Goal: Task Accomplishment & Management: Use online tool/utility

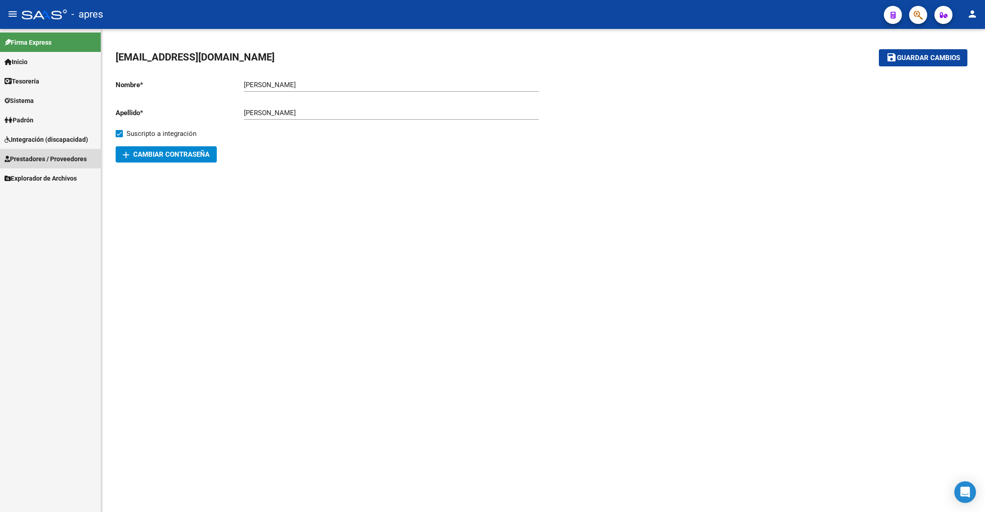
click at [34, 157] on span "Prestadores / Proveedores" at bounding box center [46, 159] width 82 height 10
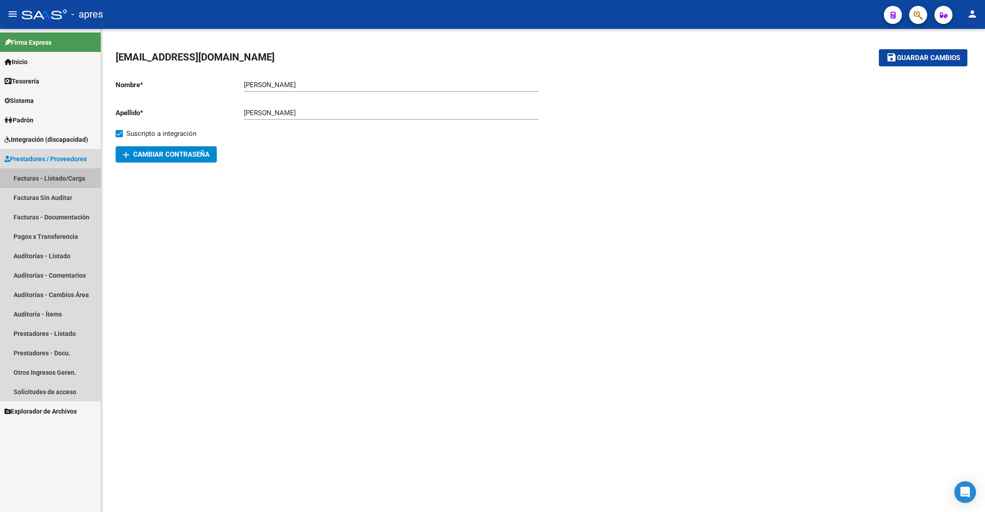
click at [45, 175] on link "Facturas - Listado/Carga" at bounding box center [50, 177] width 101 height 19
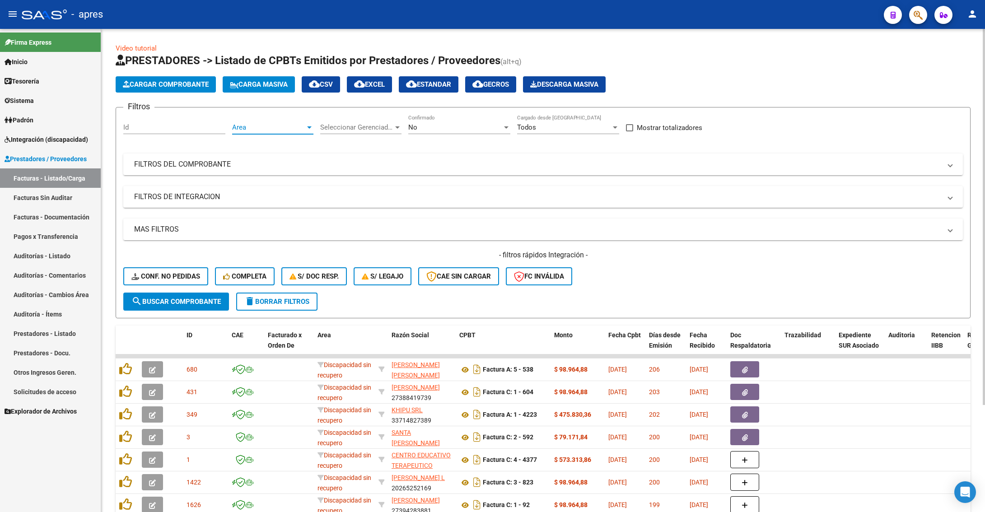
click at [256, 125] on span "Area" at bounding box center [268, 127] width 73 height 8
drag, startPoint x: 265, startPoint y: 145, endPoint x: 324, endPoint y: 139, distance: 59.5
click at [265, 145] on span "Todos" at bounding box center [291, 148] width 118 height 20
click at [369, 133] on div "Seleccionar Gerenciador Seleccionar Gerenciador" at bounding box center [360, 124] width 81 height 19
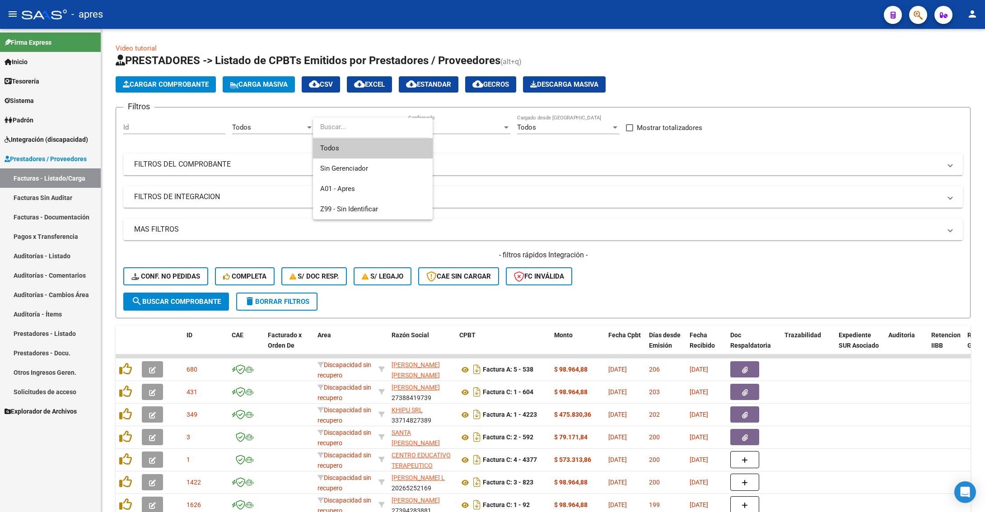
click at [366, 148] on span "Todos" at bounding box center [372, 148] width 105 height 20
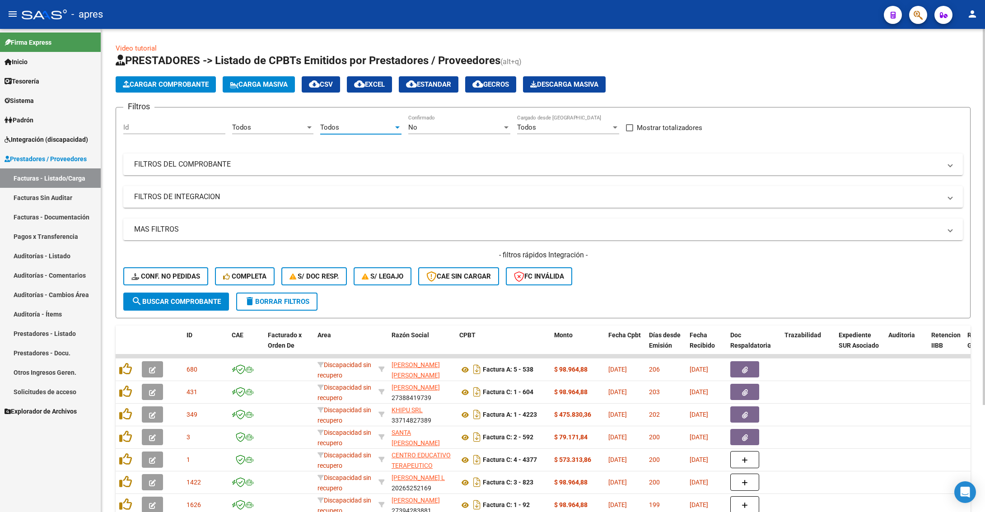
click at [441, 122] on div "No Confirmado" at bounding box center [459, 124] width 102 height 19
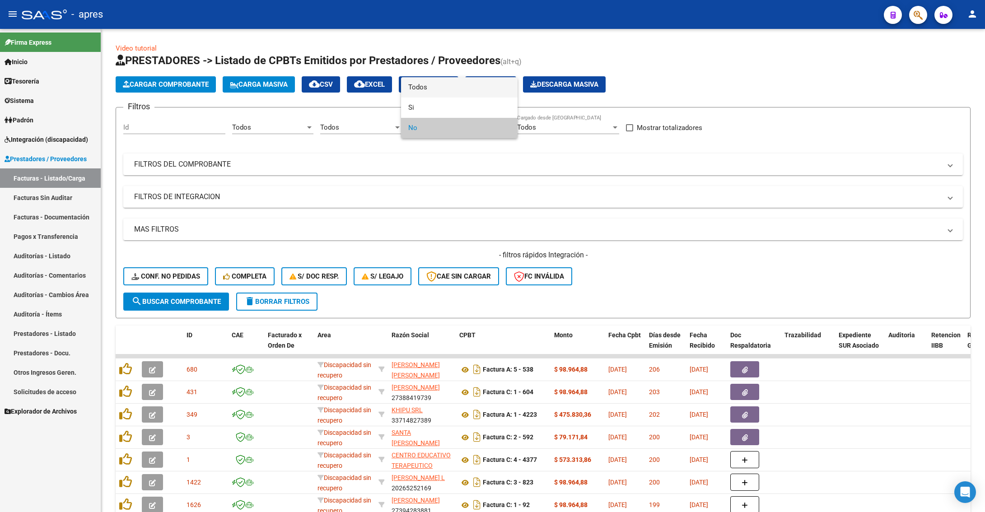
click at [455, 91] on span "Todos" at bounding box center [459, 87] width 102 height 20
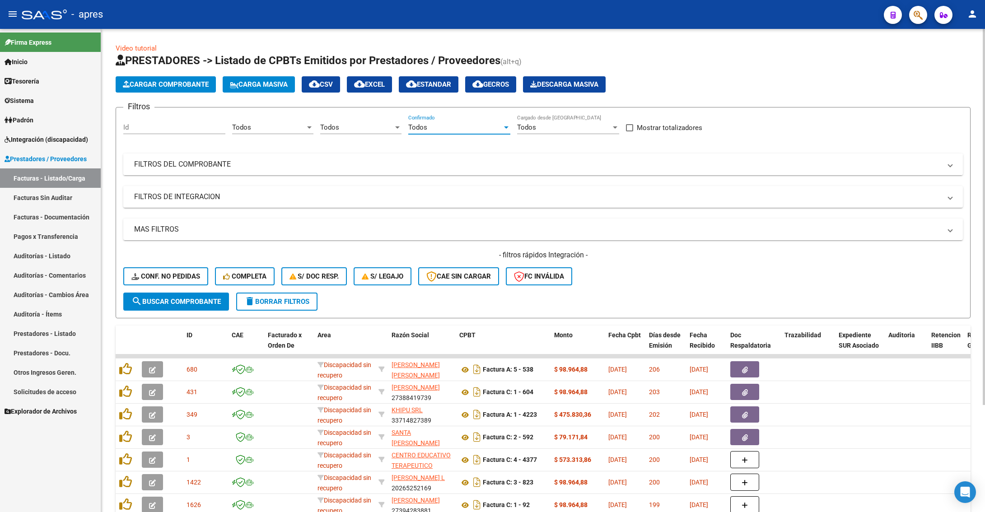
drag, startPoint x: 391, startPoint y: 174, endPoint x: 597, endPoint y: 172, distance: 205.8
click at [392, 174] on mat-expansion-panel-header "FILTROS DEL COMPROBANTE" at bounding box center [542, 164] width 839 height 22
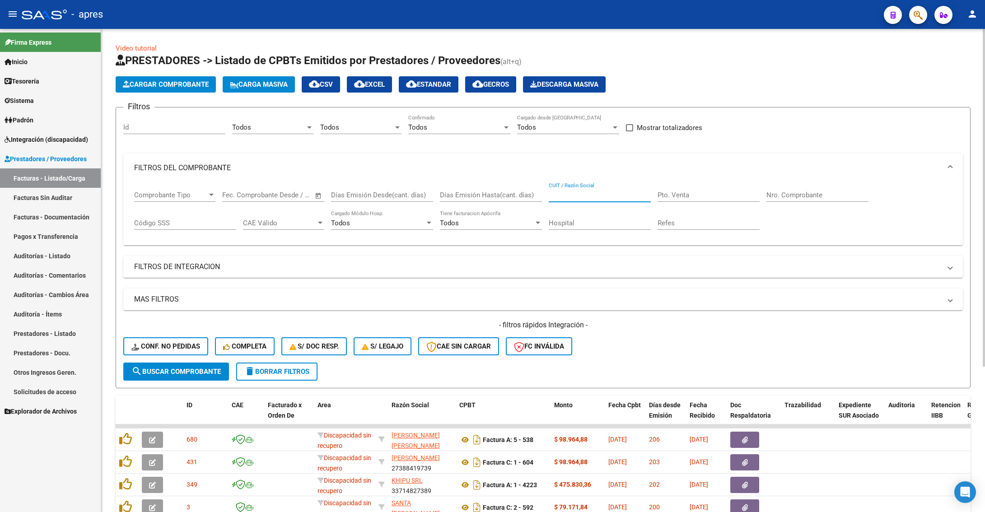
click at [604, 199] on input "CUIT / Razón Social" at bounding box center [599, 195] width 102 height 8
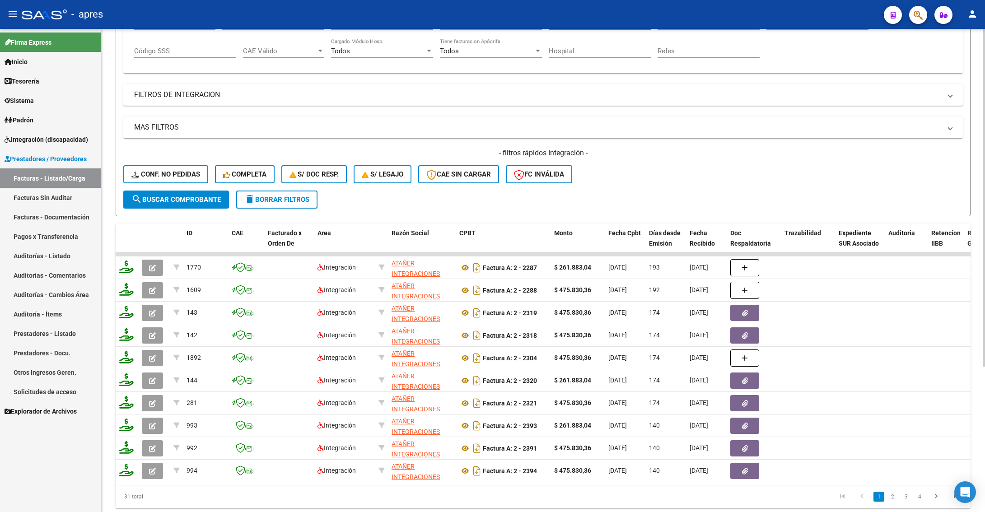
scroll to position [208, 0]
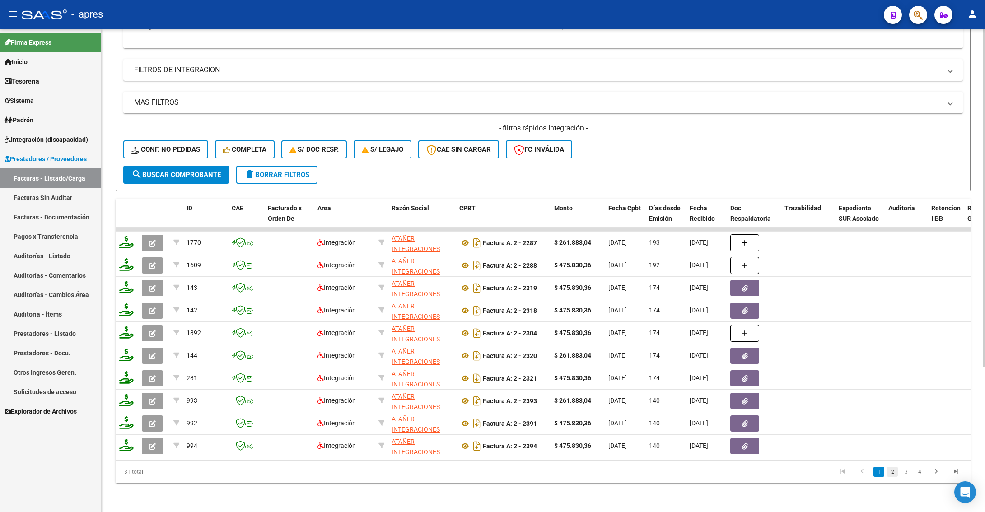
type input "atañer"
click at [893, 472] on link "2" at bounding box center [892, 472] width 11 height 10
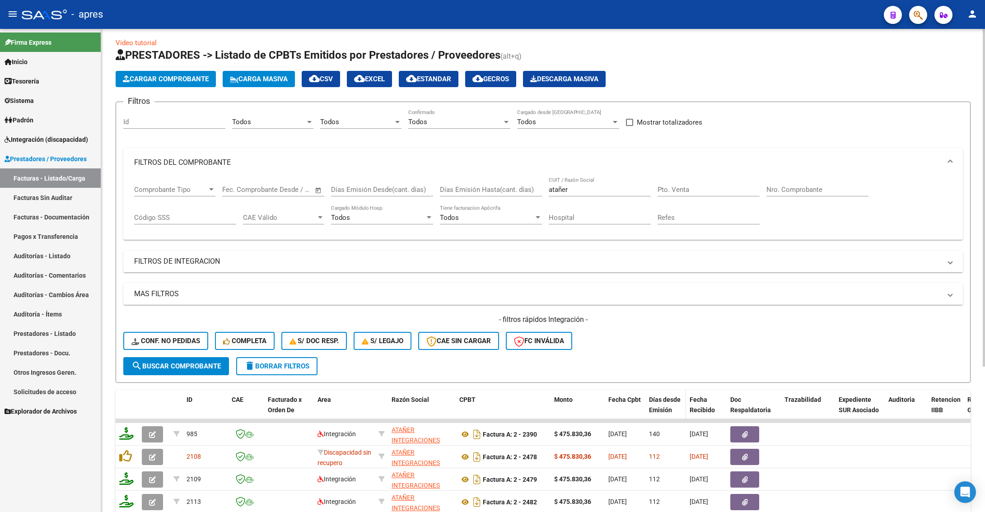
scroll to position [0, 0]
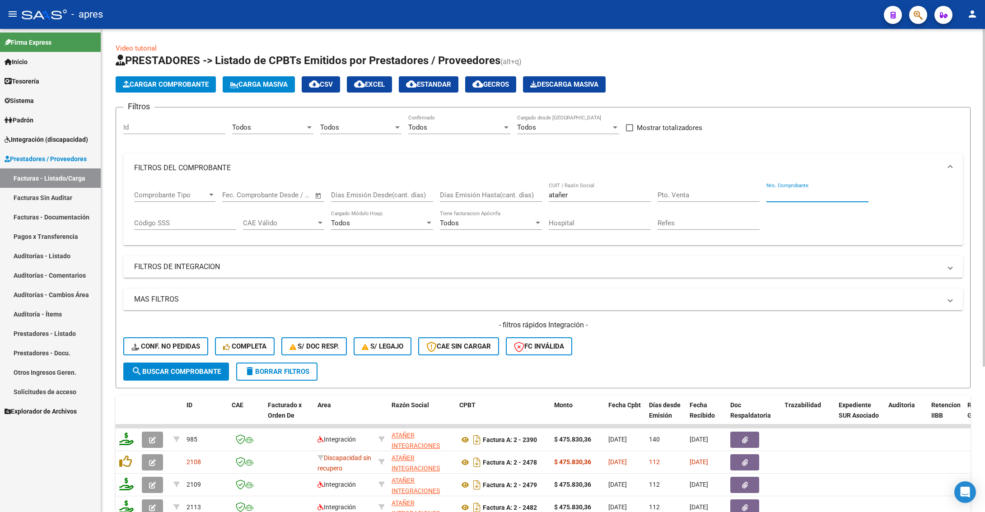
drag, startPoint x: 773, startPoint y: 196, endPoint x: 766, endPoint y: 196, distance: 6.8
click at [773, 197] on input "Nro. Comprobante" at bounding box center [817, 195] width 102 height 8
paste input "2697"
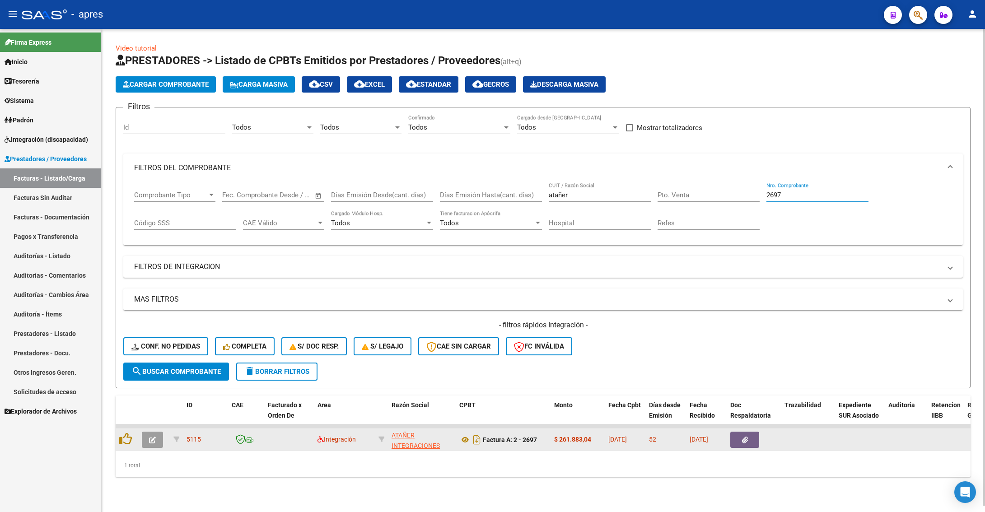
type input "2697"
click at [158, 446] on button "button" at bounding box center [152, 440] width 21 height 16
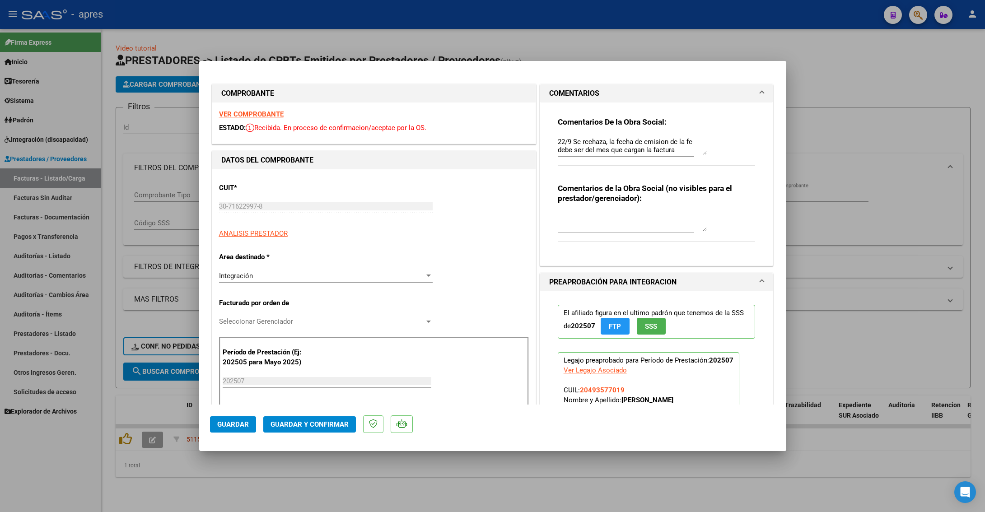
click at [312, 278] on div "Integración" at bounding box center [321, 276] width 205 height 8
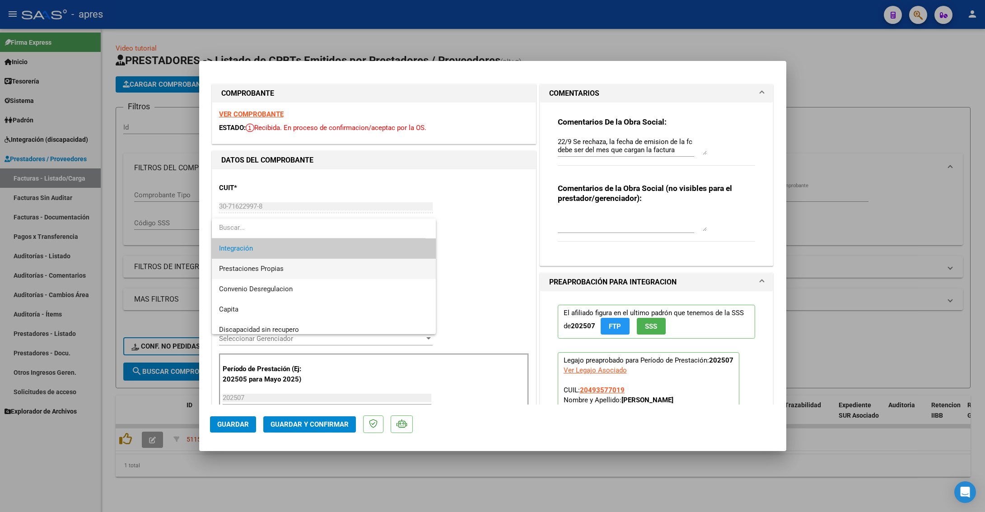
scroll to position [87, 0]
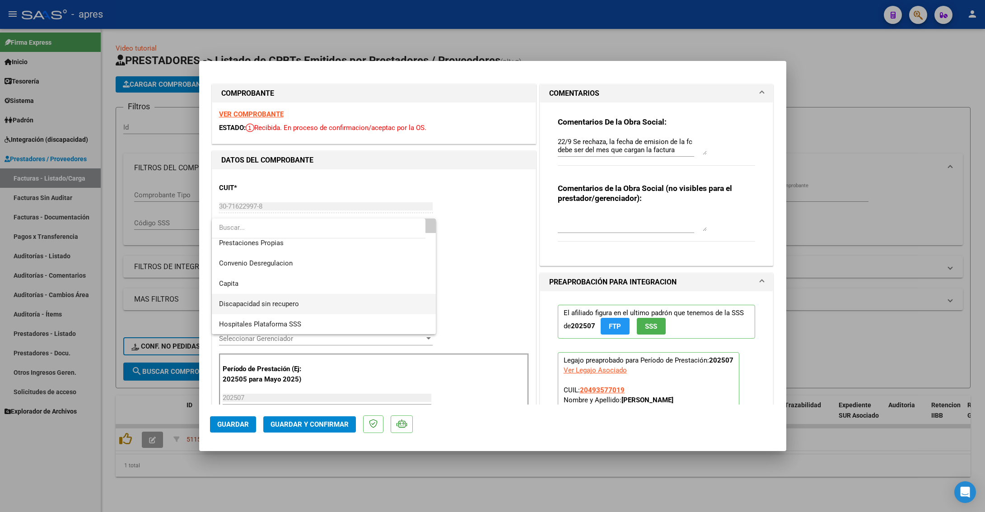
click at [310, 301] on span "Discapacidad sin recupero" at bounding box center [323, 304] width 209 height 20
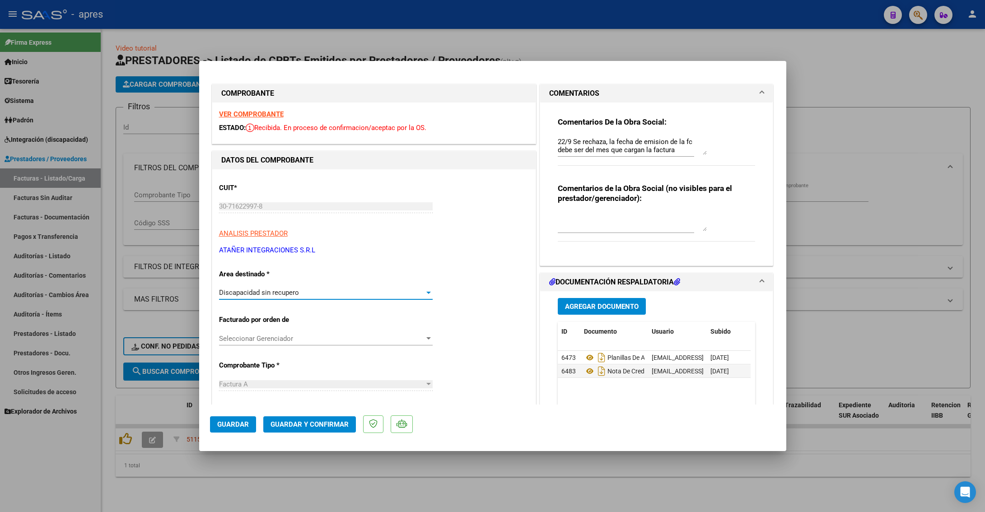
scroll to position [68, 0]
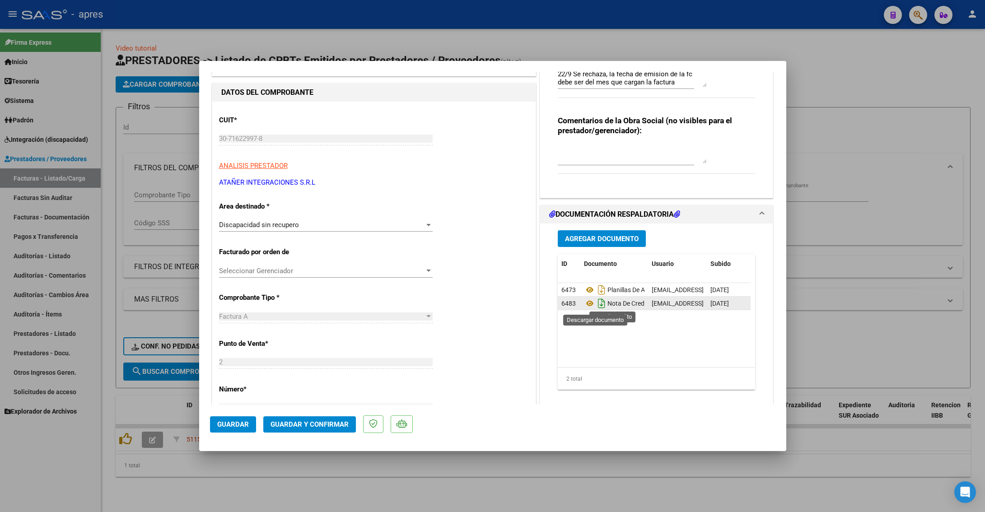
click at [595, 302] on icon "Descargar documento" at bounding box center [601, 303] width 12 height 14
click at [301, 424] on span "Guardar y Confirmar" at bounding box center [309, 424] width 78 height 8
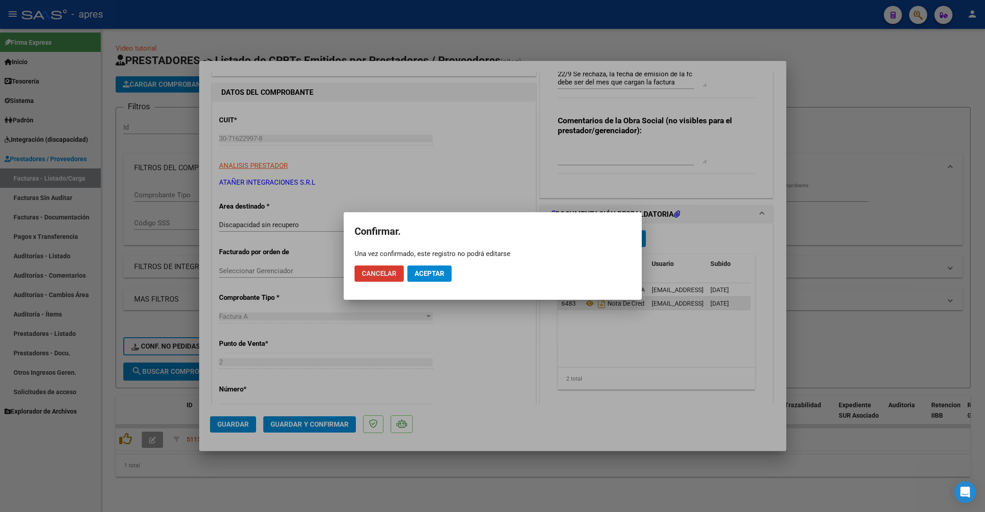
click at [435, 282] on mat-dialog-actions "Cancelar Aceptar" at bounding box center [492, 273] width 276 height 31
drag, startPoint x: 435, startPoint y: 273, endPoint x: 418, endPoint y: 264, distance: 18.4
click at [434, 272] on span "Aceptar" at bounding box center [429, 273] width 30 height 8
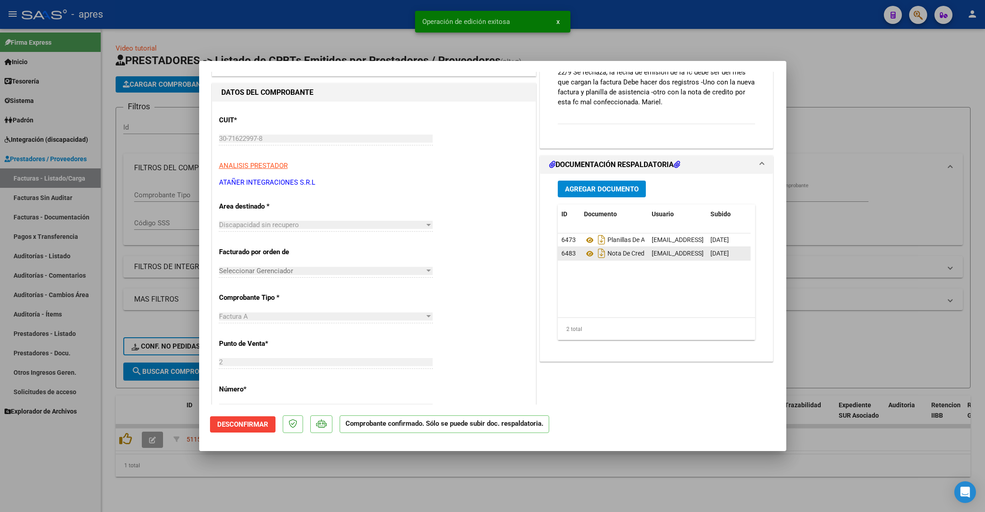
click at [99, 99] on div at bounding box center [492, 256] width 985 height 512
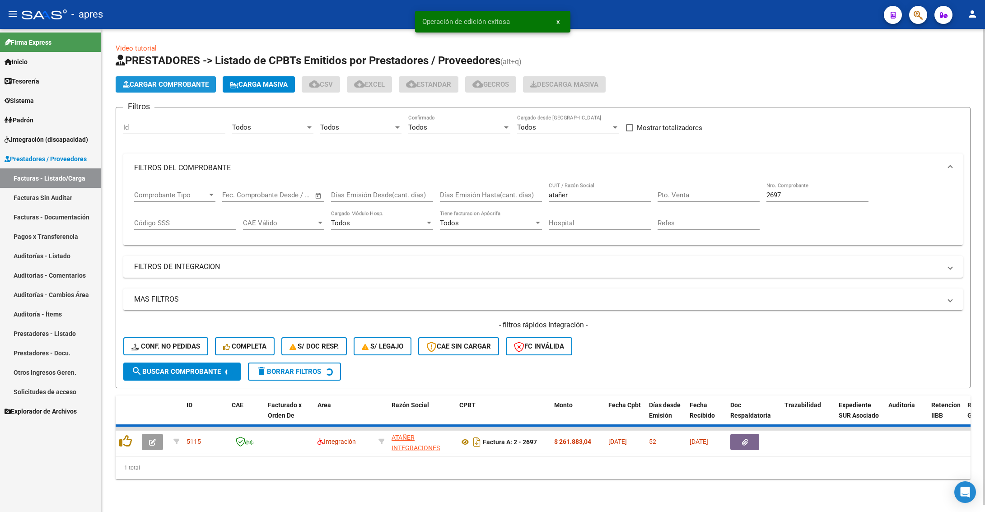
click at [135, 85] on span "Cargar Comprobante" at bounding box center [166, 84] width 86 height 8
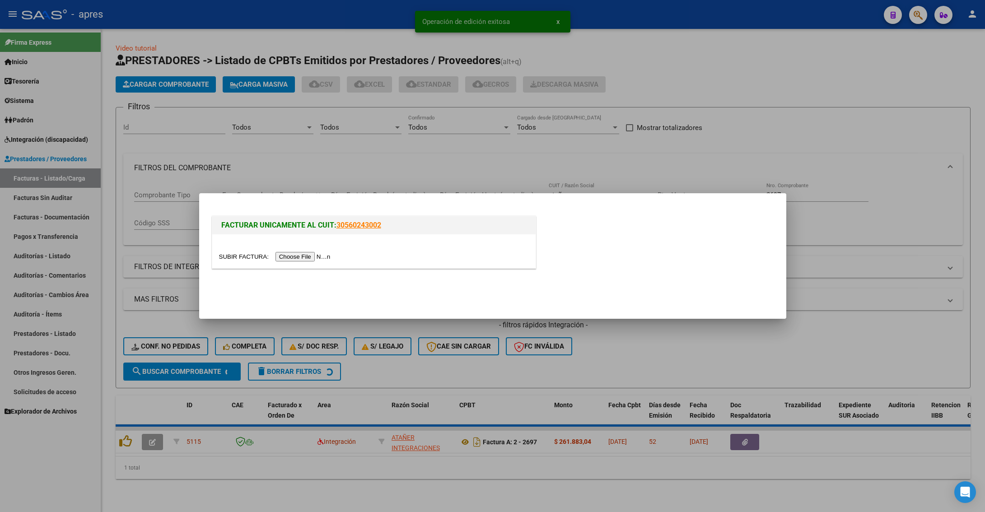
click at [322, 255] on input "file" at bounding box center [276, 256] width 114 height 9
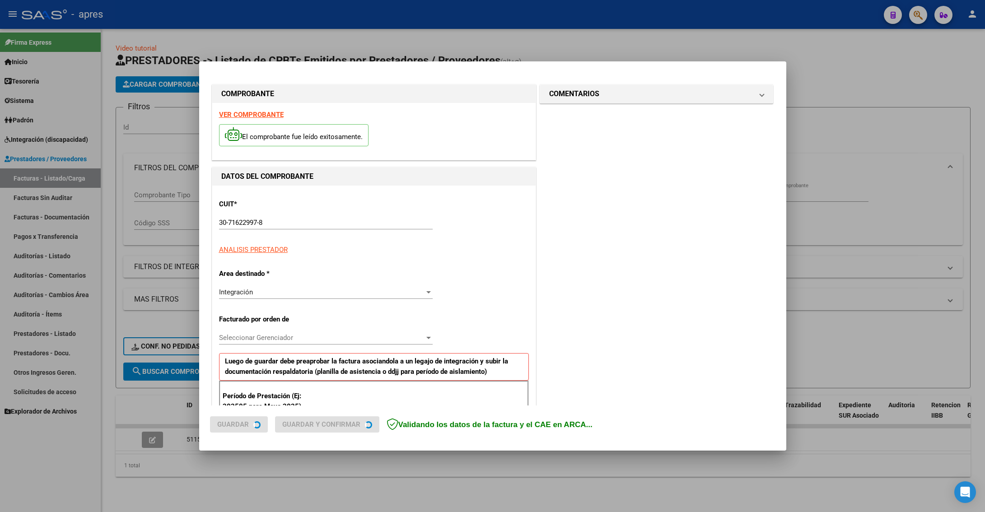
click at [343, 290] on div "Integración" at bounding box center [321, 292] width 205 height 8
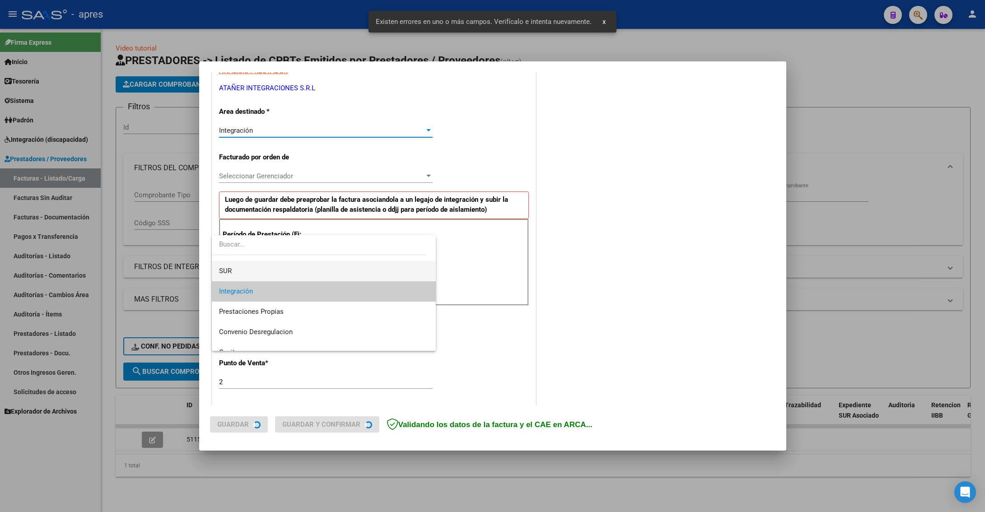
scroll to position [67, 0]
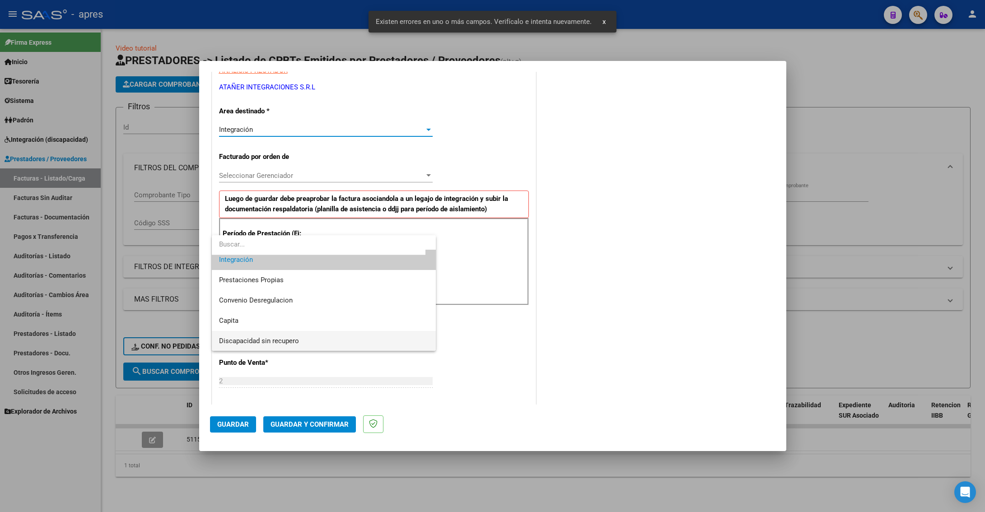
click at [324, 332] on span "Discapacidad sin recupero" at bounding box center [323, 341] width 209 height 20
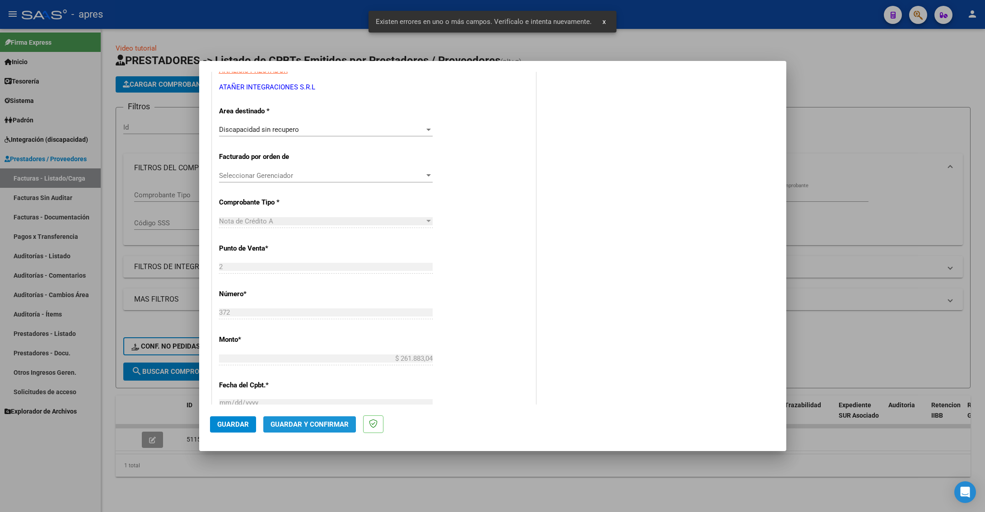
click at [304, 421] on span "Guardar y Confirmar" at bounding box center [309, 424] width 78 height 8
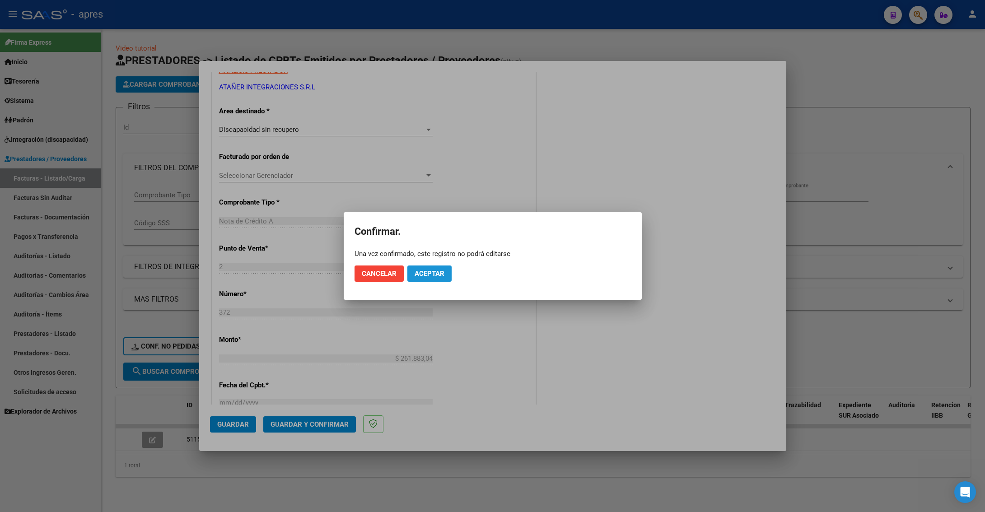
click at [435, 279] on button "Aceptar" at bounding box center [429, 273] width 44 height 16
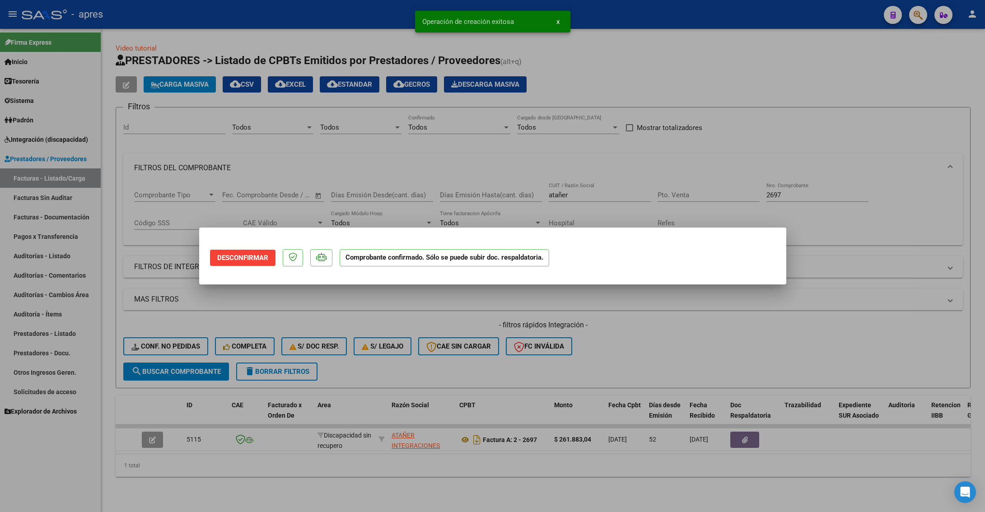
scroll to position [0, 0]
click at [191, 499] on div at bounding box center [492, 256] width 985 height 512
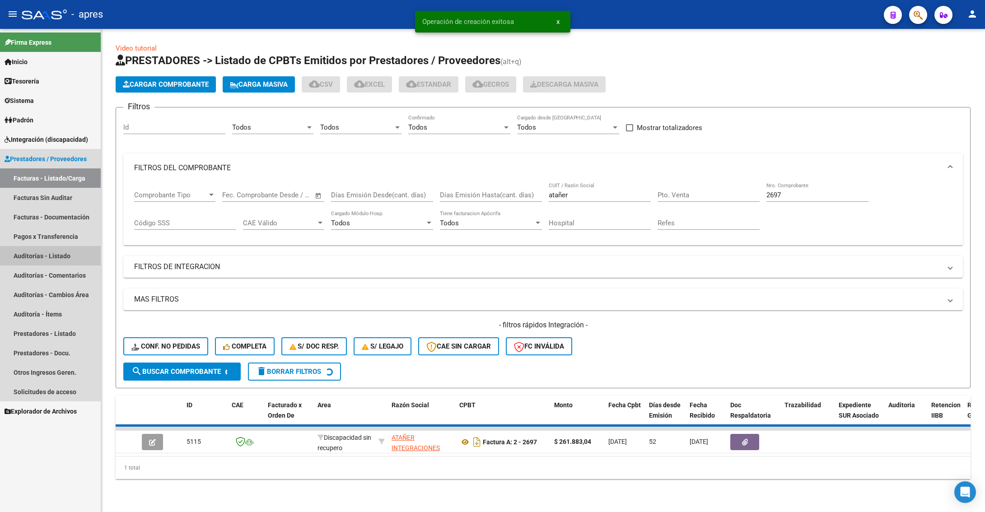
click at [53, 254] on link "Auditorías - Listado" at bounding box center [50, 255] width 101 height 19
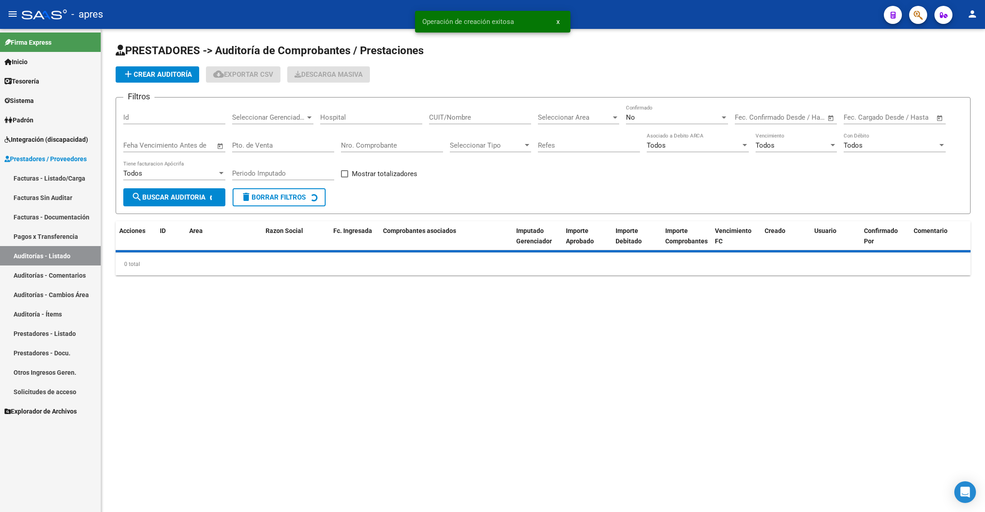
click at [172, 69] on button "add Crear Auditoría" at bounding box center [158, 74] width 84 height 16
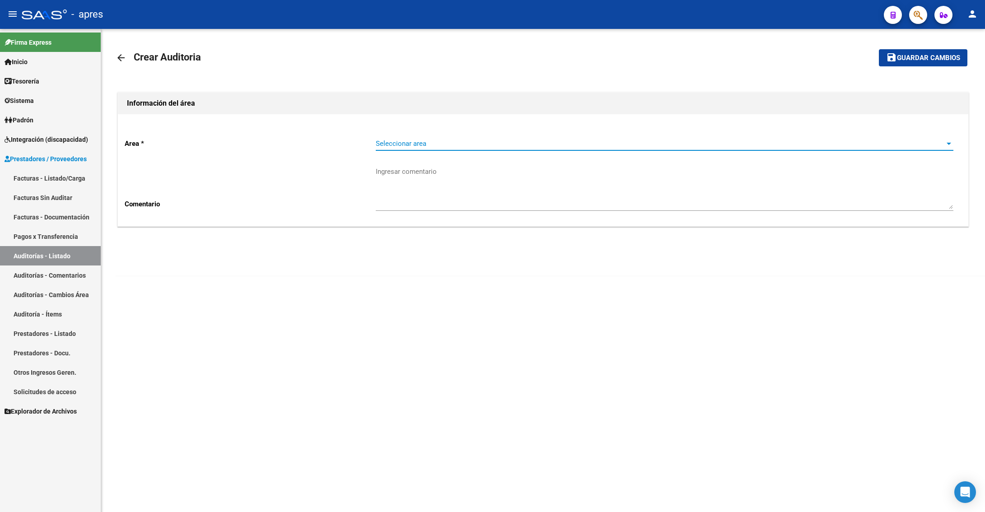
click at [466, 144] on span "Seleccionar area" at bounding box center [660, 143] width 569 height 8
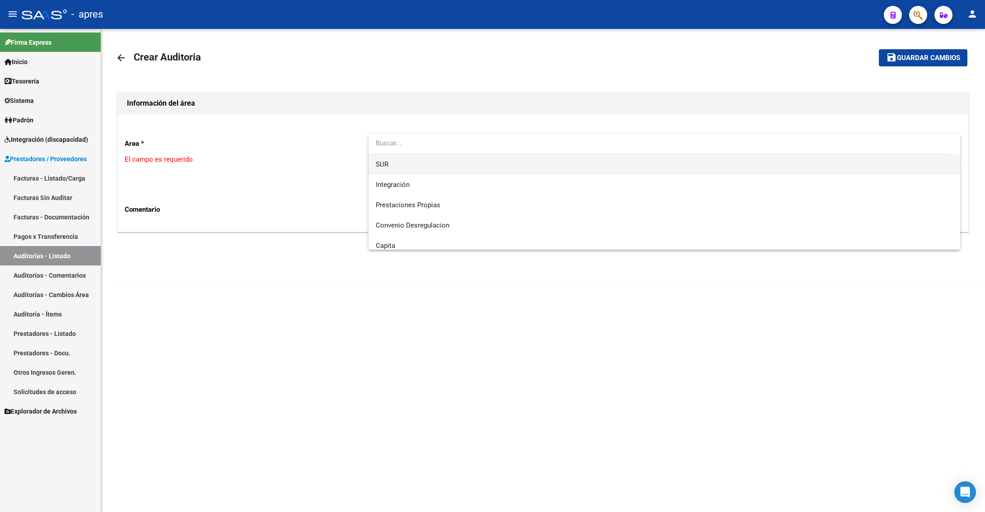
scroll to position [87, 0]
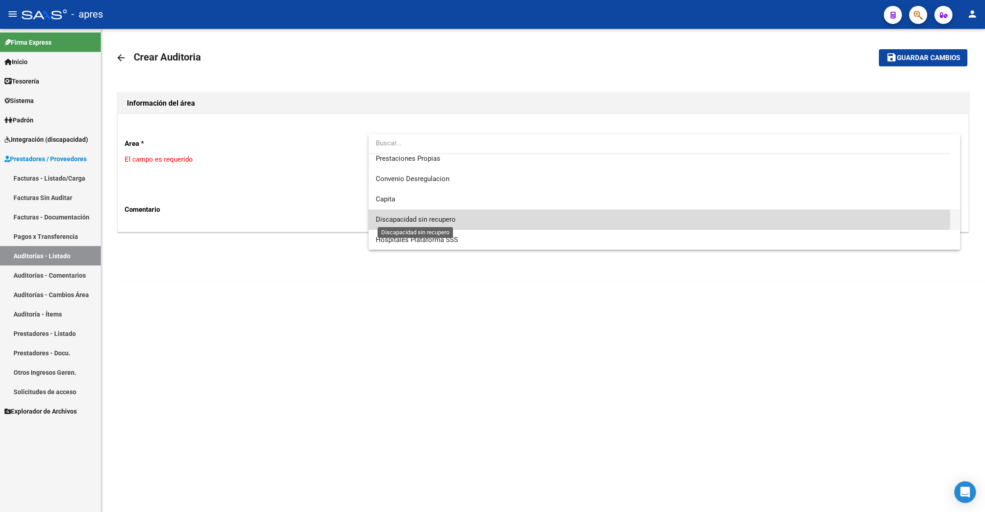
click at [438, 221] on span "Discapacidad sin recupero" at bounding box center [416, 219] width 80 height 8
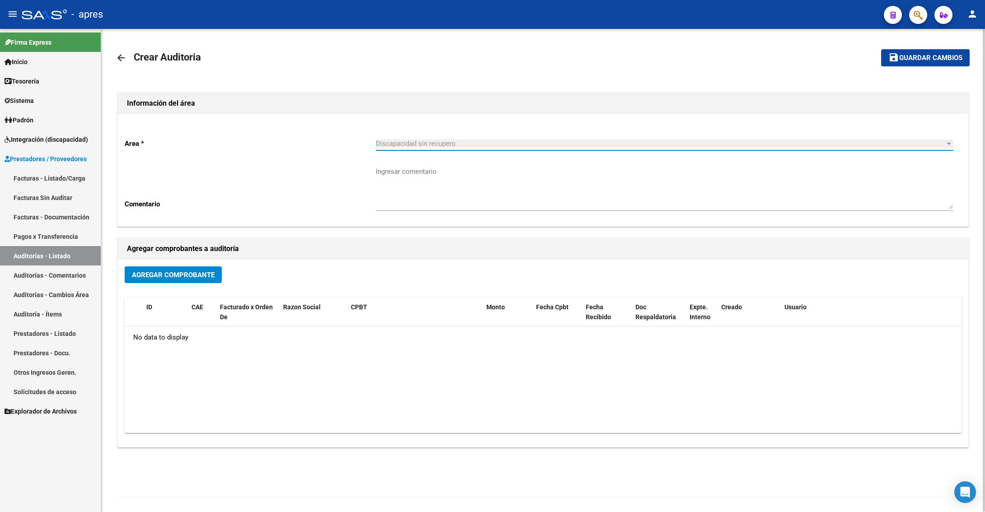
click at [196, 283] on button "Agregar Comprobante" at bounding box center [173, 274] width 97 height 17
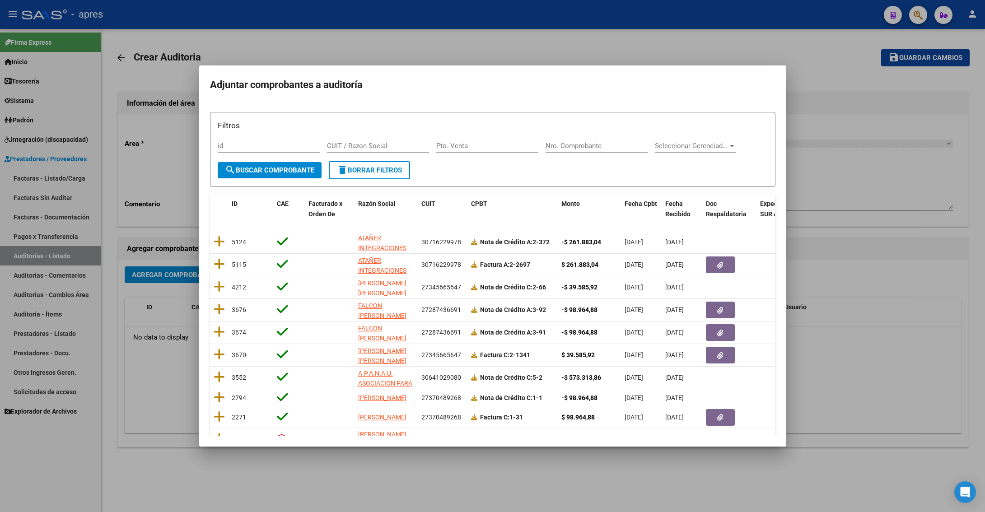
click at [825, 49] on div at bounding box center [492, 256] width 985 height 512
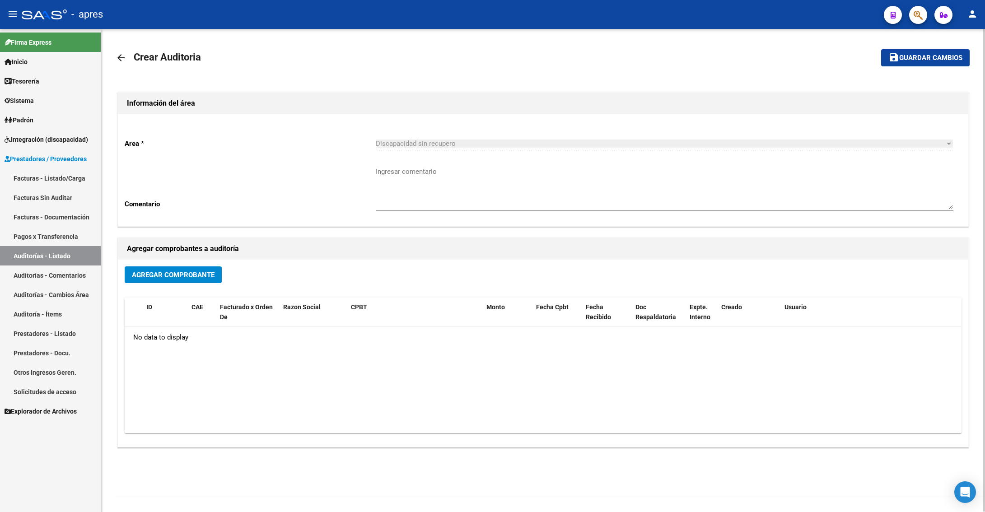
click at [169, 274] on span "Agregar Comprobante" at bounding box center [173, 275] width 83 height 8
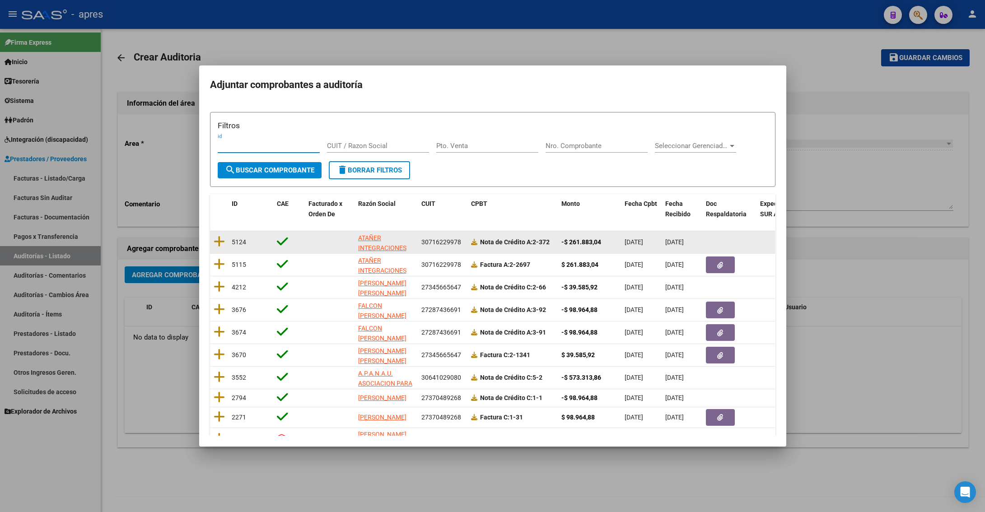
click at [220, 233] on datatable-body-cell at bounding box center [219, 242] width 18 height 22
click at [219, 239] on icon at bounding box center [219, 241] width 11 height 13
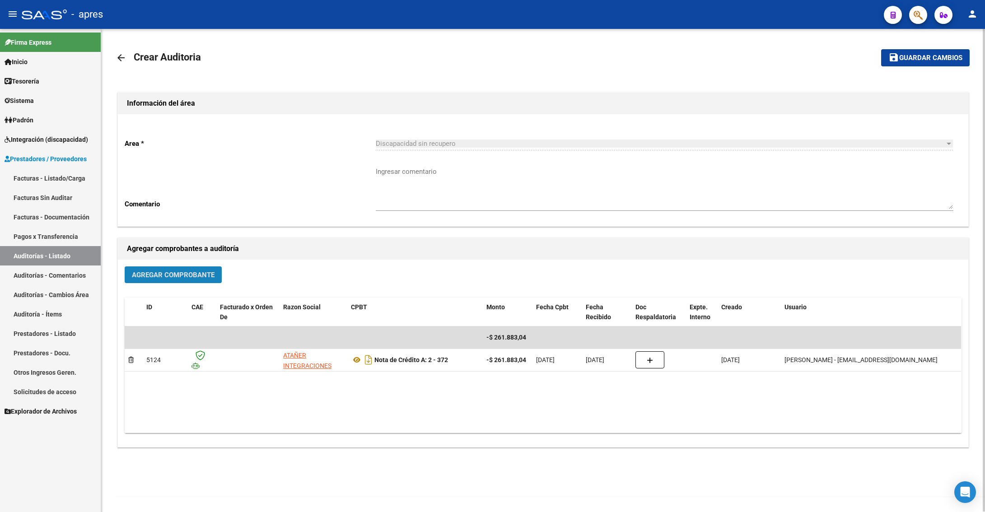
click at [146, 278] on span "Agregar Comprobante" at bounding box center [173, 275] width 83 height 8
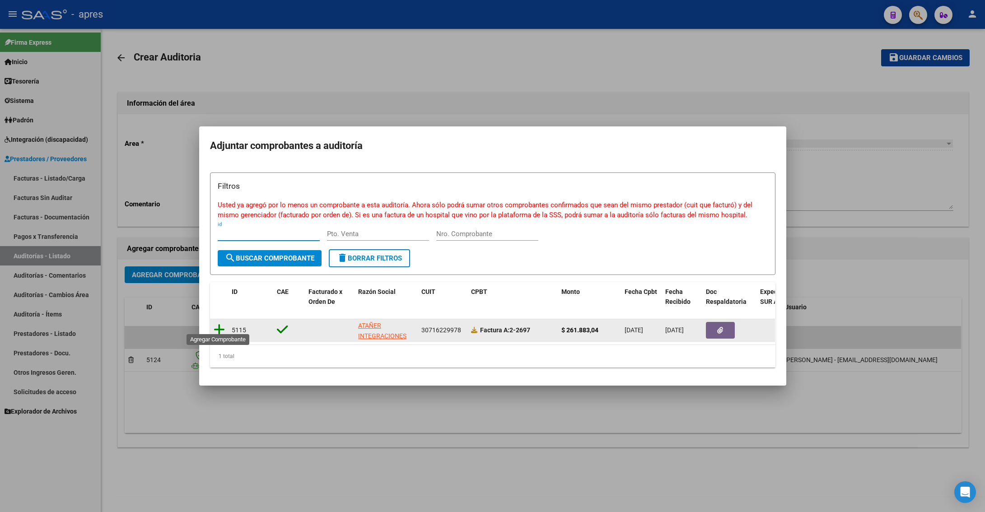
click at [223, 325] on icon at bounding box center [219, 329] width 11 height 13
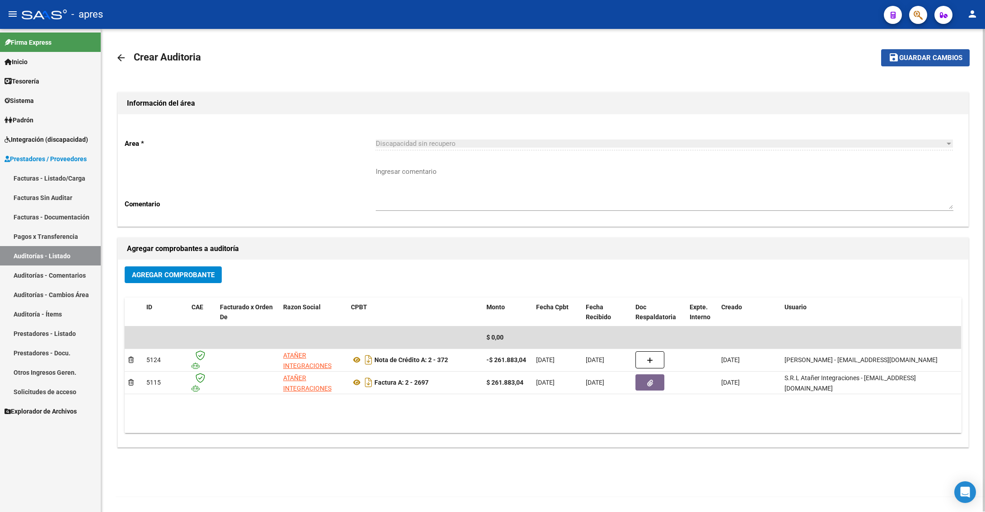
click at [925, 60] on span "Guardar cambios" at bounding box center [930, 58] width 63 height 8
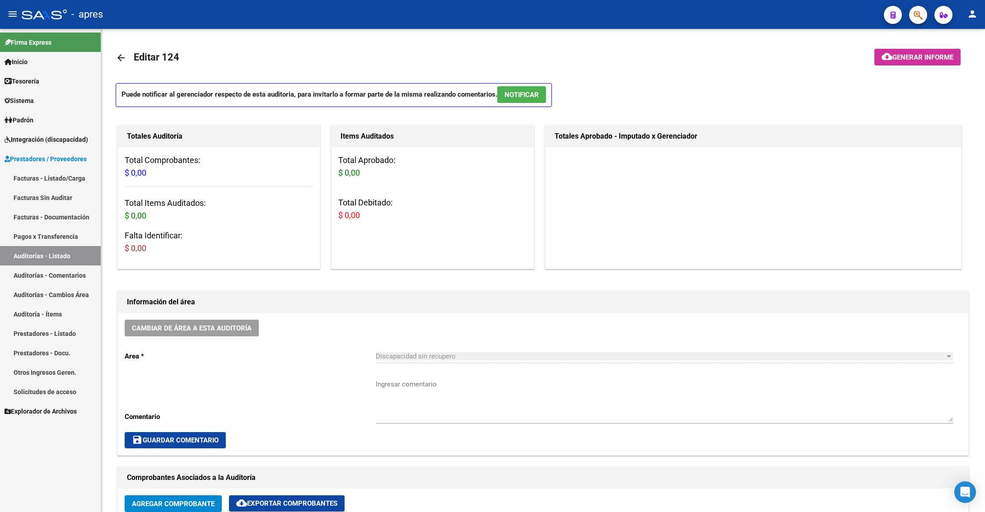
drag, startPoint x: 70, startPoint y: 175, endPoint x: 271, endPoint y: 4, distance: 263.9
click at [70, 175] on link "Facturas - Listado/Carga" at bounding box center [50, 177] width 101 height 19
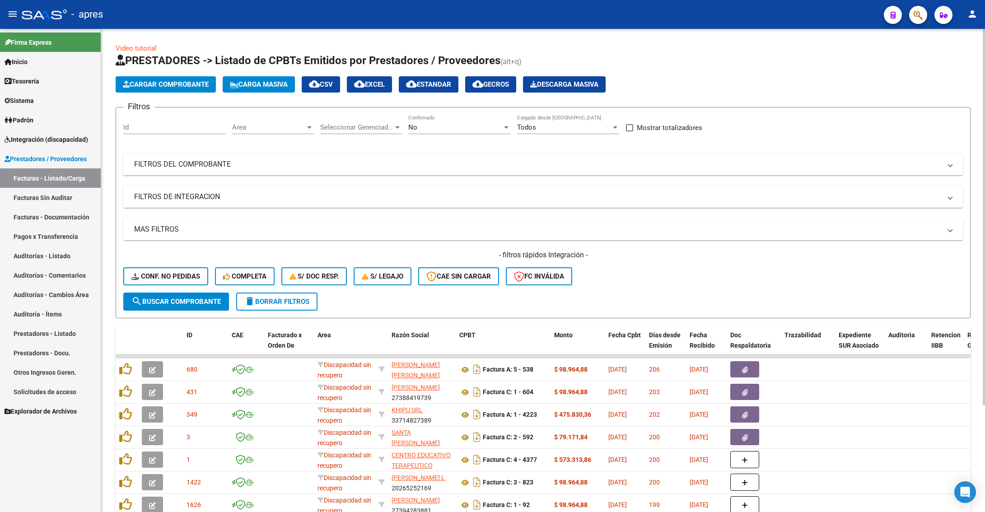
drag, startPoint x: 267, startPoint y: 135, endPoint x: 273, endPoint y: 135, distance: 5.9
click at [271, 135] on div "Area Area" at bounding box center [272, 129] width 81 height 28
click at [275, 125] on span "Area" at bounding box center [268, 127] width 73 height 8
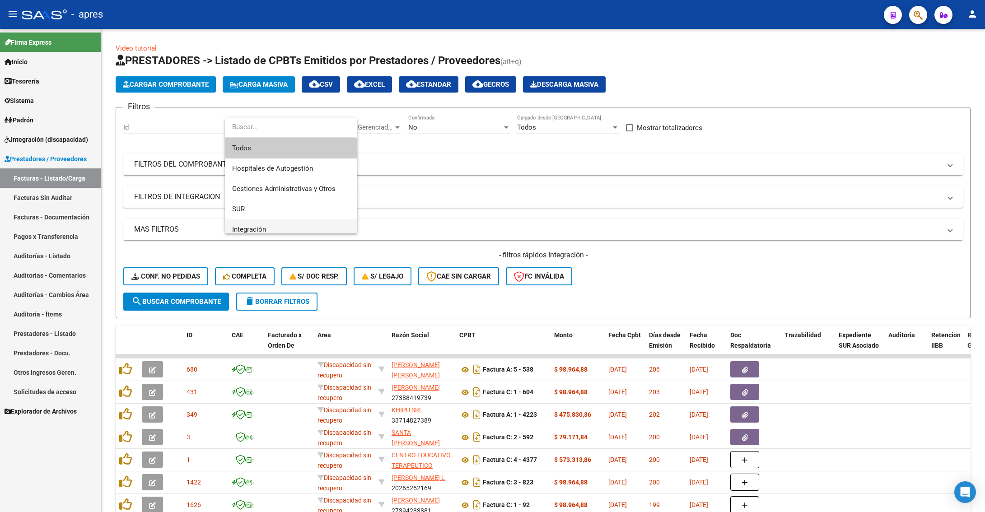
click at [267, 228] on span "Integración" at bounding box center [291, 229] width 118 height 20
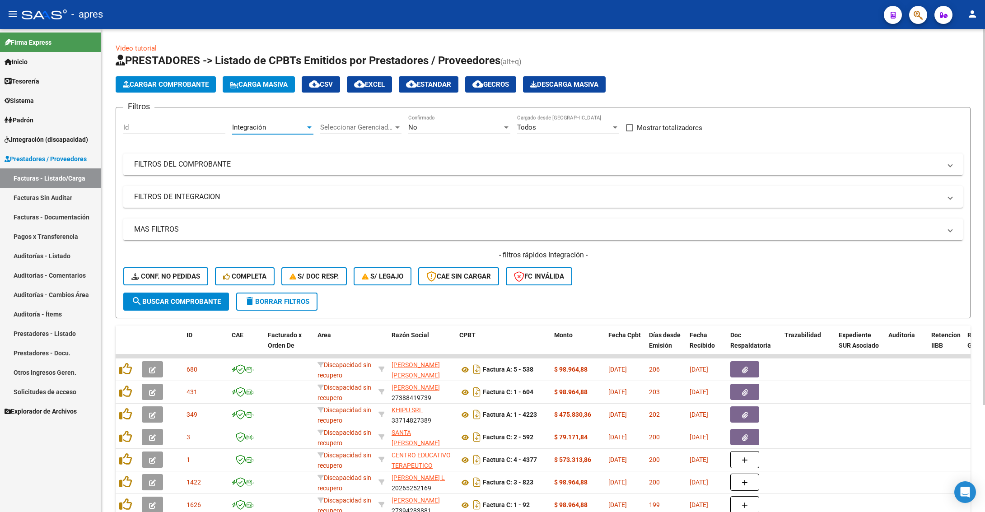
click at [344, 124] on span "Seleccionar Gerenciador" at bounding box center [356, 127] width 73 height 8
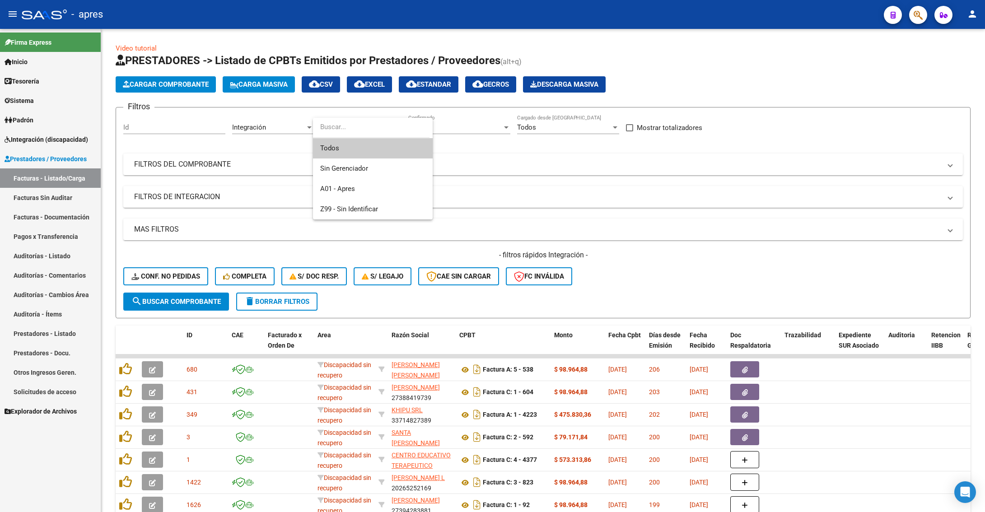
click at [269, 122] on div at bounding box center [492, 256] width 985 height 512
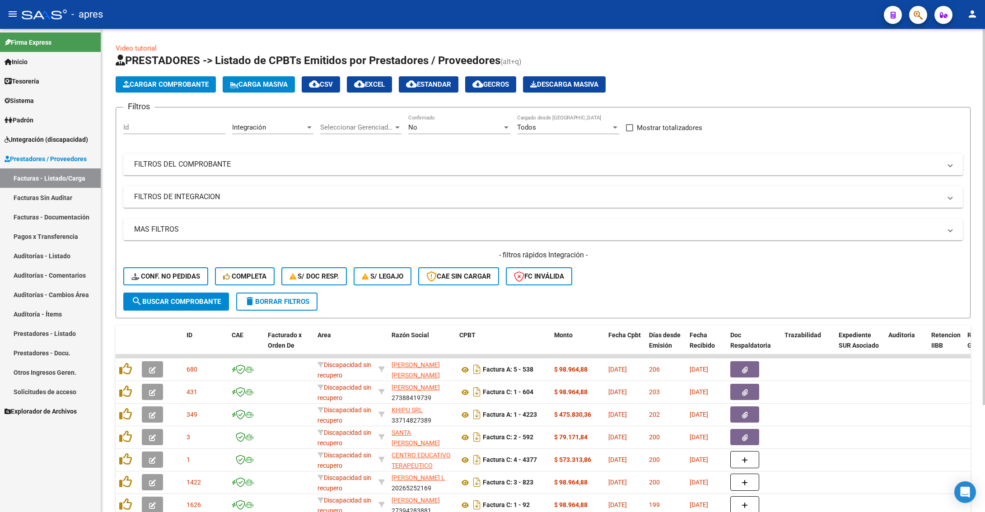
click at [362, 126] on span "Seleccionar Gerenciador" at bounding box center [356, 127] width 73 height 8
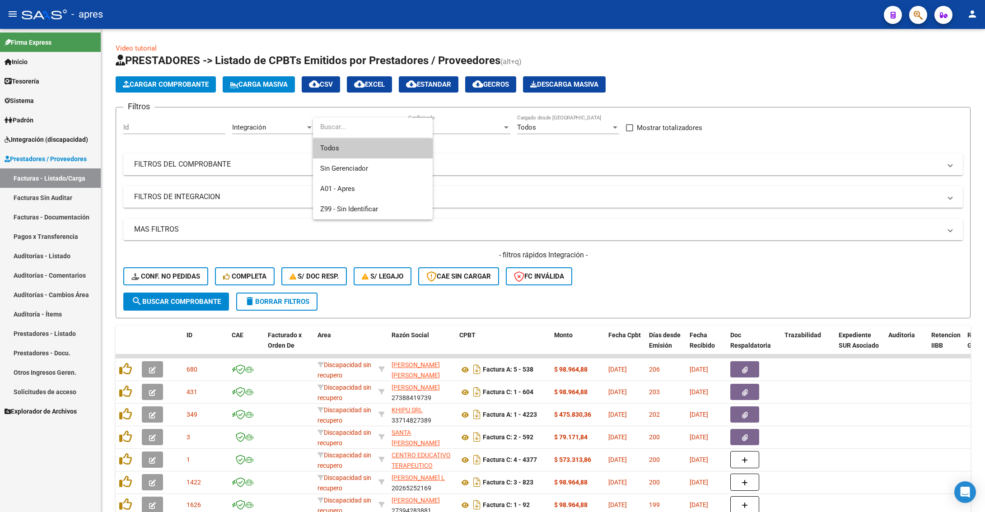
click at [362, 139] on span "Todos" at bounding box center [372, 148] width 105 height 20
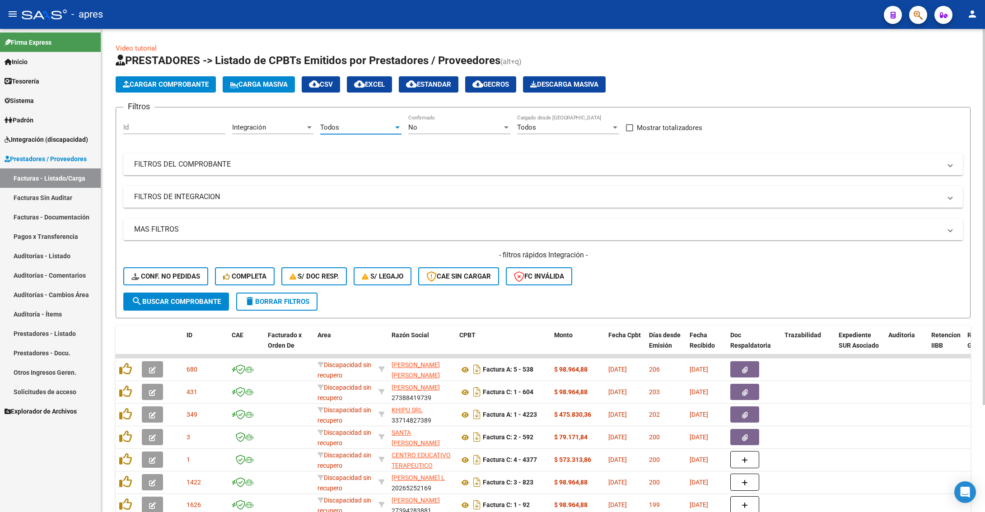
click at [436, 139] on div "No Confirmado" at bounding box center [459, 129] width 102 height 28
click at [435, 131] on div "No" at bounding box center [455, 127] width 94 height 8
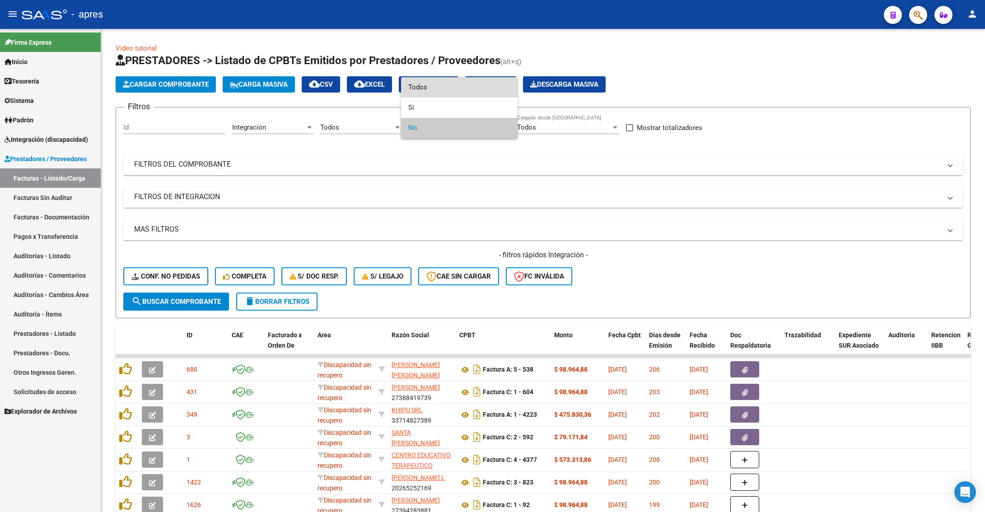
click at [432, 93] on span "Todos" at bounding box center [459, 87] width 102 height 20
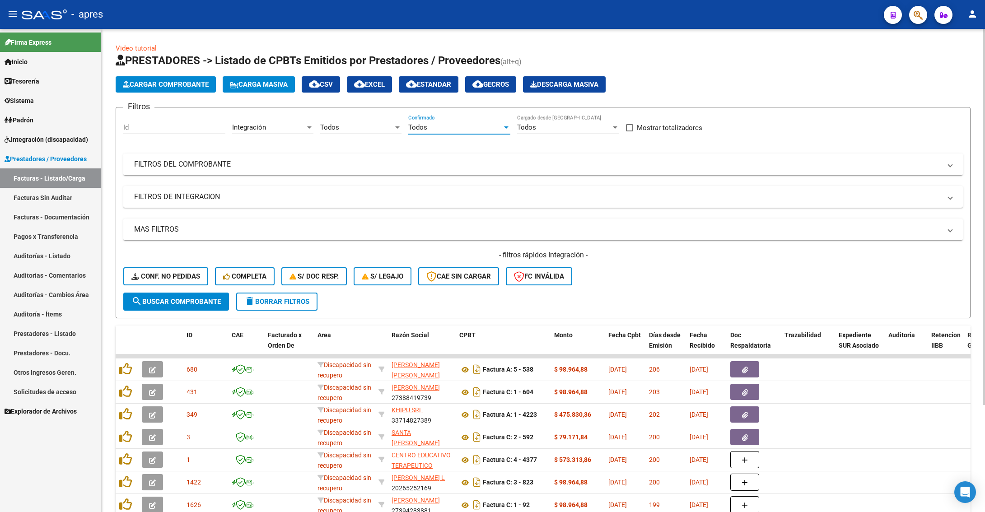
click at [482, 160] on mat-panel-title "FILTROS DEL COMPROBANTE" at bounding box center [537, 164] width 807 height 10
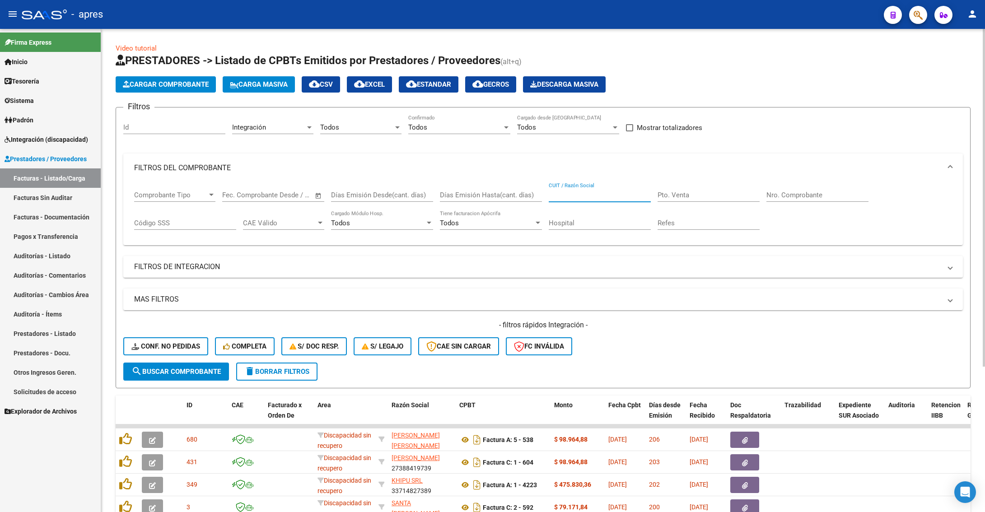
click at [574, 198] on input "CUIT / Razón Social" at bounding box center [599, 195] width 102 height 8
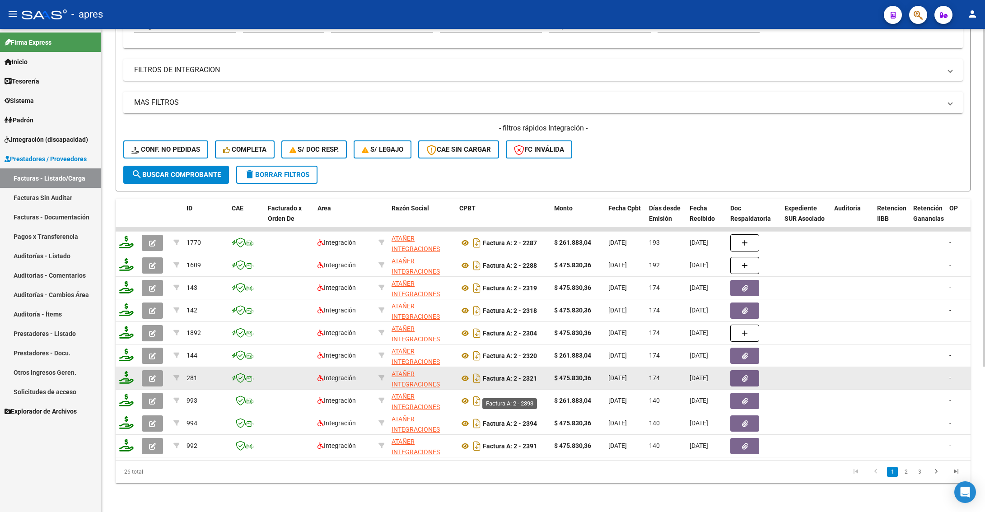
scroll to position [208, 0]
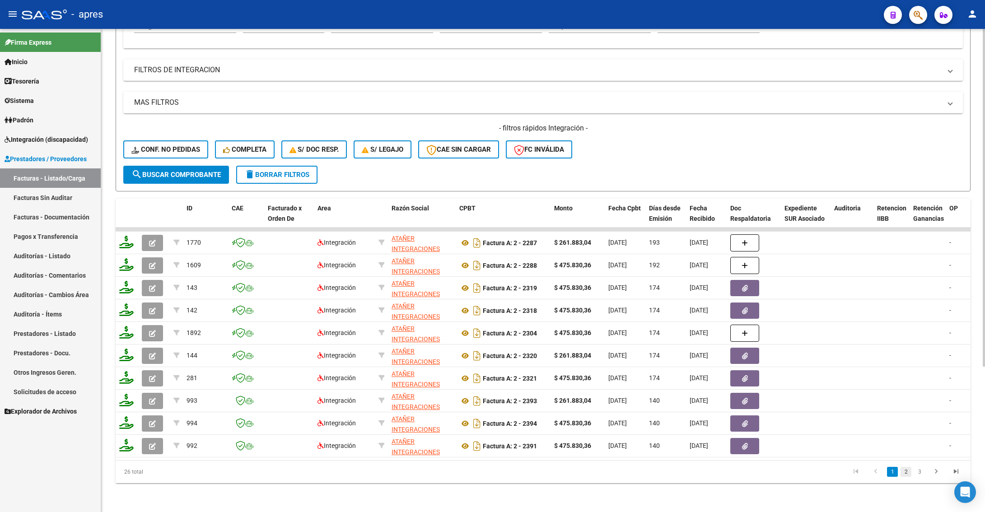
type input "atañer"
click at [905, 470] on link "2" at bounding box center [905, 472] width 11 height 10
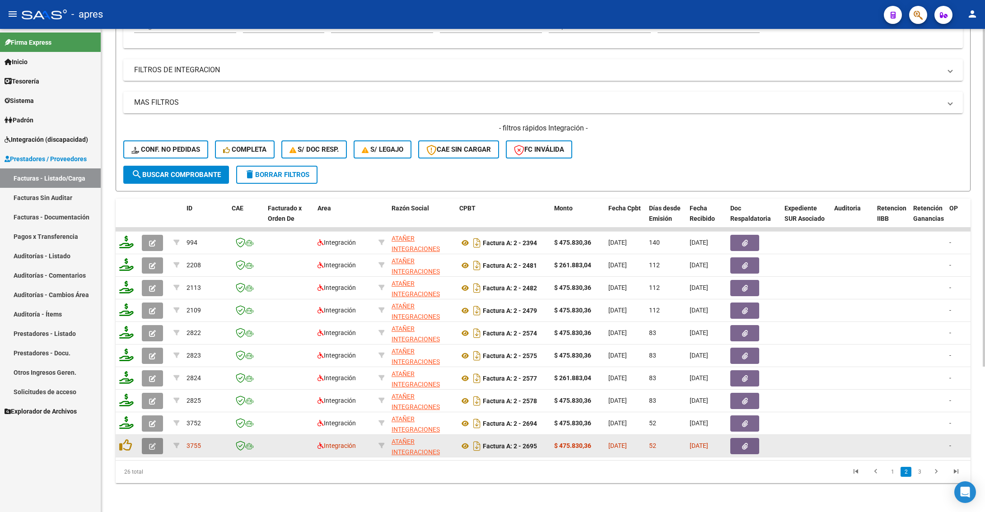
click at [149, 443] on icon "button" at bounding box center [152, 446] width 7 height 7
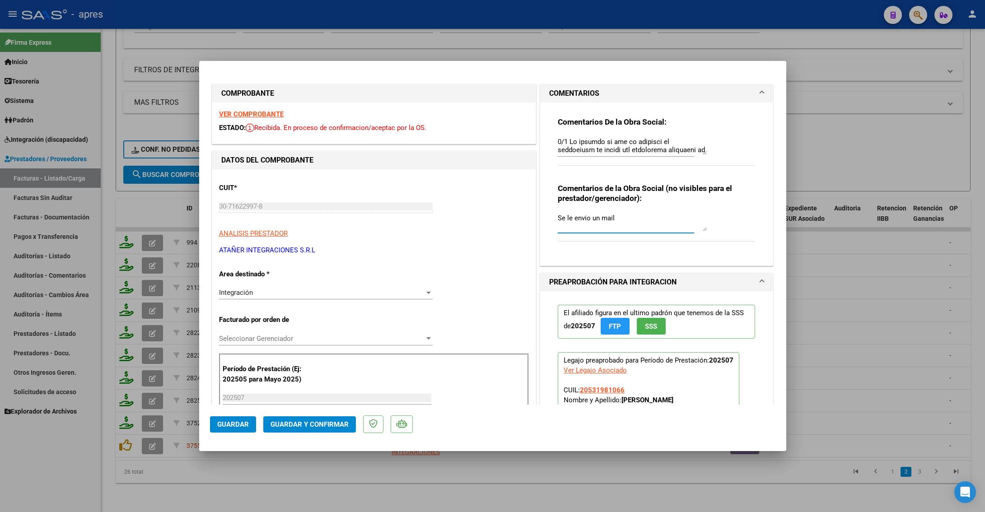
click at [625, 218] on textarea "Se le envio un mail" at bounding box center [631, 222] width 149 height 18
drag, startPoint x: 551, startPoint y: 225, endPoint x: 706, endPoint y: 225, distance: 154.4
click at [706, 225] on div "Comentarios de la Obra Social (no visibles para el prestador/gerenciador): Se l…" at bounding box center [656, 217] width 198 height 68
type textarea "Se le envio un mail 22/9 me dicen x wsp que la cargan en octubre"
click at [232, 424] on span "Guardar" at bounding box center [233, 424] width 32 height 8
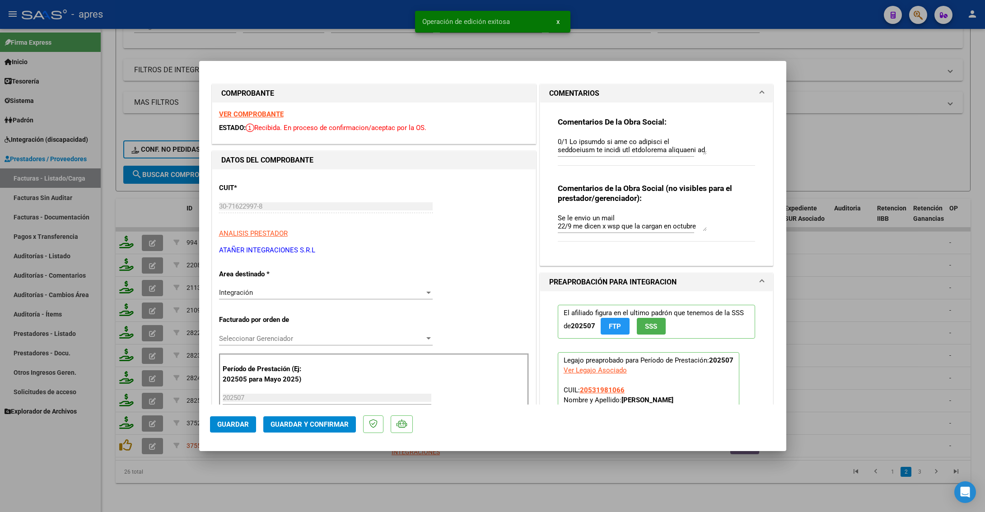
click at [293, 480] on div at bounding box center [492, 256] width 985 height 512
type input "$ 0,00"
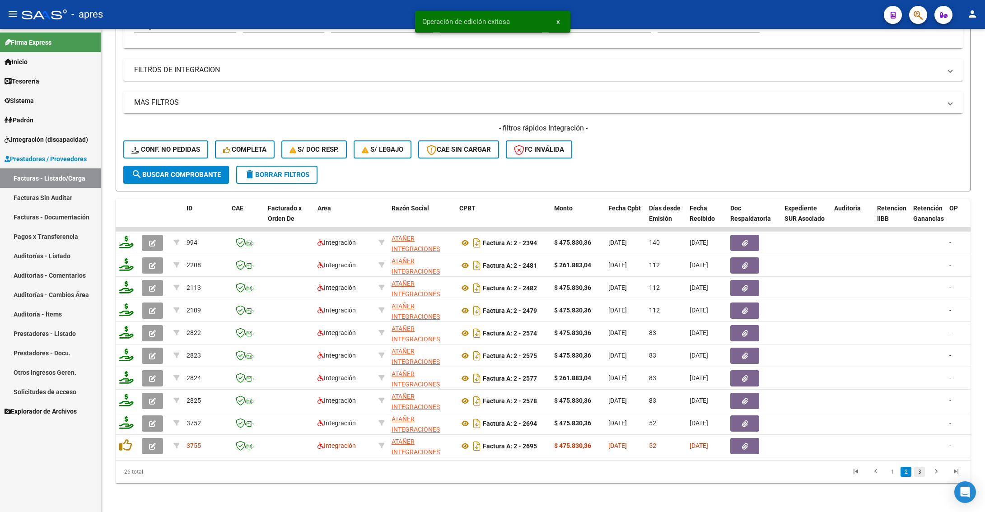
click at [920, 473] on link "3" at bounding box center [919, 472] width 11 height 10
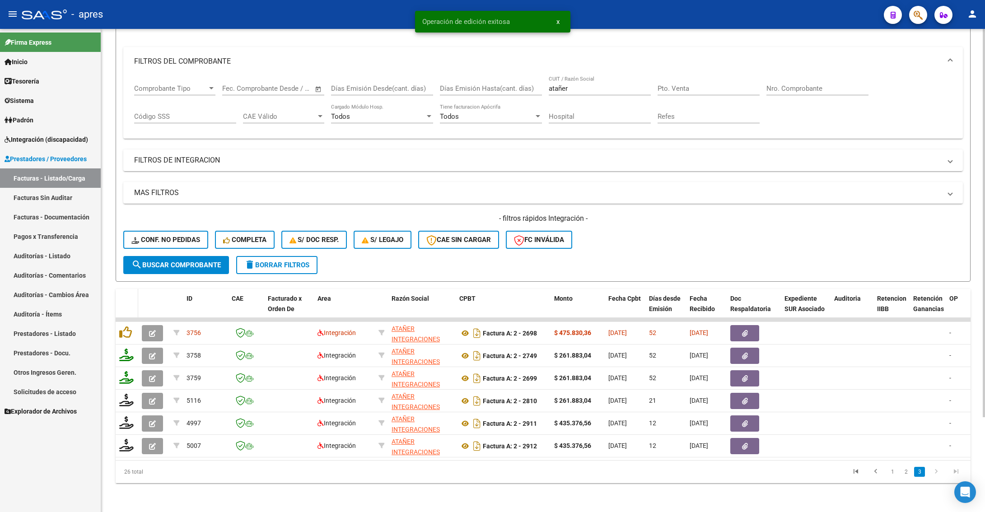
scroll to position [118, 0]
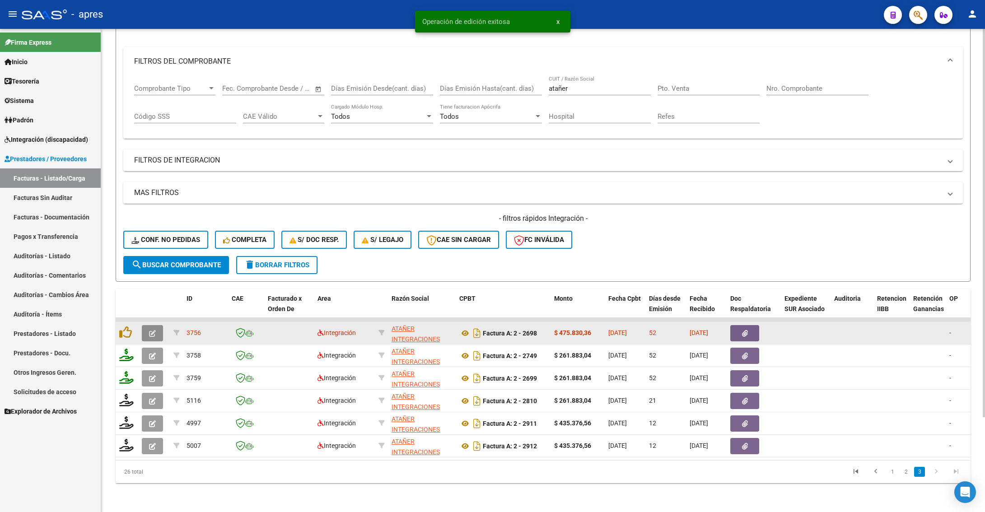
click at [153, 330] on icon "button" at bounding box center [152, 333] width 7 height 7
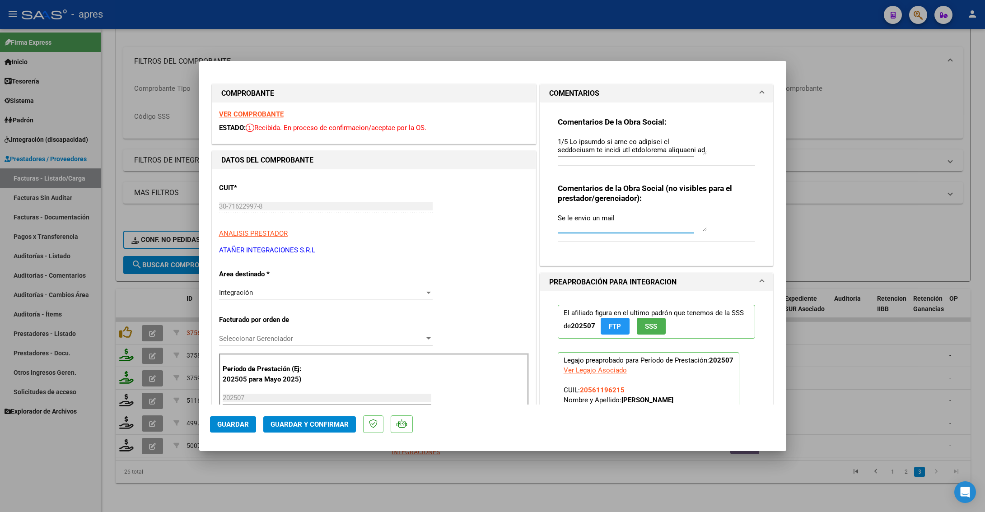
click at [611, 217] on textarea "Se le envio un mail" at bounding box center [631, 222] width 149 height 18
paste textarea "22/9 me dicen x wsp que la cargan en octubre"
type textarea "Se le envio un mail 22/9 me dicen x wsp que la cargan en octubre"
click at [245, 427] on span "Guardar" at bounding box center [233, 424] width 32 height 8
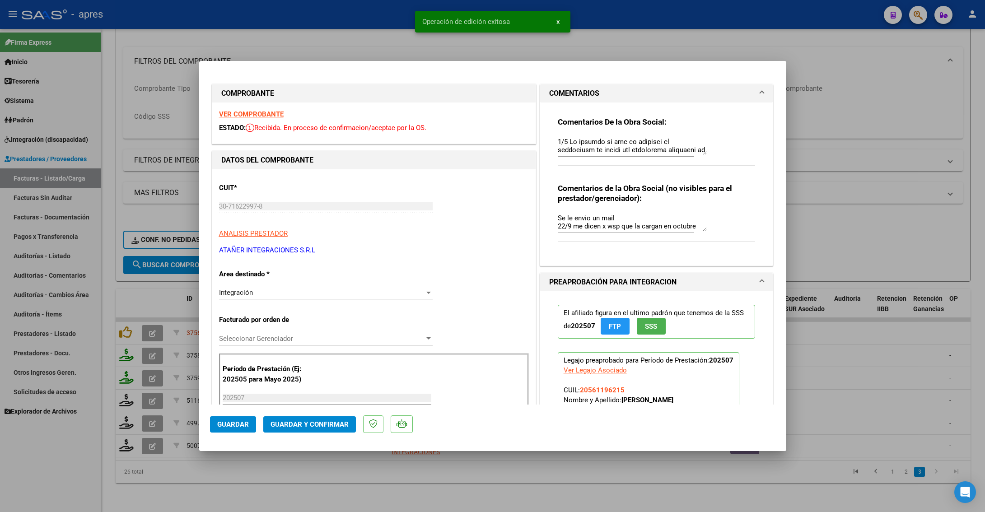
click at [236, 474] on div at bounding box center [492, 256] width 985 height 512
type input "$ 0,00"
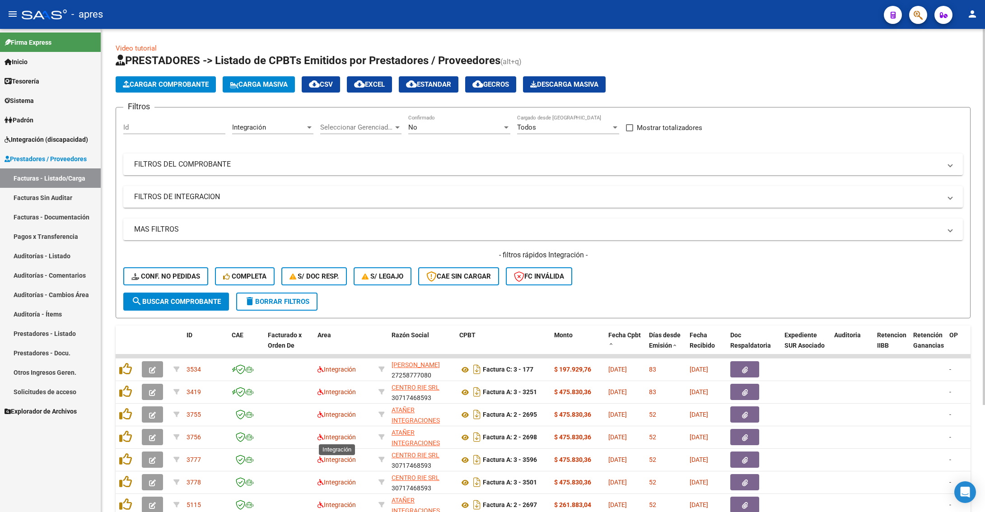
scroll to position [135, 0]
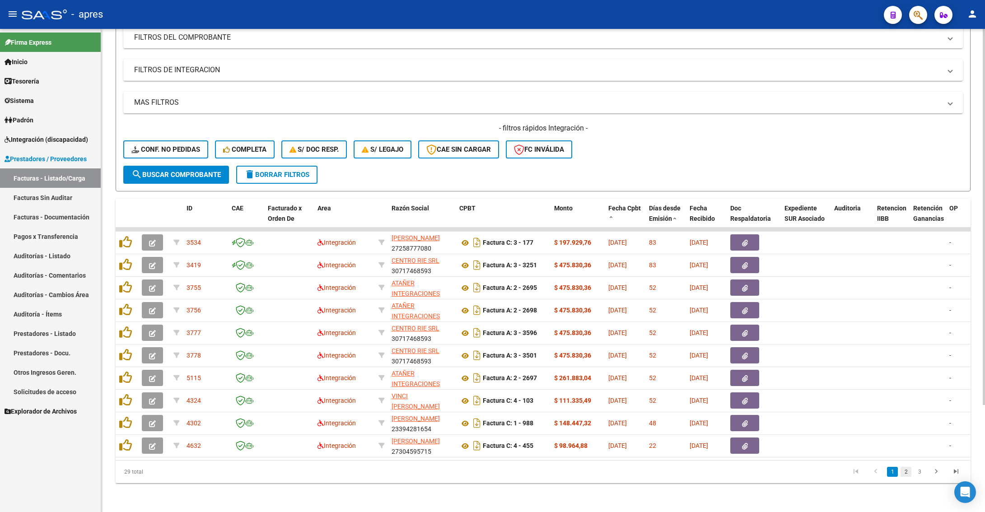
click at [902, 474] on link "2" at bounding box center [905, 472] width 11 height 10
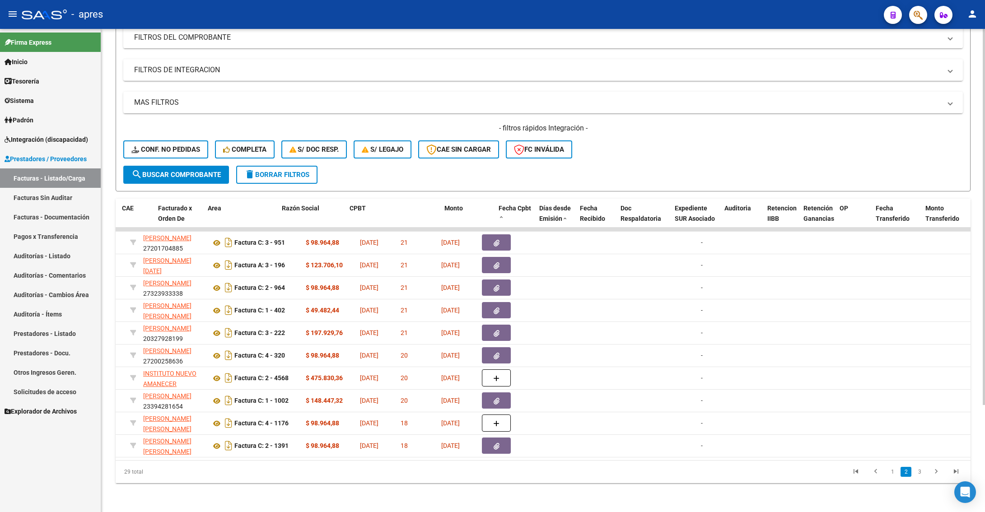
scroll to position [0, 0]
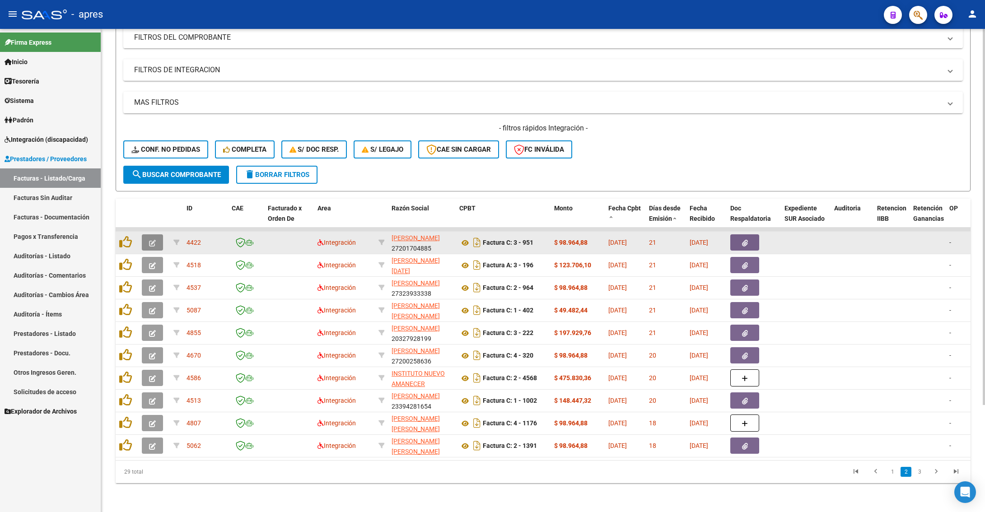
click at [149, 234] on button "button" at bounding box center [152, 242] width 21 height 16
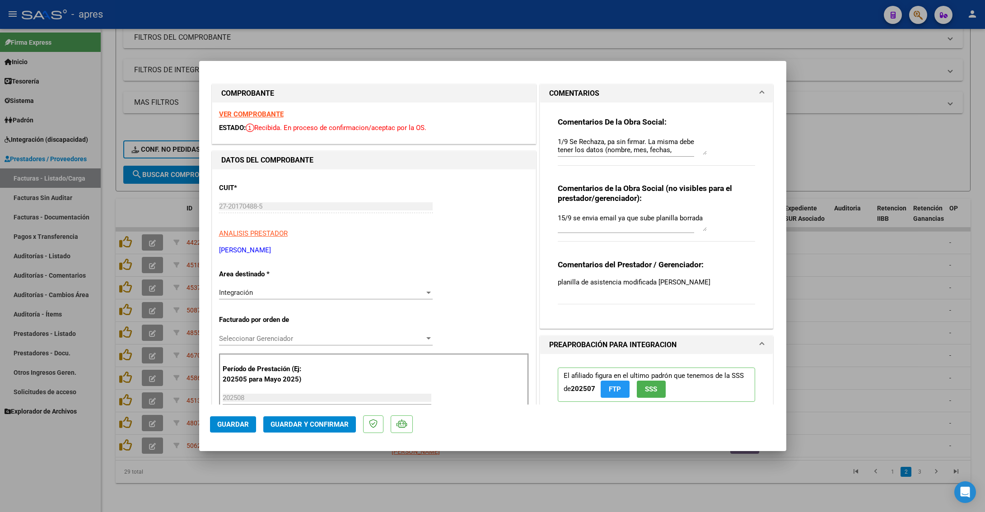
click at [242, 111] on strong "VER COMPROBANTE" at bounding box center [251, 114] width 65 height 8
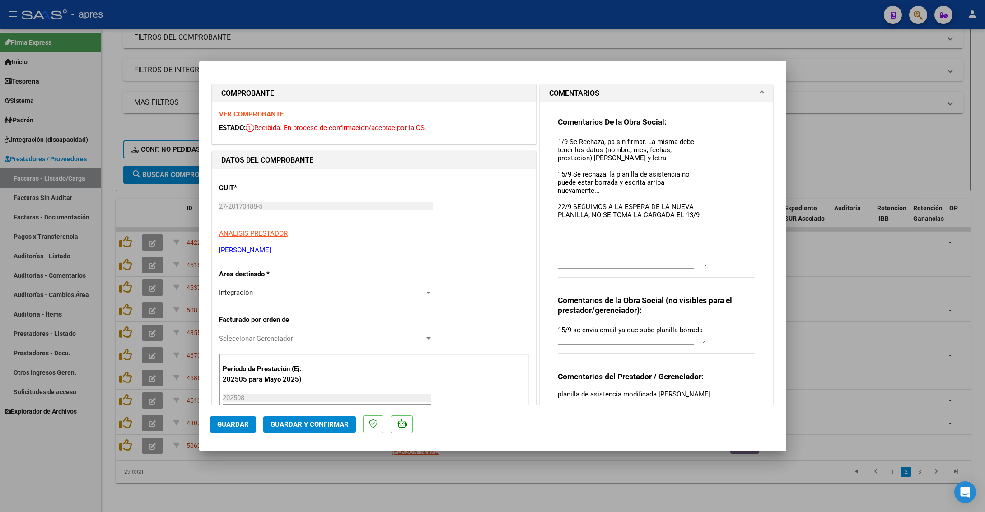
drag, startPoint x: 693, startPoint y: 151, endPoint x: 692, endPoint y: 263, distance: 112.0
click at [692, 263] on textarea "1/9 Se Rechaza, pa sin firmar. La misma debe tener los datos (nombre, mes, fech…" at bounding box center [631, 202] width 149 height 130
click at [279, 486] on div at bounding box center [492, 256] width 985 height 512
type input "$ 0,00"
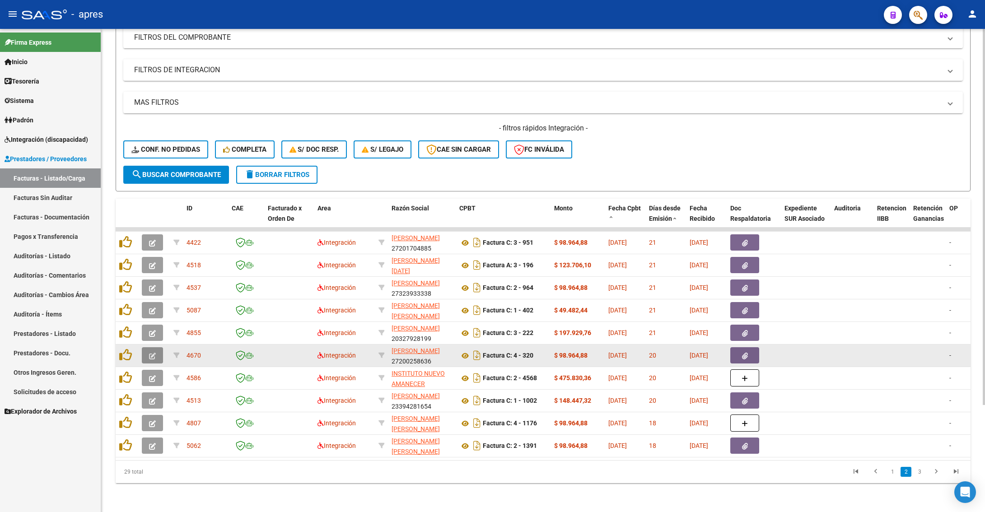
click at [153, 353] on icon "button" at bounding box center [152, 356] width 7 height 7
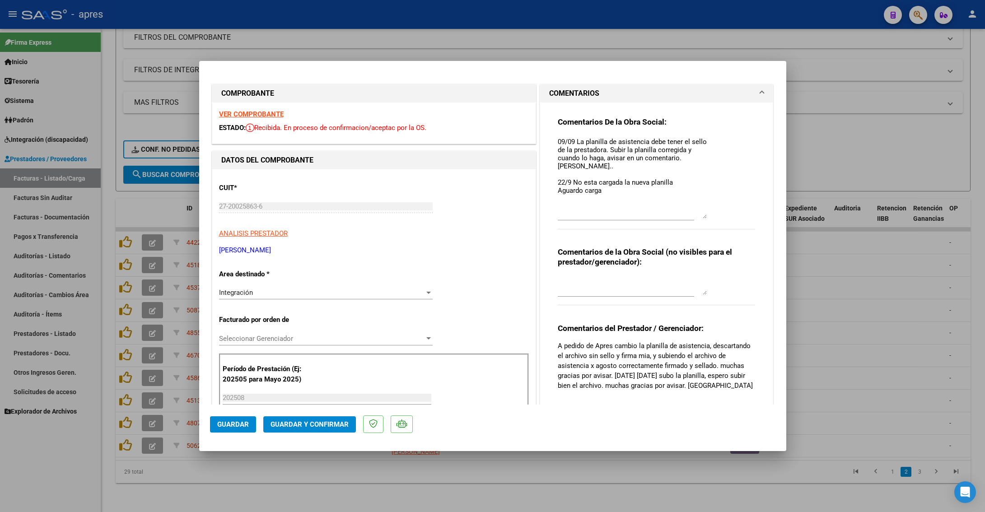
drag, startPoint x: 693, startPoint y: 152, endPoint x: 683, endPoint y: 215, distance: 64.5
click at [683, 215] on textarea "09/09 La planilla de asistencia debe tener el sello de la prestadora. Subir la …" at bounding box center [631, 178] width 149 height 82
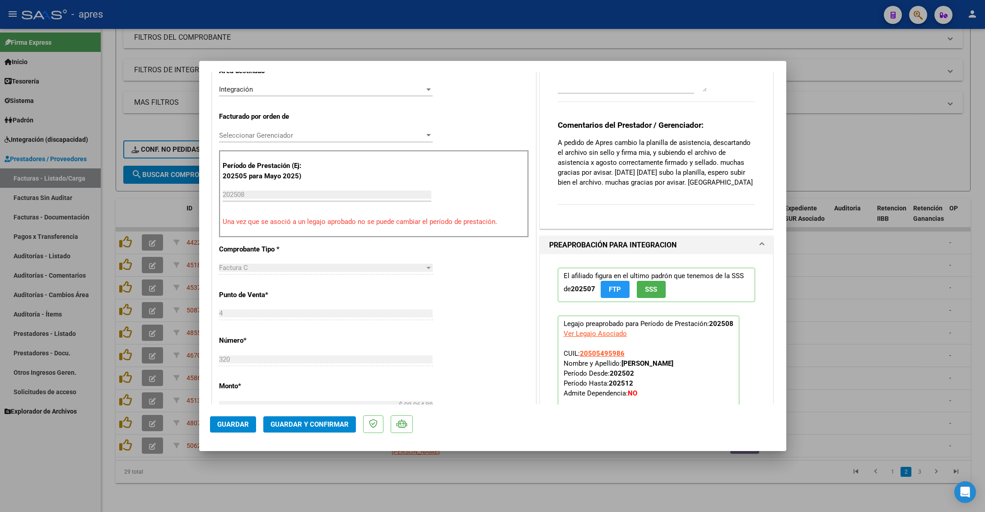
scroll to position [542, 0]
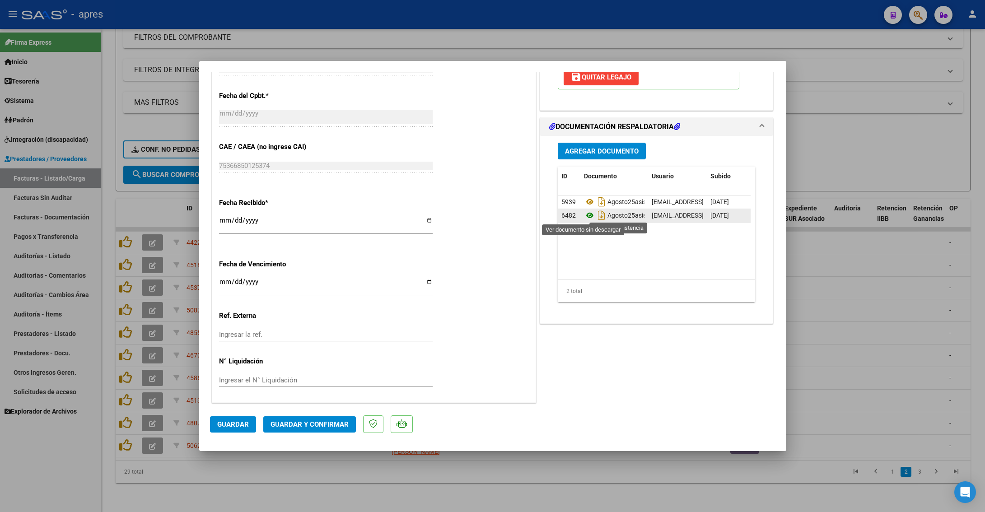
click at [584, 214] on icon at bounding box center [590, 215] width 12 height 11
click at [223, 281] on input "[DATE]" at bounding box center [326, 285] width 214 height 14
type input "[DATE]"
click at [504, 202] on div "Fecha Recibido * [DATE] Ingresar la fecha" at bounding box center [374, 216] width 310 height 51
click at [325, 421] on span "Guardar y Confirmar" at bounding box center [309, 424] width 78 height 8
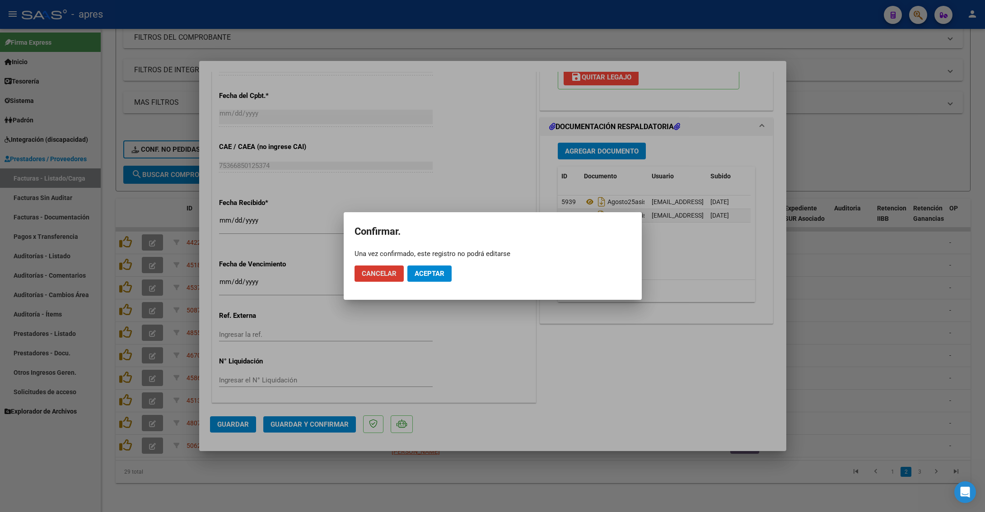
click at [429, 275] on span "Aceptar" at bounding box center [429, 273] width 30 height 8
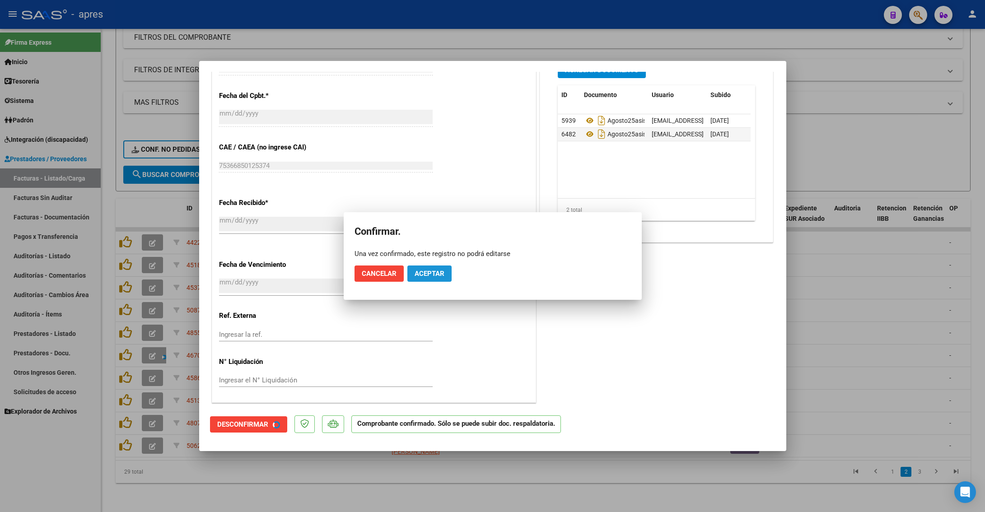
scroll to position [485, 0]
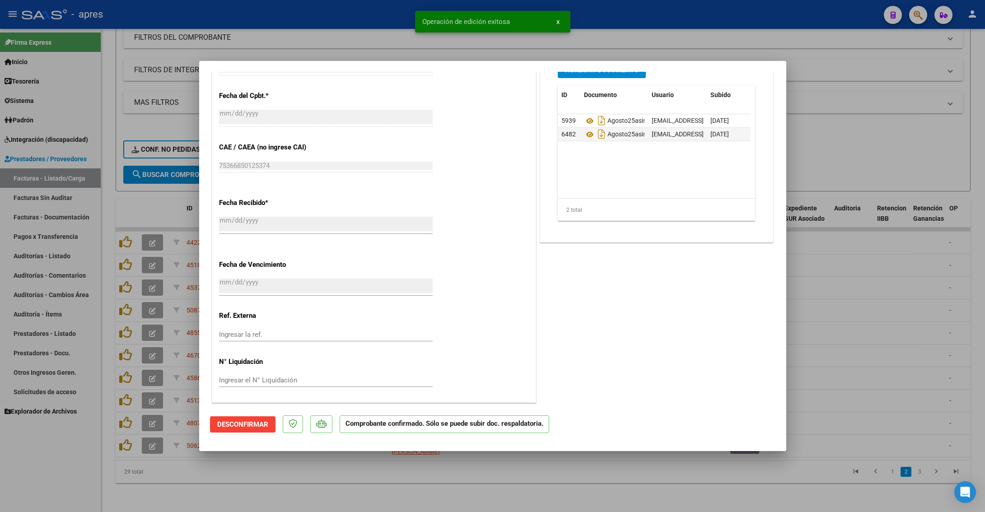
click at [268, 498] on div at bounding box center [492, 256] width 985 height 512
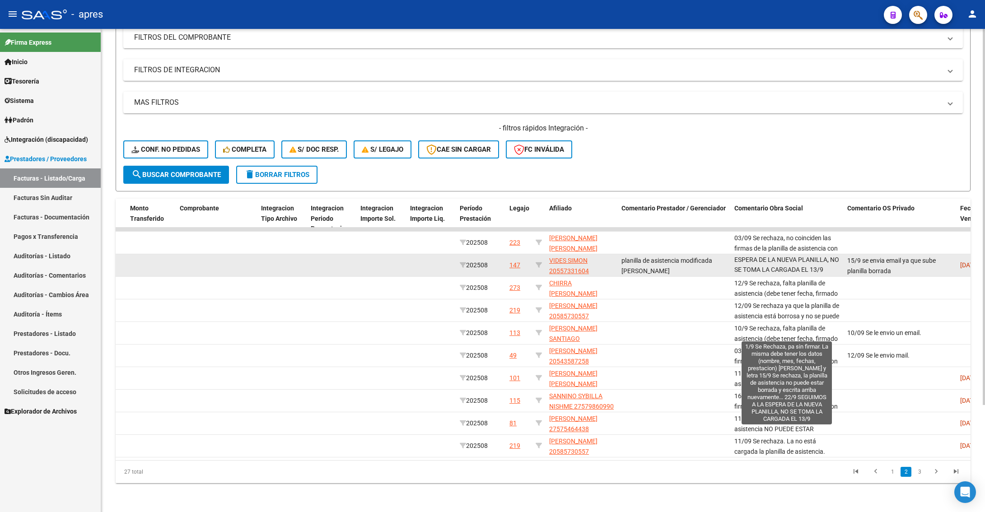
scroll to position [0, 0]
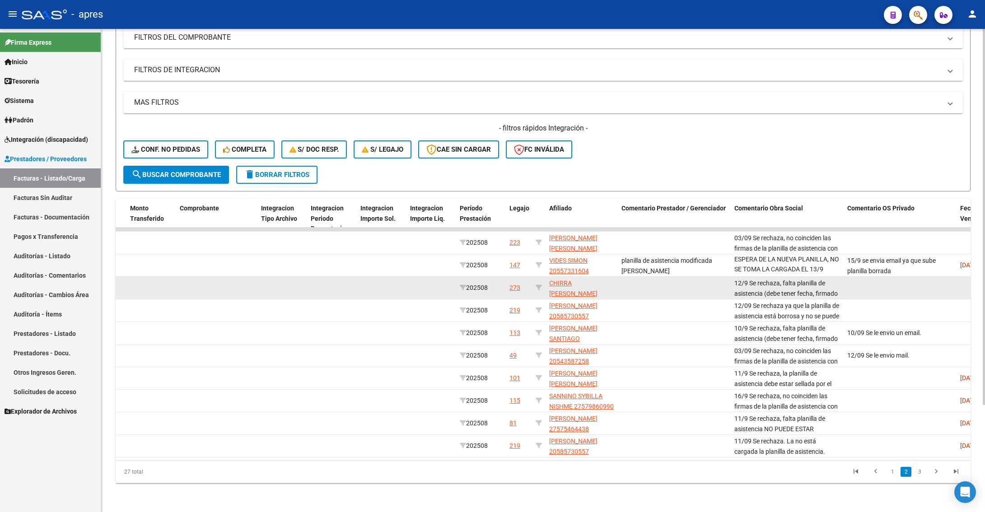
drag, startPoint x: 743, startPoint y: 251, endPoint x: 794, endPoint y: 281, distance: 58.9
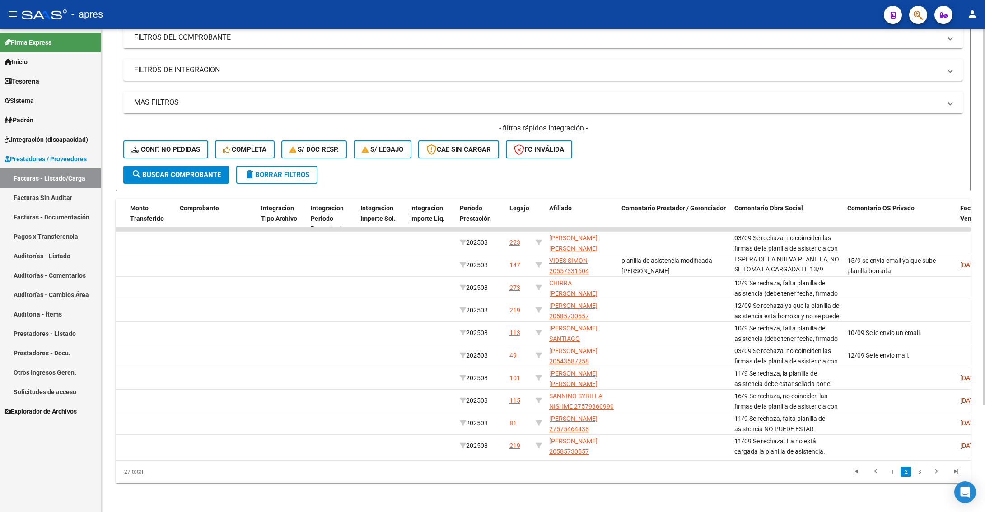
click at [885, 502] on div "Video tutorial PRESTADORES -> Listado de CPBTs Emitidos por Prestadores / Prove…" at bounding box center [542, 207] width 883 height 610
click at [921, 474] on link "3" at bounding box center [919, 472] width 11 height 10
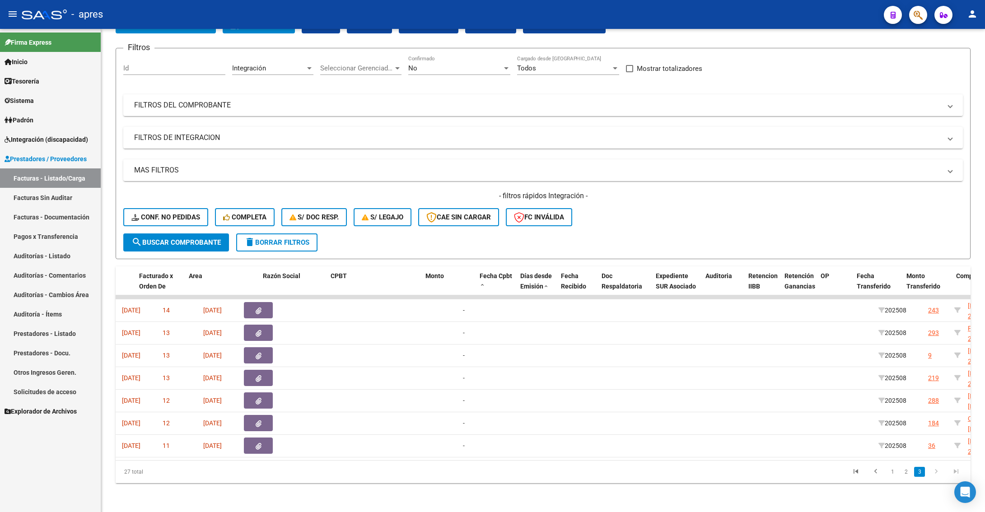
scroll to position [0, 0]
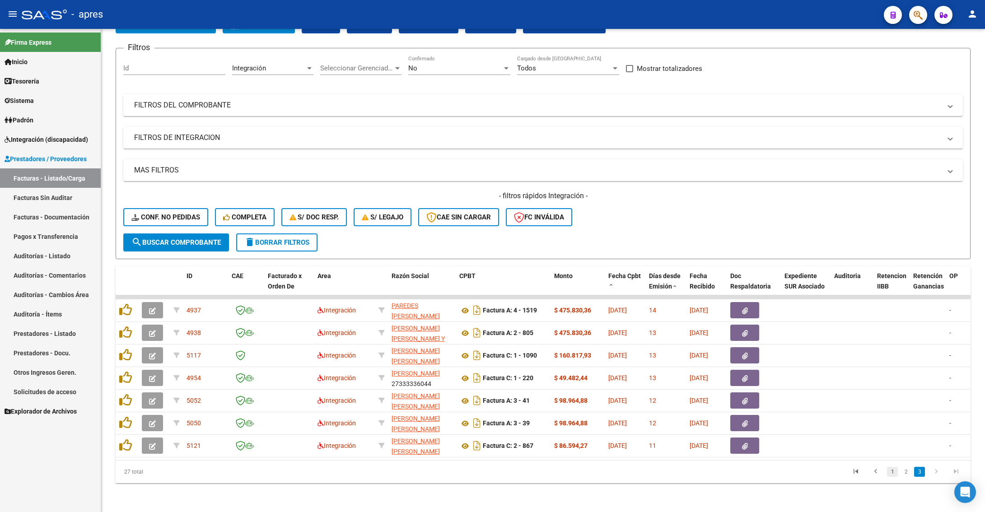
click at [889, 471] on link "1" at bounding box center [892, 472] width 11 height 10
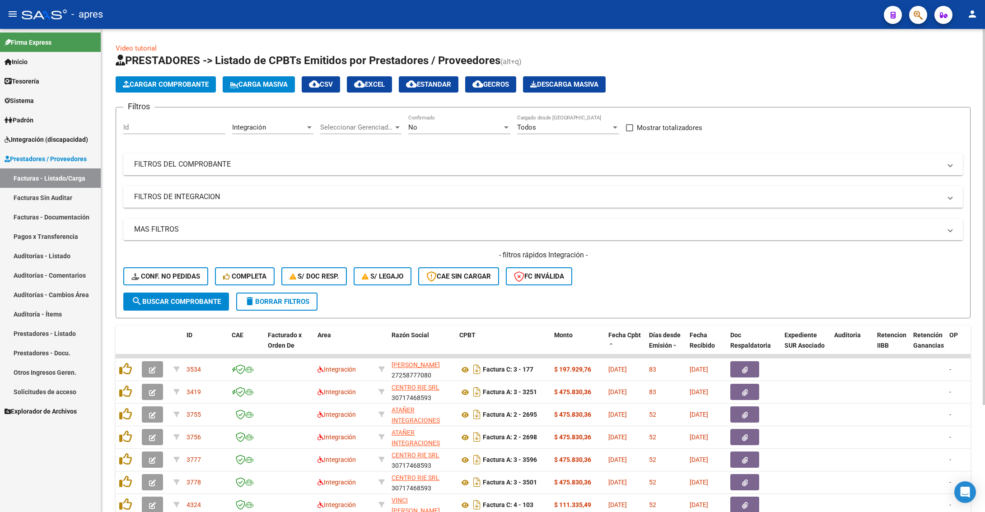
click at [301, 126] on div "Integración" at bounding box center [268, 127] width 73 height 8
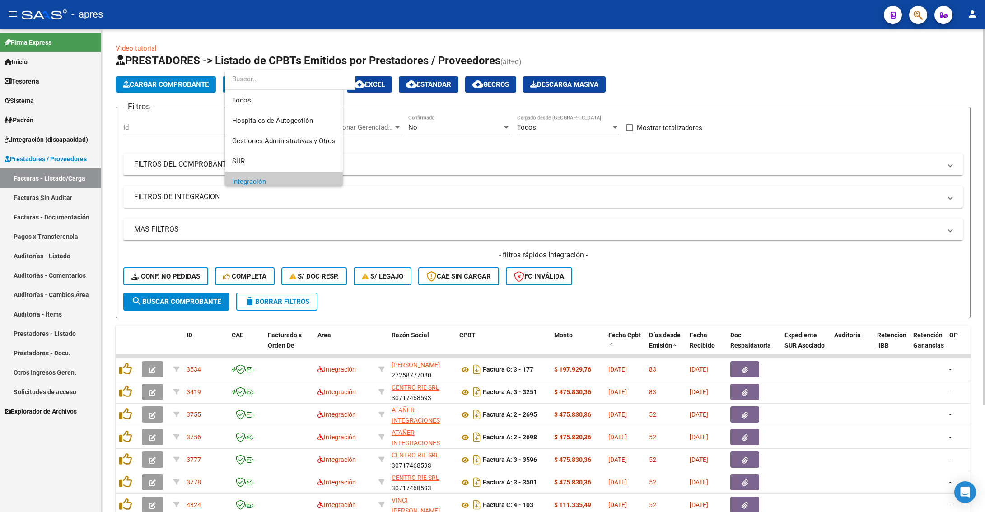
scroll to position [54, 0]
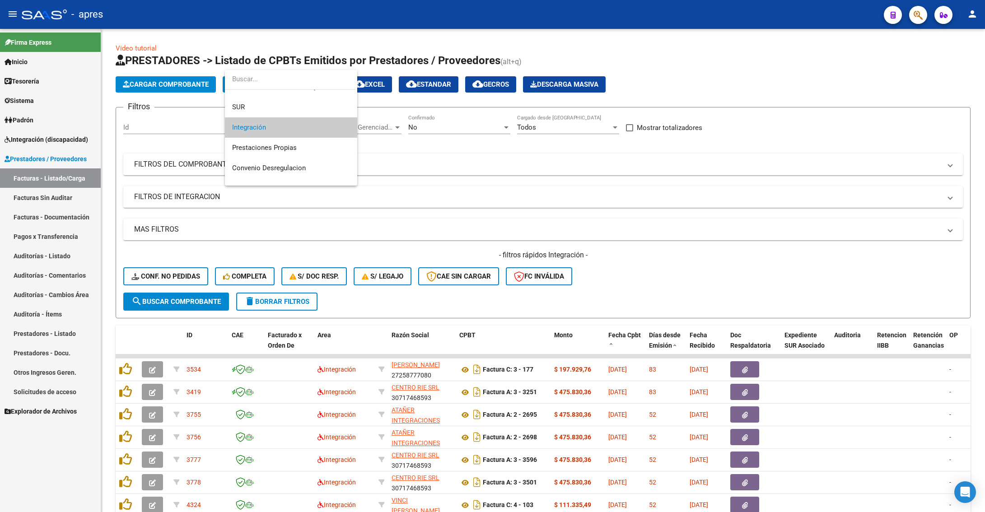
click at [252, 303] on div at bounding box center [492, 256] width 985 height 512
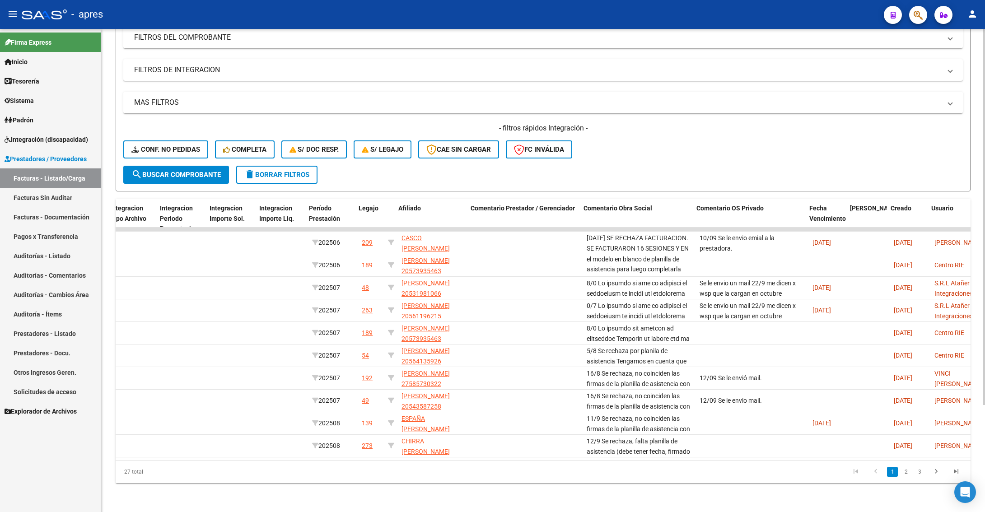
scroll to position [0, 1055]
click at [902, 474] on link "2" at bounding box center [905, 472] width 11 height 10
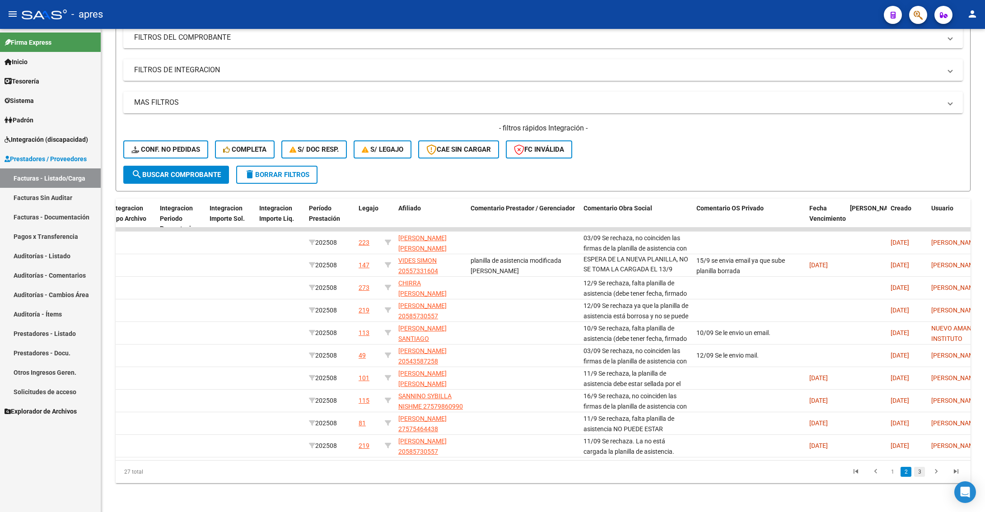
click at [921, 473] on link "3" at bounding box center [919, 472] width 11 height 10
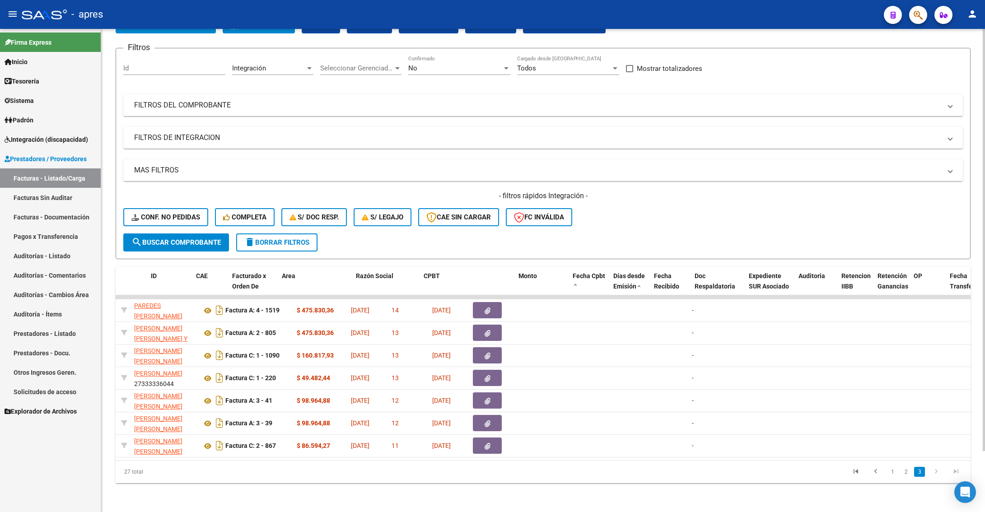
scroll to position [0, 0]
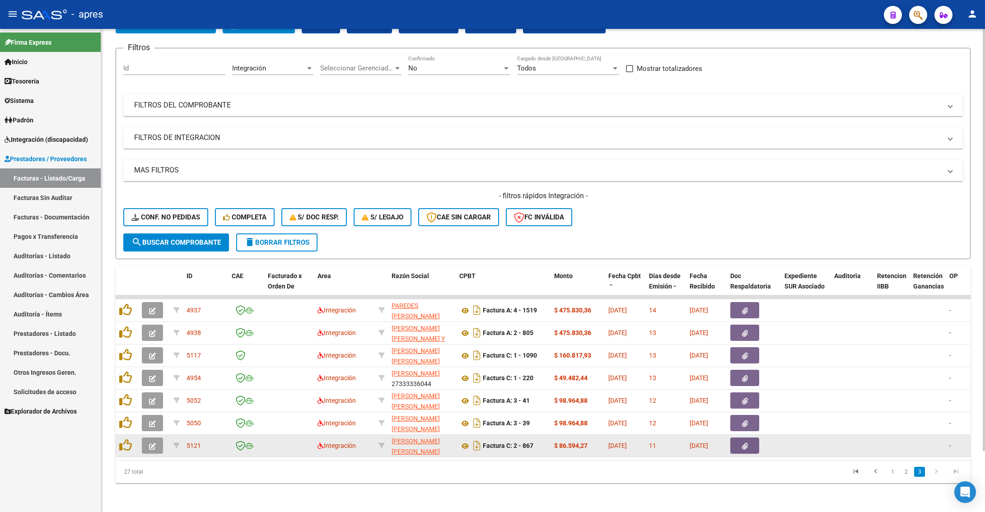
click at [147, 439] on button "button" at bounding box center [152, 445] width 21 height 16
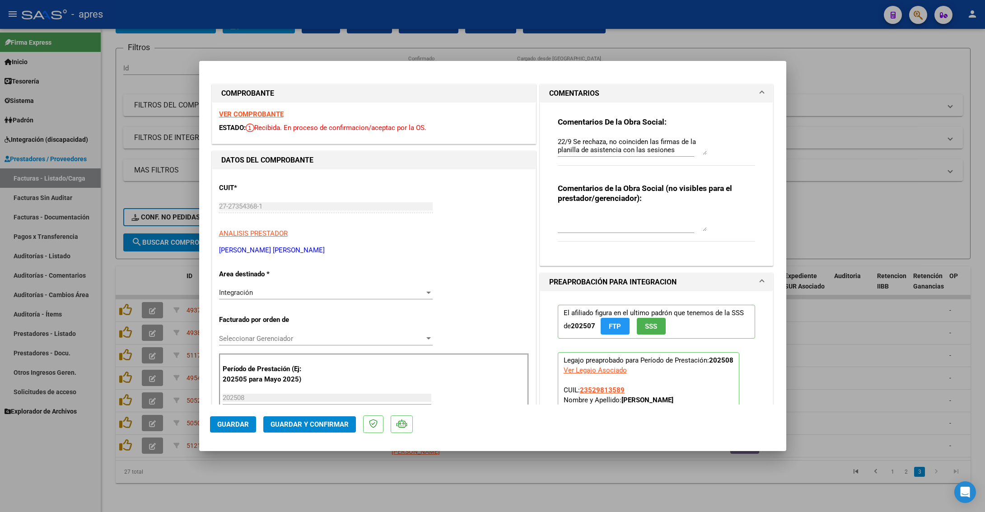
click at [242, 478] on div at bounding box center [492, 256] width 985 height 512
type input "$ 0,00"
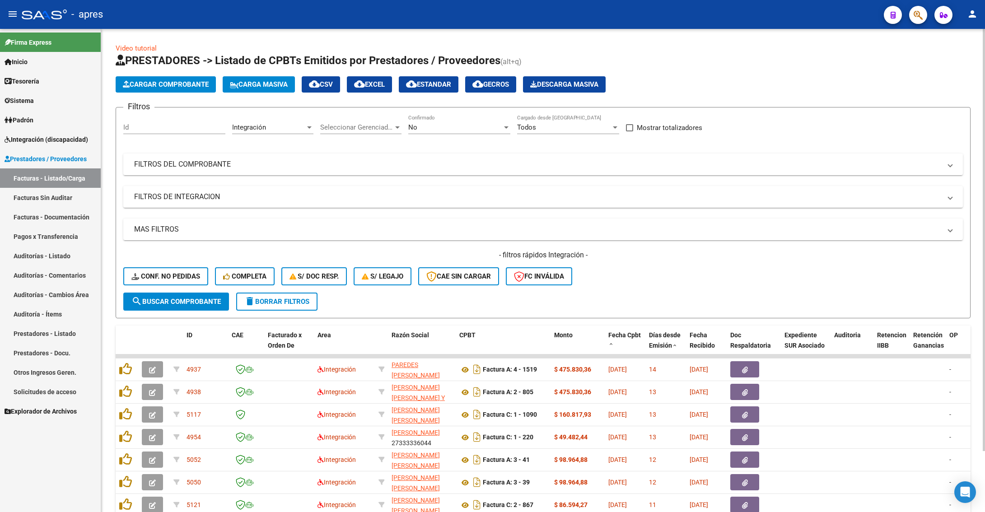
click at [293, 125] on div "Integración" at bounding box center [268, 127] width 73 height 8
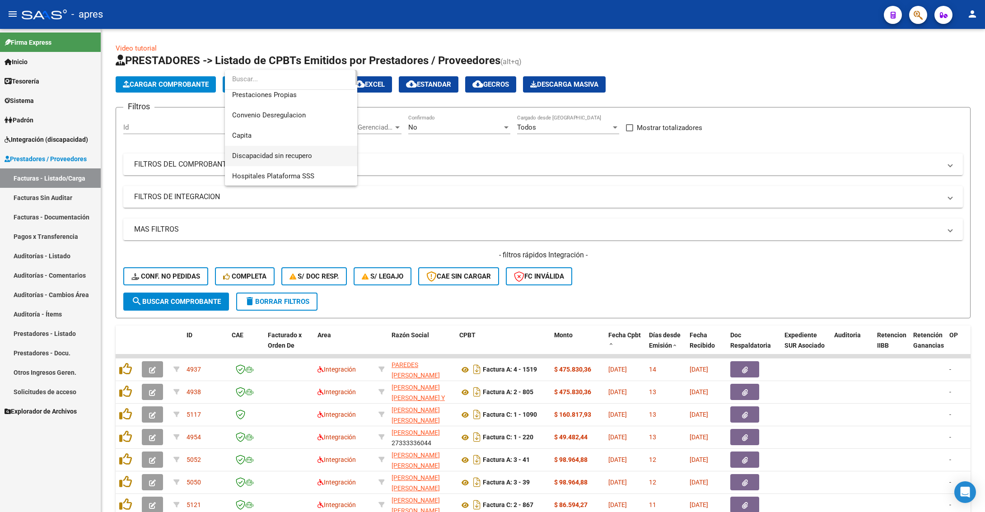
scroll to position [107, 0]
click at [287, 154] on span "Discapacidad sin recupero" at bounding box center [272, 155] width 80 height 8
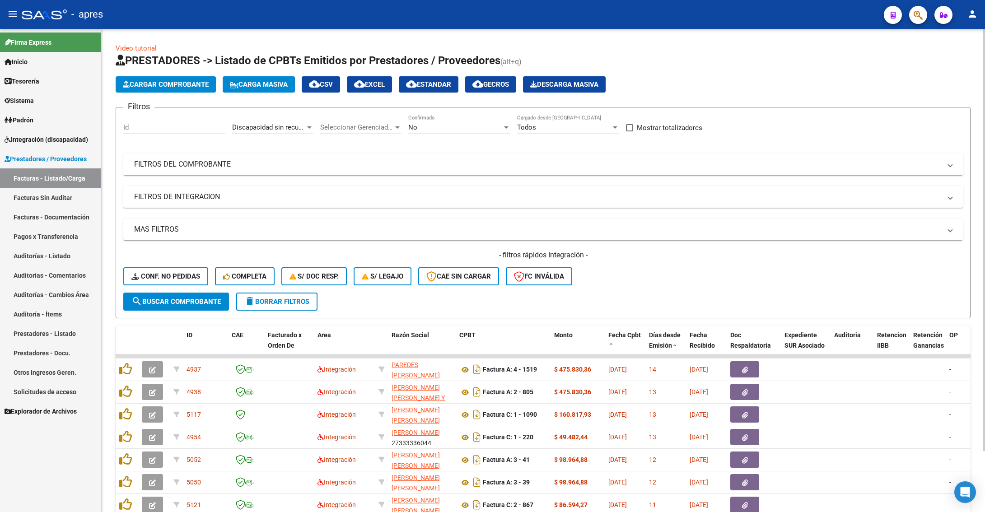
click at [236, 174] on mat-expansion-panel-header "FILTROS DEL COMPROBANTE" at bounding box center [542, 164] width 839 height 22
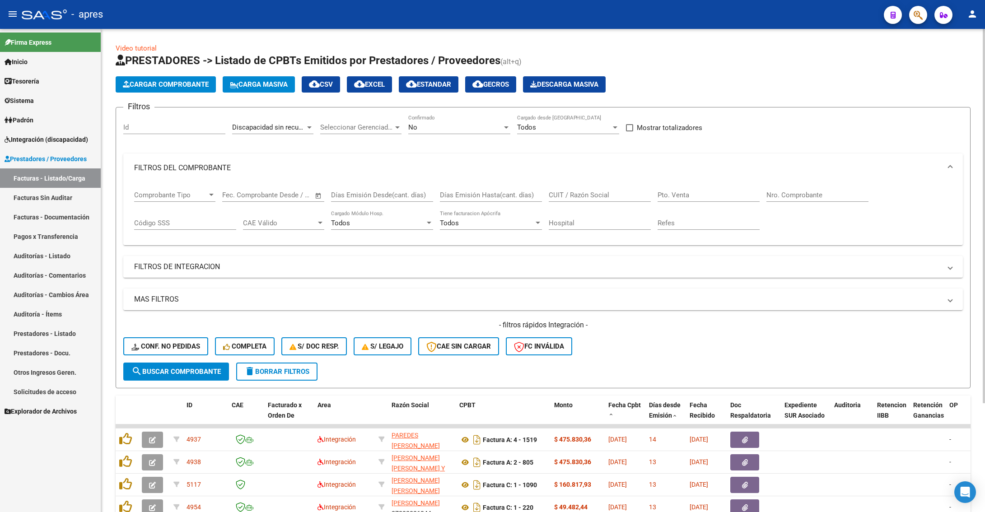
click at [317, 195] on span "Open calendar" at bounding box center [318, 196] width 22 height 22
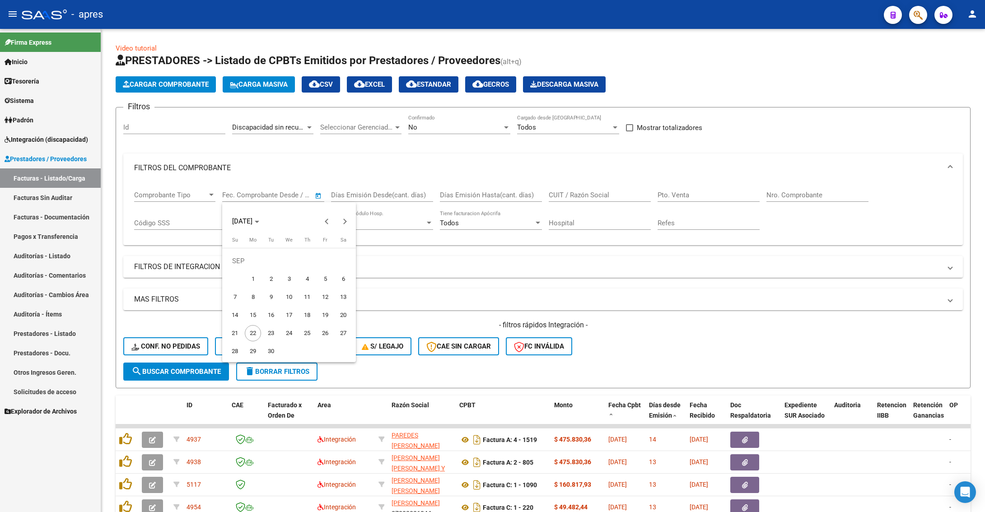
click at [251, 277] on span "1" at bounding box center [253, 279] width 16 height 16
type input "[DATE]"
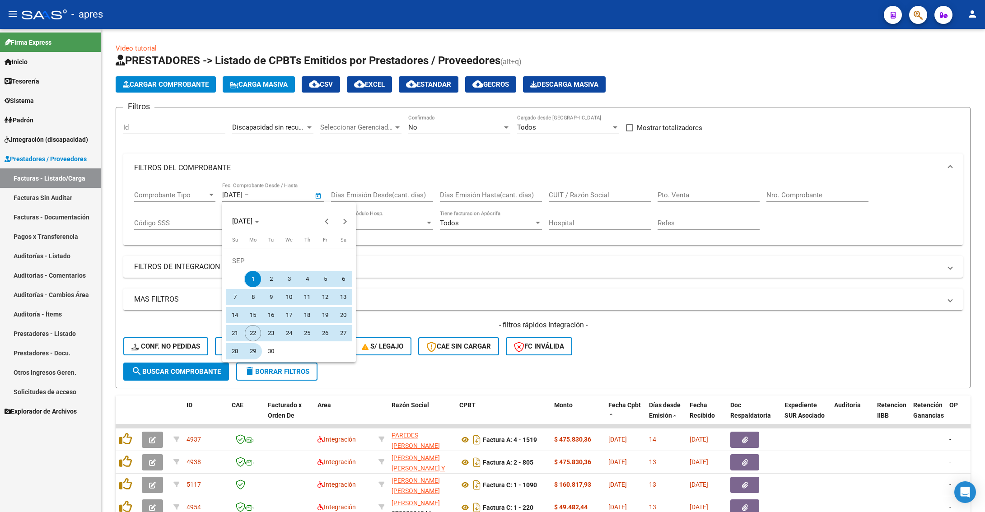
click at [252, 342] on button "29" at bounding box center [253, 351] width 18 height 18
type input "[DATE]"
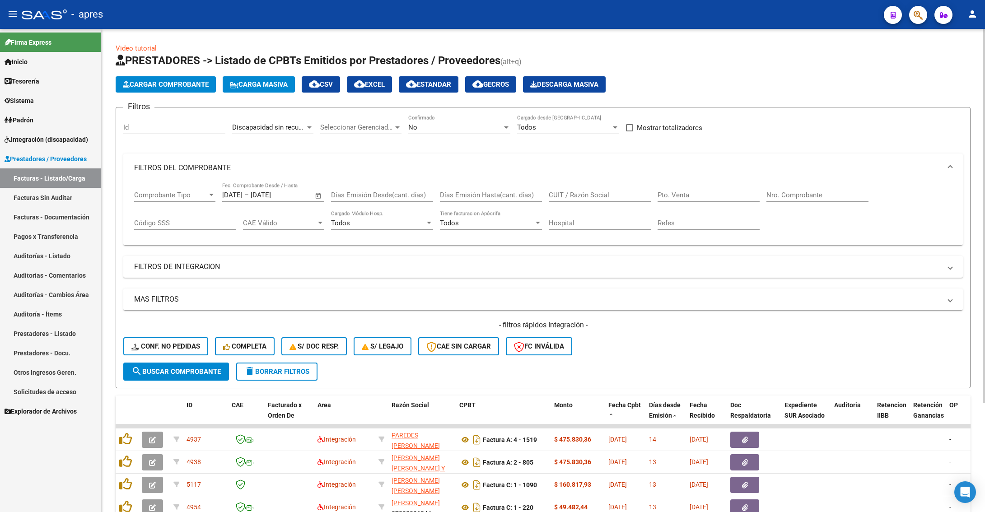
click at [315, 197] on span "Open calendar" at bounding box center [318, 196] width 22 height 22
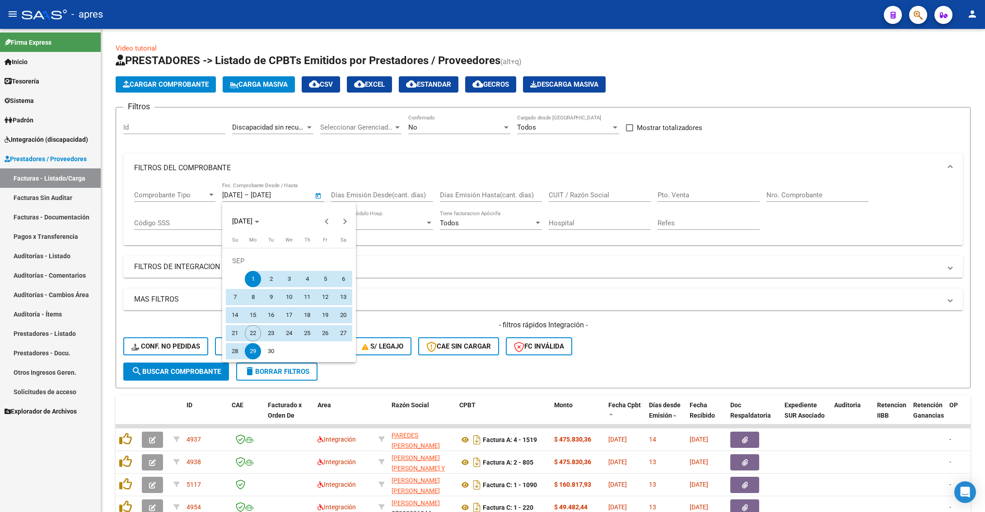
click at [254, 332] on span "22" at bounding box center [253, 333] width 16 height 16
type input "[DATE]"
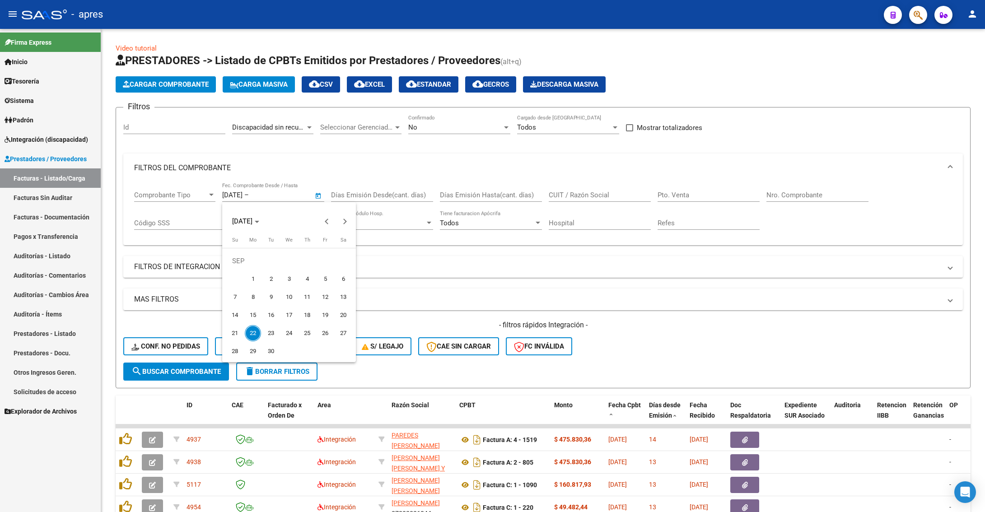
click at [251, 274] on span "1" at bounding box center [253, 279] width 16 height 16
type input "[DATE]"
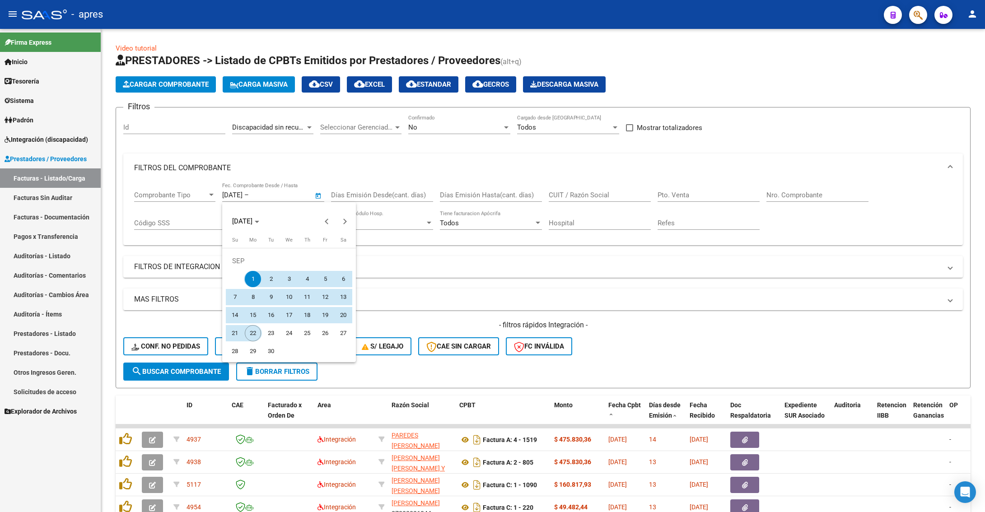
click at [252, 332] on span "22" at bounding box center [253, 333] width 16 height 16
type input "[DATE]"
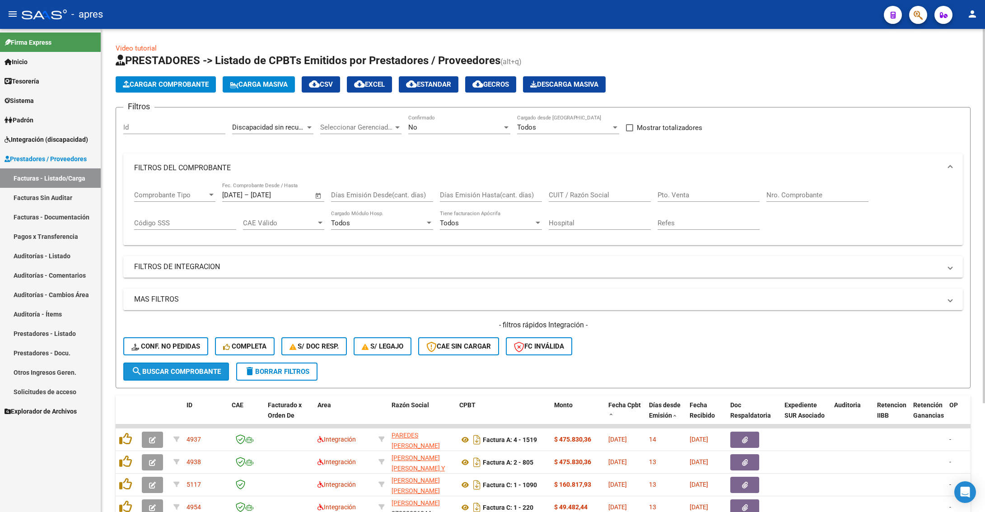
click at [214, 374] on span "search Buscar Comprobante" at bounding box center [175, 371] width 89 height 8
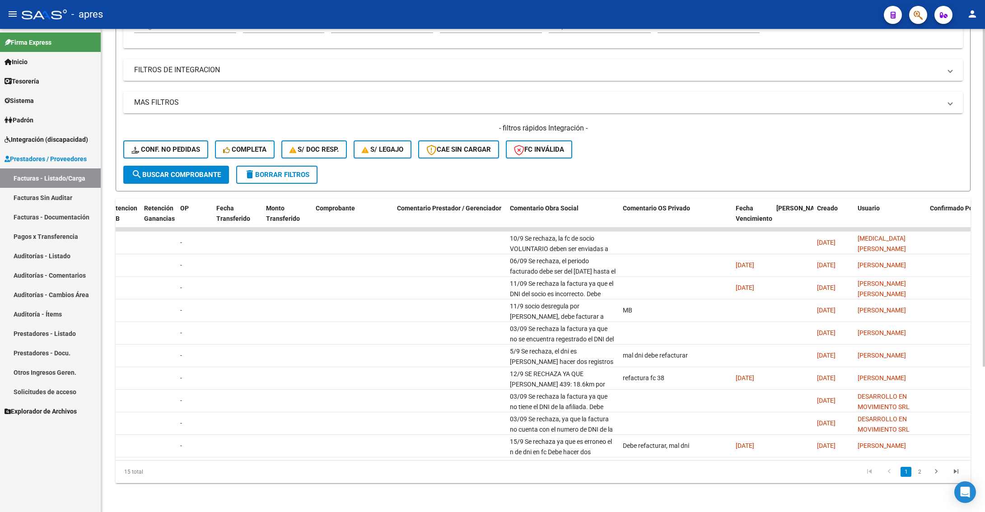
scroll to position [0, 757]
click at [920, 474] on link "2" at bounding box center [919, 472] width 11 height 10
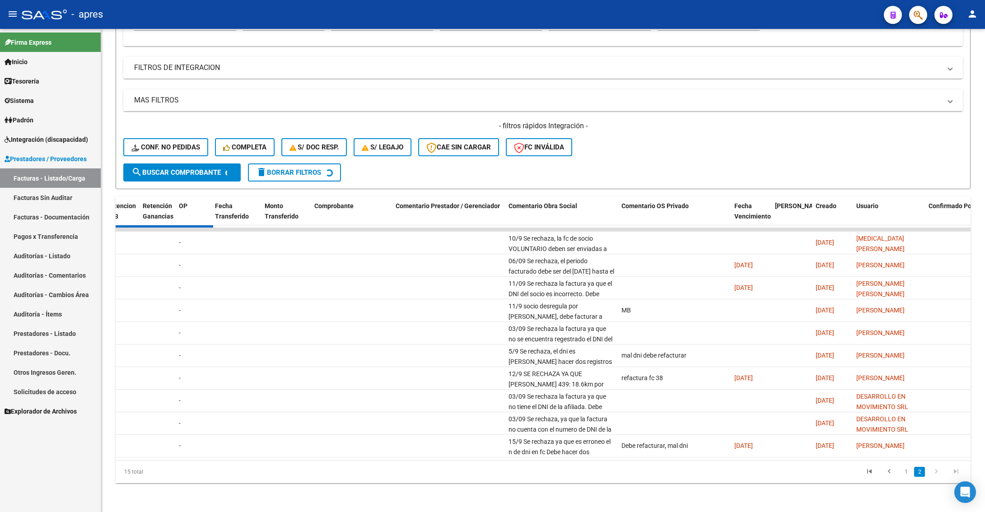
scroll to position [95, 0]
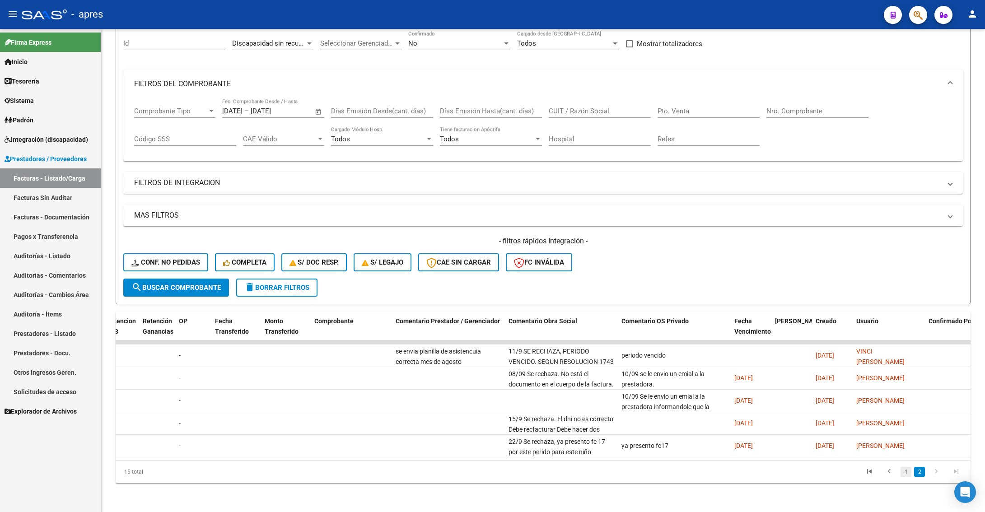
click at [906, 470] on link "1" at bounding box center [905, 472] width 11 height 10
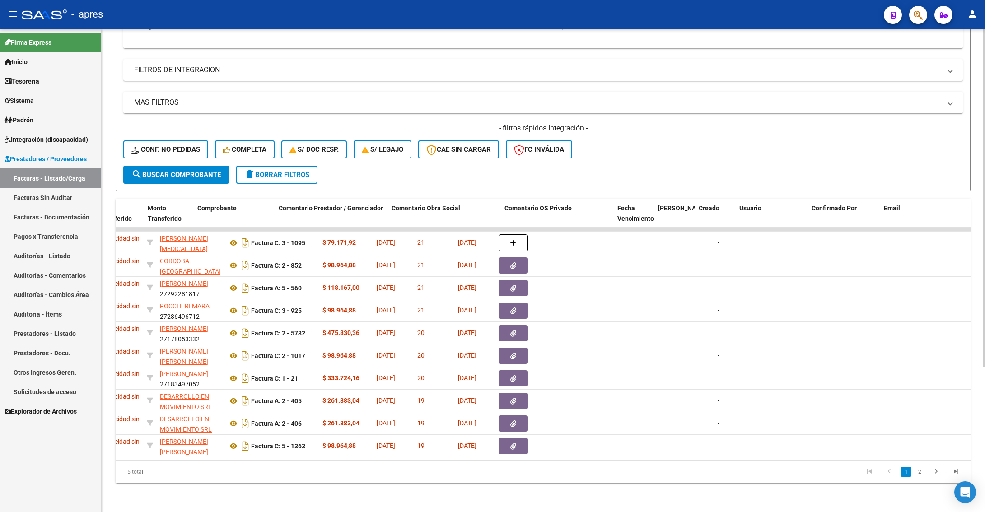
scroll to position [0, 874]
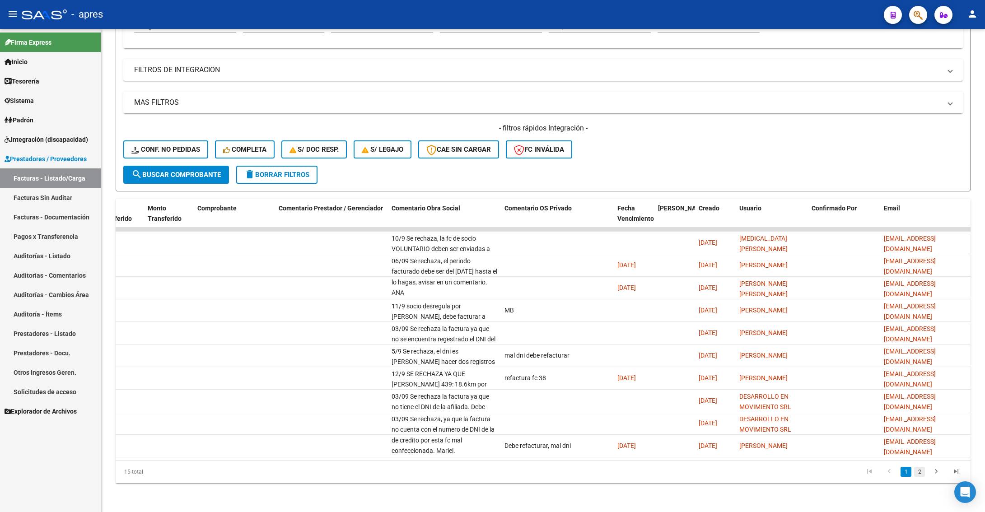
click at [919, 470] on link "2" at bounding box center [919, 472] width 11 height 10
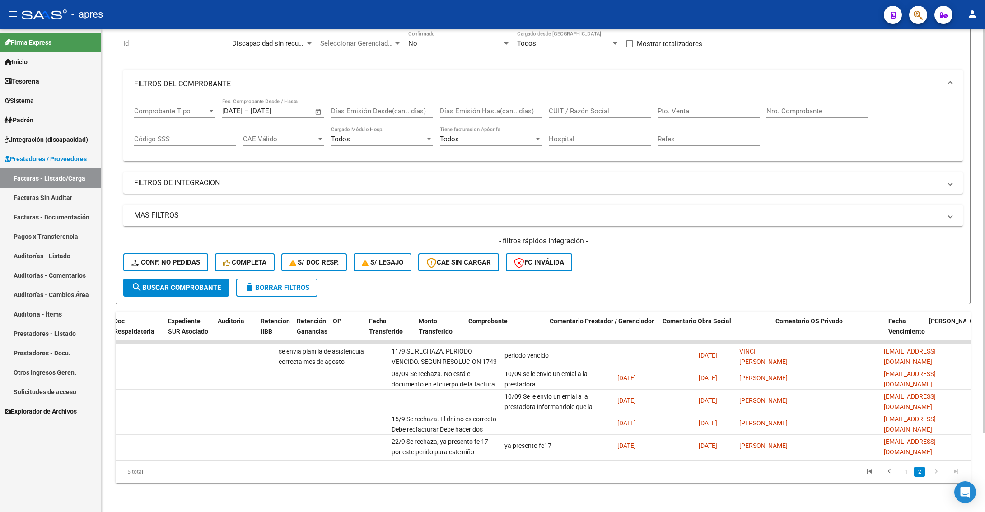
scroll to position [0, 0]
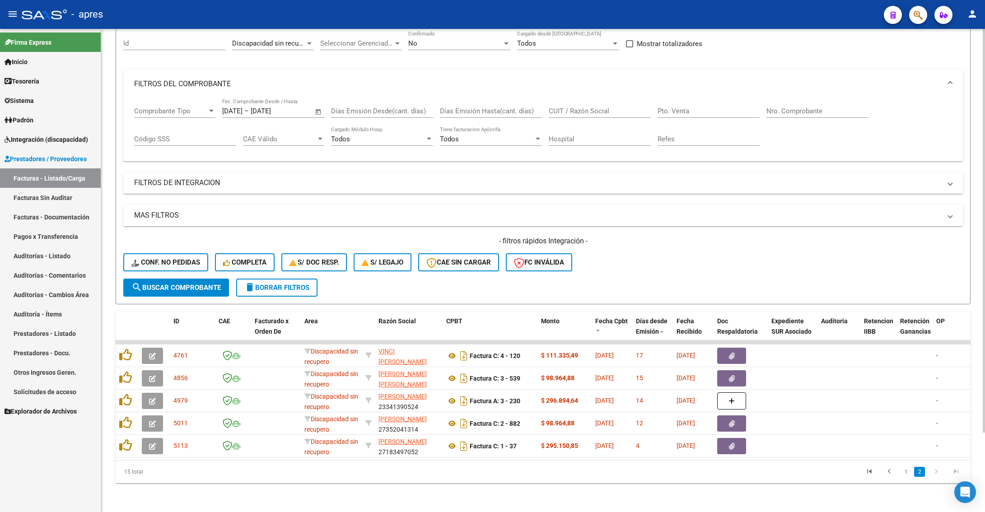
click at [290, 283] on span "delete Borrar Filtros" at bounding box center [276, 287] width 65 height 8
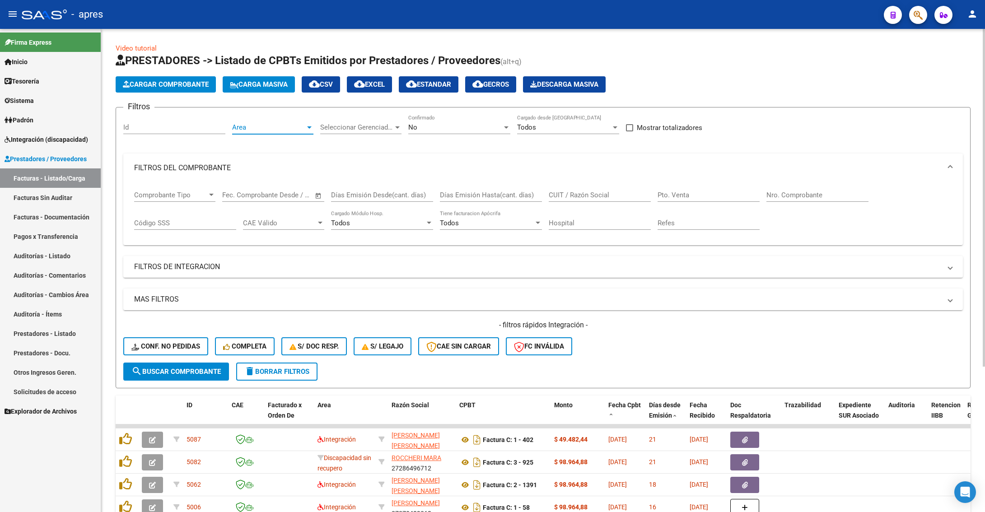
click at [300, 129] on span "Area" at bounding box center [268, 127] width 73 height 8
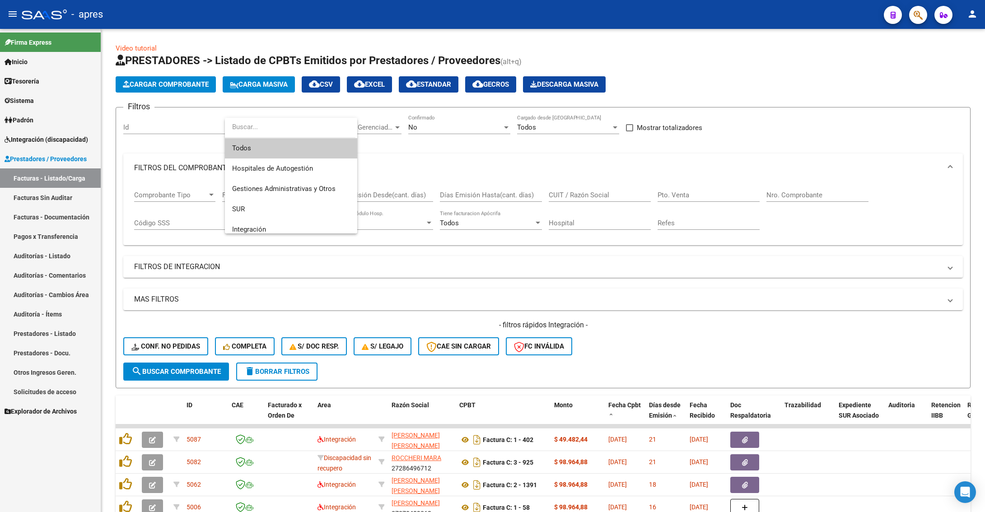
click at [525, 164] on div at bounding box center [492, 256] width 985 height 512
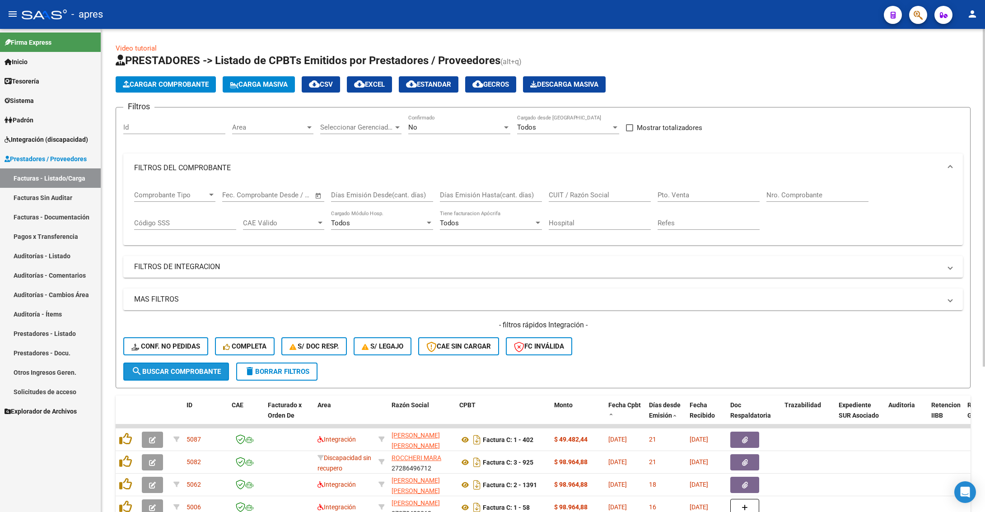
click at [194, 366] on button "search Buscar Comprobante" at bounding box center [176, 371] width 106 height 18
click at [282, 129] on span "Area" at bounding box center [268, 127] width 73 height 8
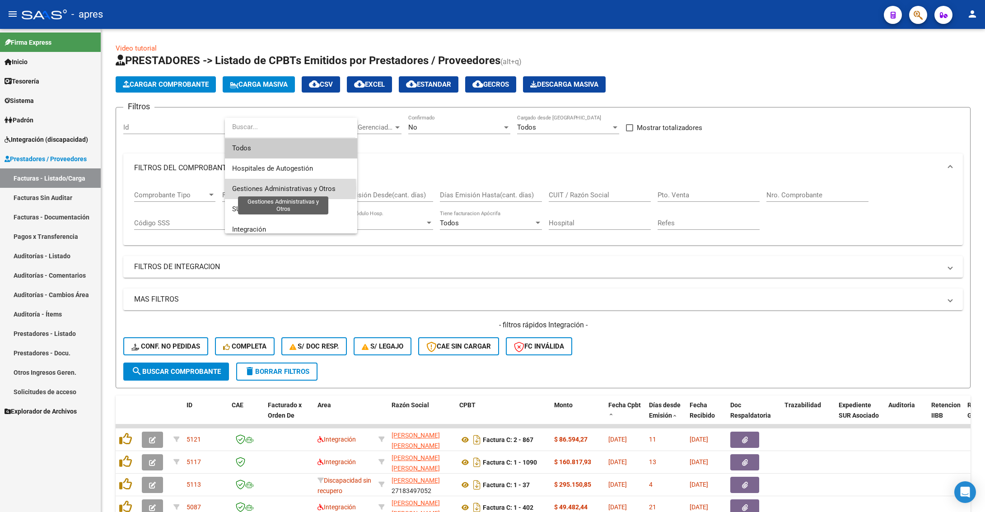
click at [274, 188] on span "Gestiones Administrativas y Otros" at bounding box center [283, 189] width 103 height 8
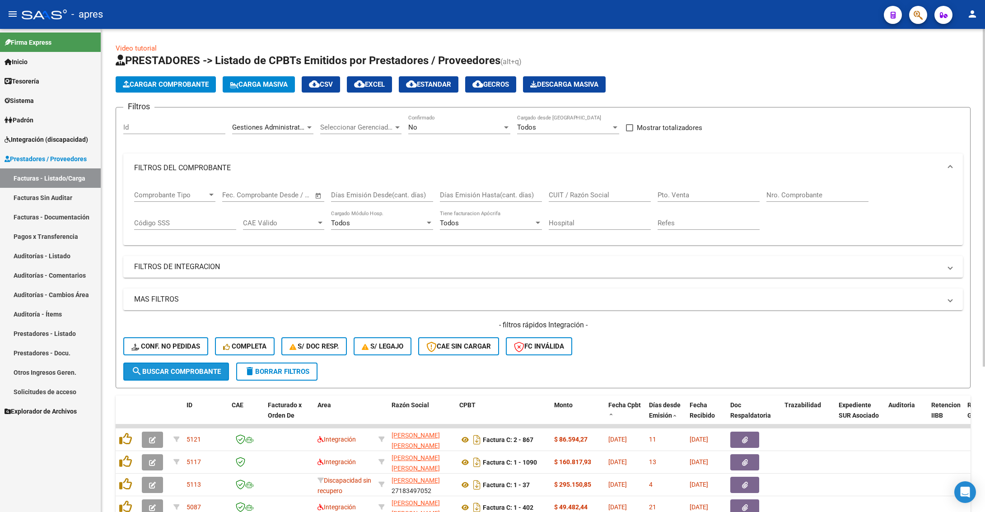
click at [175, 367] on span "search Buscar Comprobante" at bounding box center [175, 371] width 89 height 8
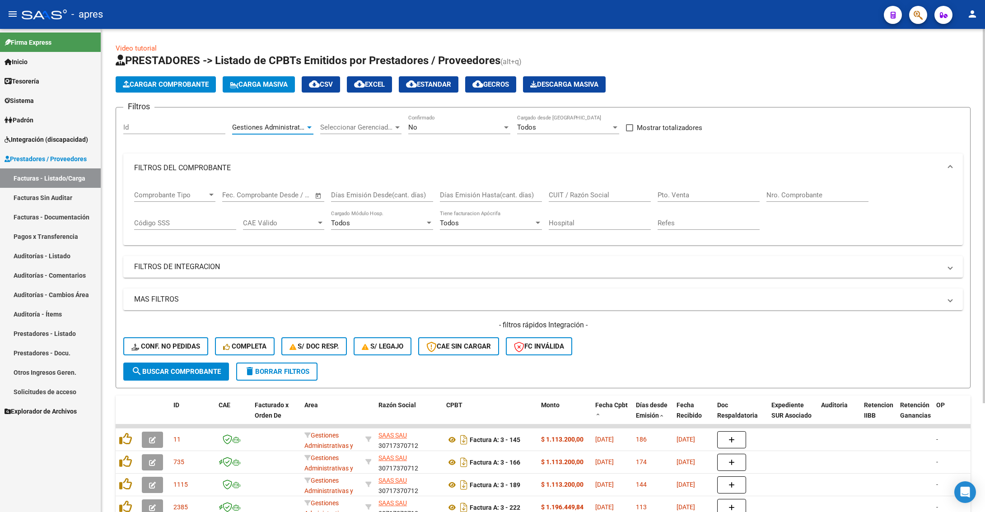
click at [286, 127] on span "Gestiones Administrativas y Otros" at bounding box center [283, 127] width 103 height 8
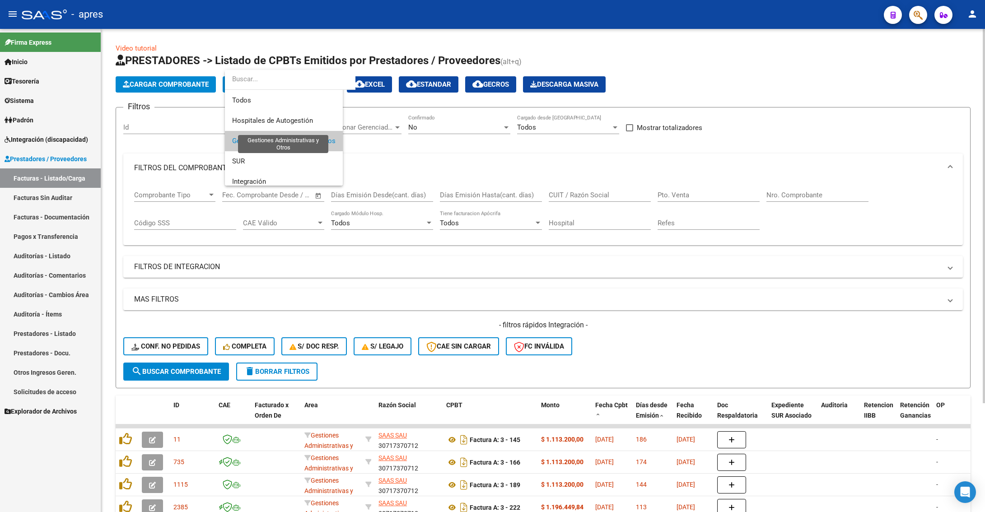
scroll to position [14, 0]
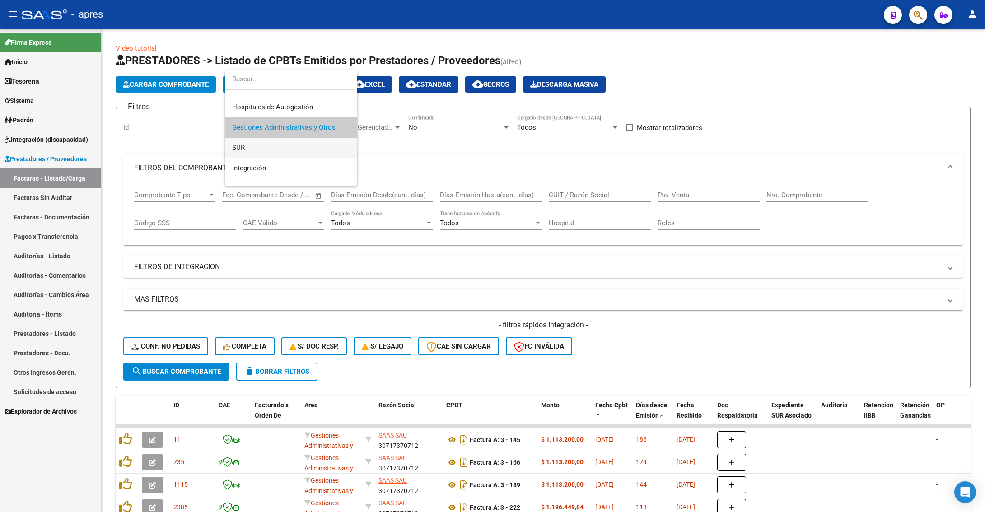
click at [314, 154] on span "SUR" at bounding box center [291, 148] width 118 height 20
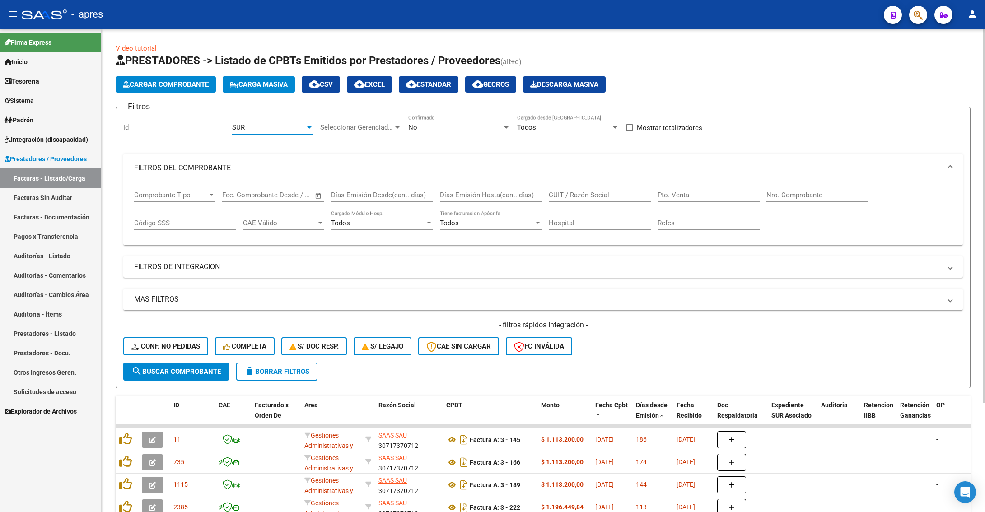
click at [183, 373] on span "search Buscar Comprobante" at bounding box center [175, 371] width 89 height 8
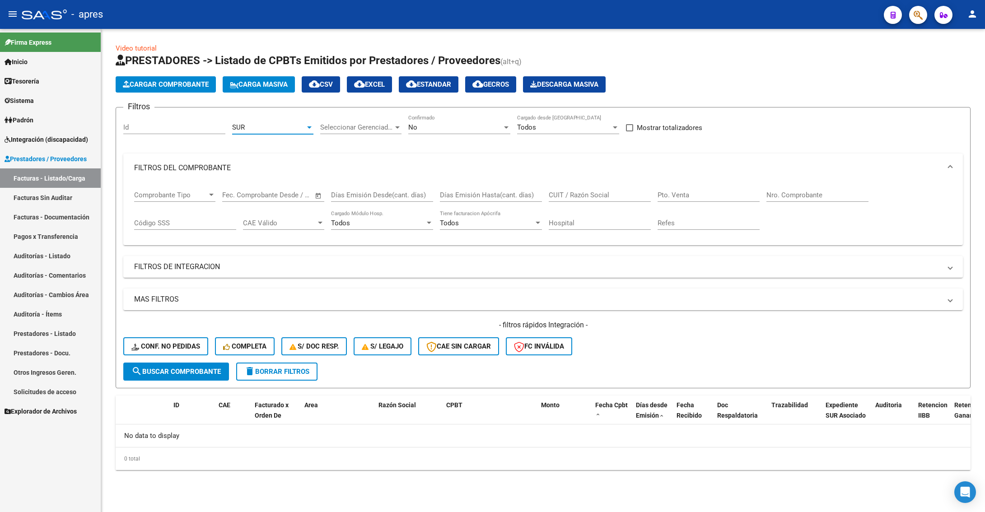
click at [306, 124] on div at bounding box center [309, 127] width 8 height 7
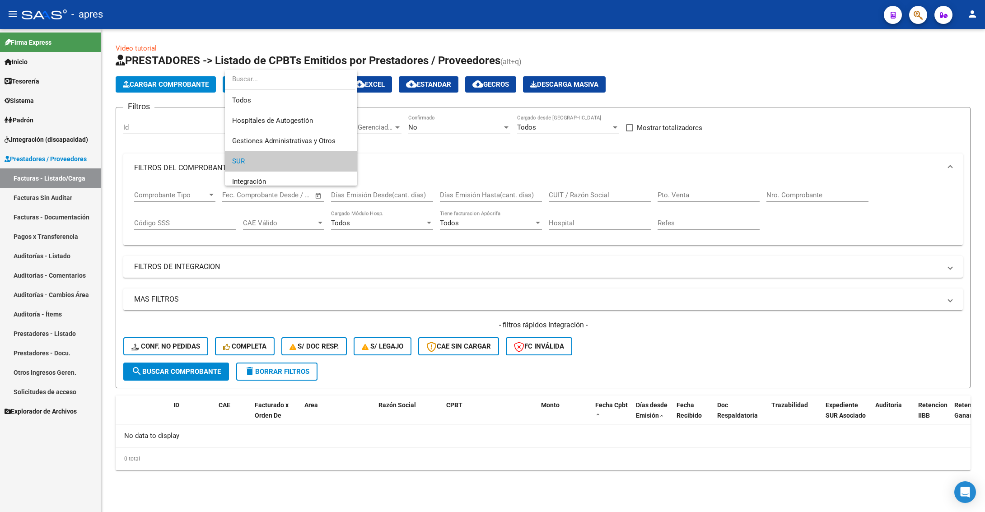
scroll to position [34, 0]
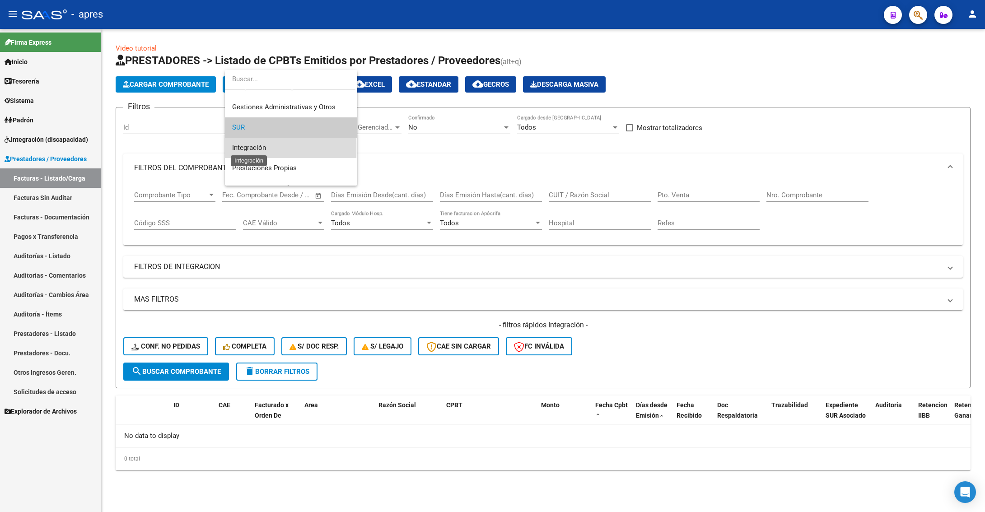
click at [266, 148] on span "Integración" at bounding box center [249, 148] width 34 height 8
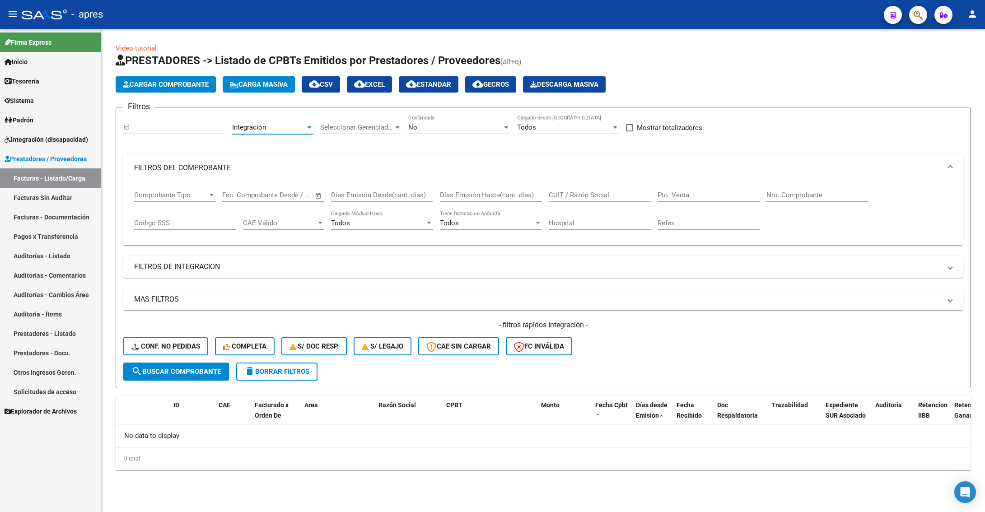
click at [277, 129] on div "Integración" at bounding box center [268, 127] width 73 height 8
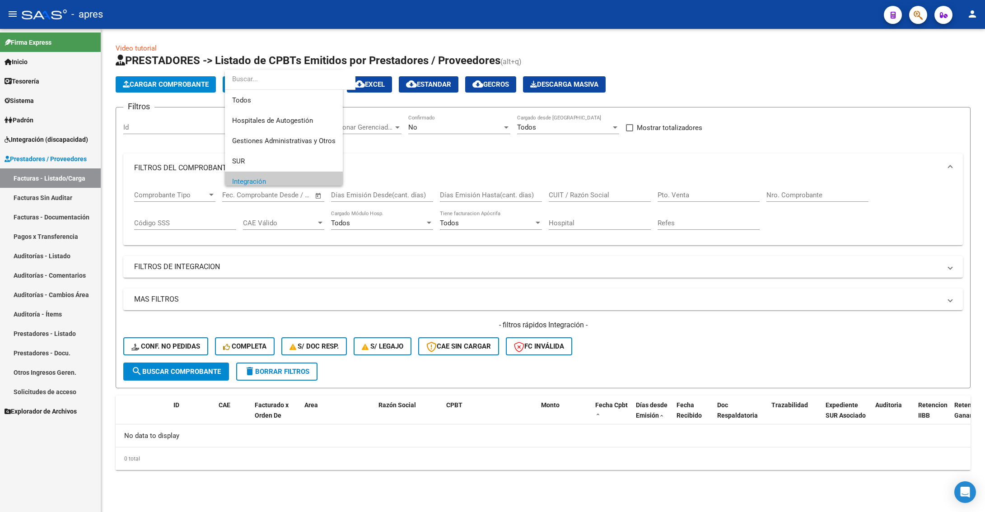
scroll to position [54, 0]
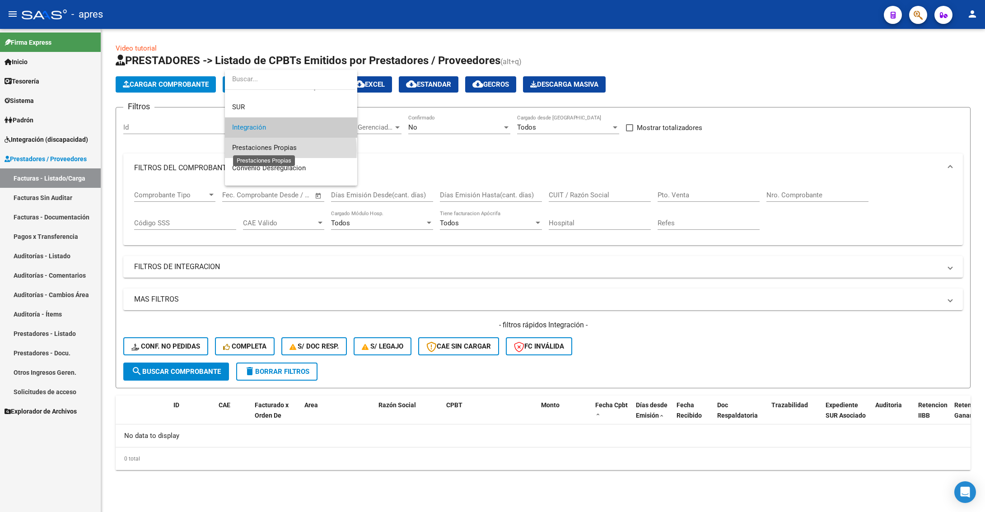
click at [277, 150] on span "Prestaciones Propias" at bounding box center [264, 148] width 65 height 8
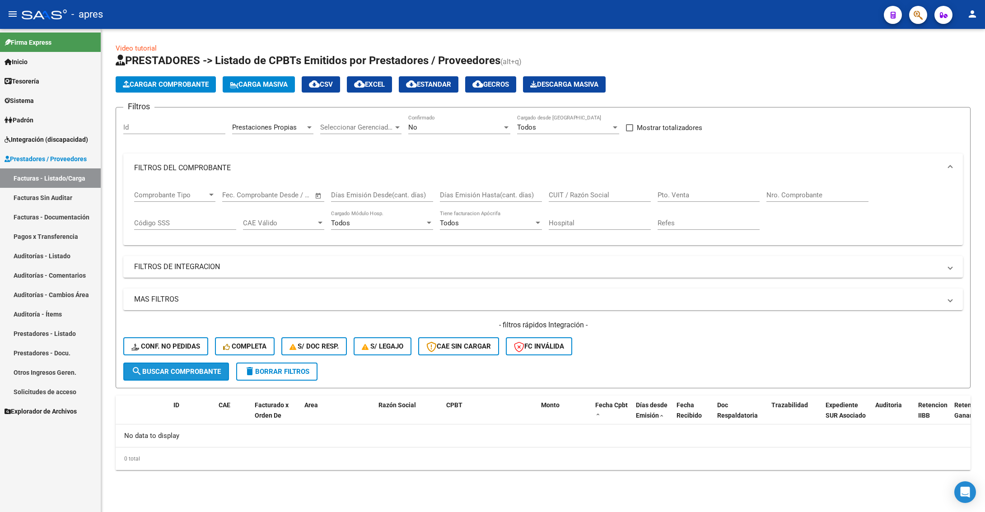
drag, startPoint x: 187, startPoint y: 367, endPoint x: 184, endPoint y: 363, distance: 5.1
click at [187, 367] on span "search Buscar Comprobante" at bounding box center [175, 371] width 89 height 8
click at [314, 129] on app-drop-down-list "Prestaciones Propias Area" at bounding box center [276, 129] width 88 height 28
click at [306, 127] on div at bounding box center [309, 127] width 8 height 7
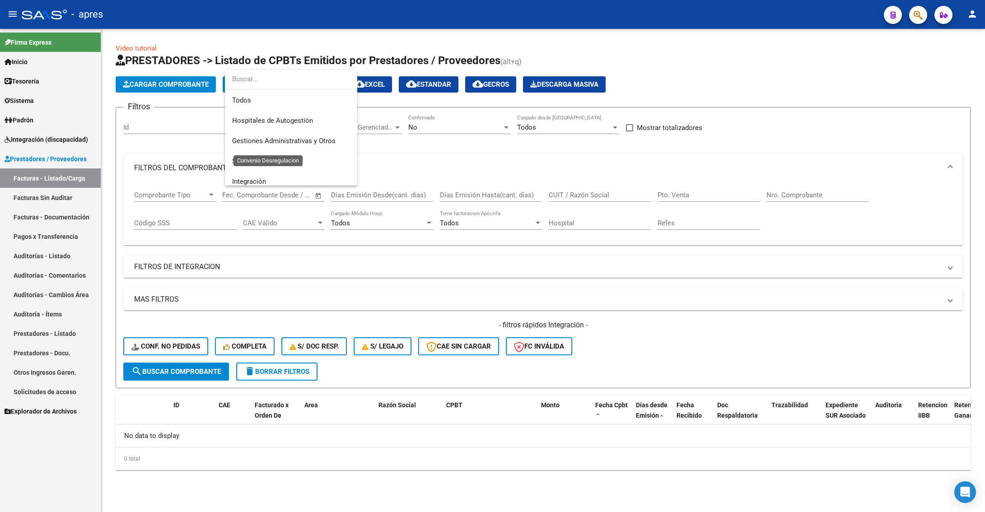
scroll to position [74, 0]
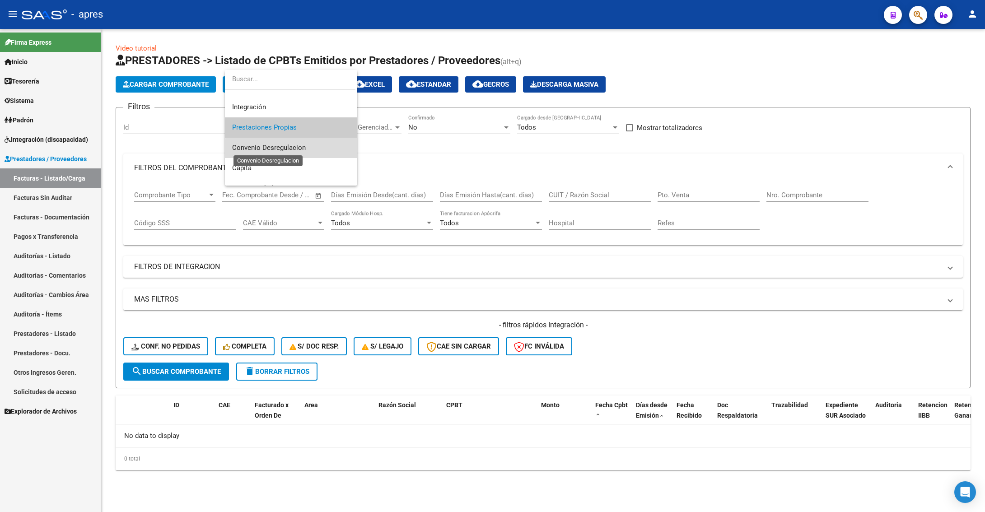
click at [302, 152] on span "Convenio Desregulacion" at bounding box center [269, 148] width 74 height 8
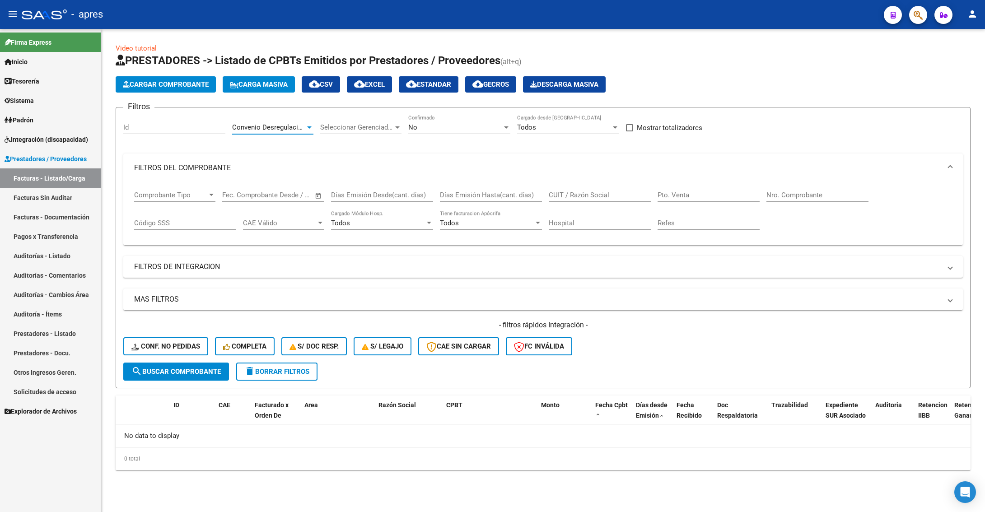
click at [164, 369] on span "search Buscar Comprobante" at bounding box center [175, 371] width 89 height 8
click at [309, 129] on div at bounding box center [309, 127] width 8 height 7
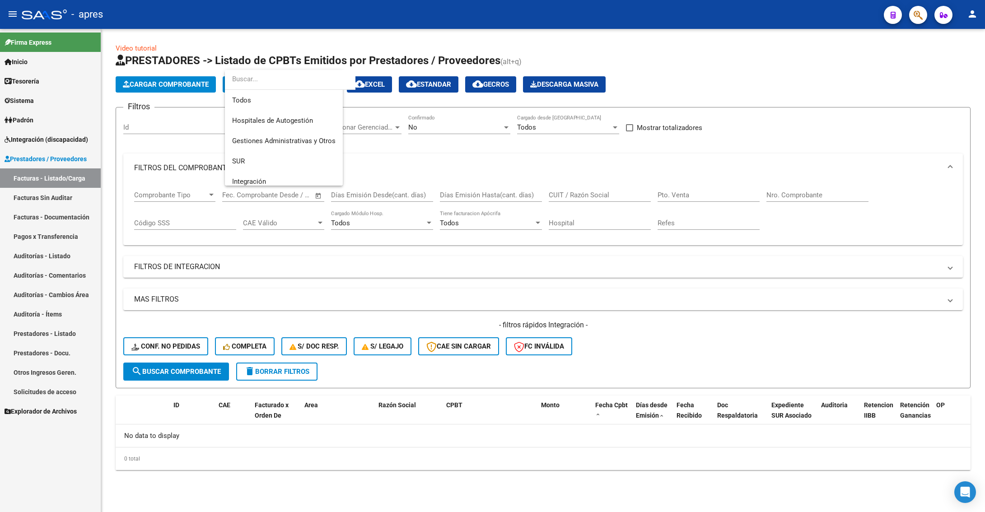
scroll to position [95, 0]
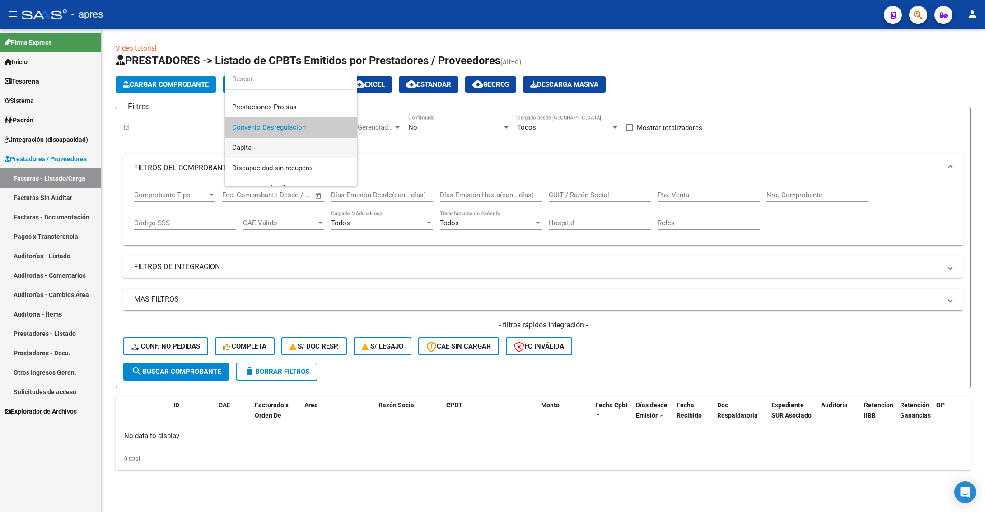
click at [302, 148] on span "Capita" at bounding box center [291, 148] width 118 height 20
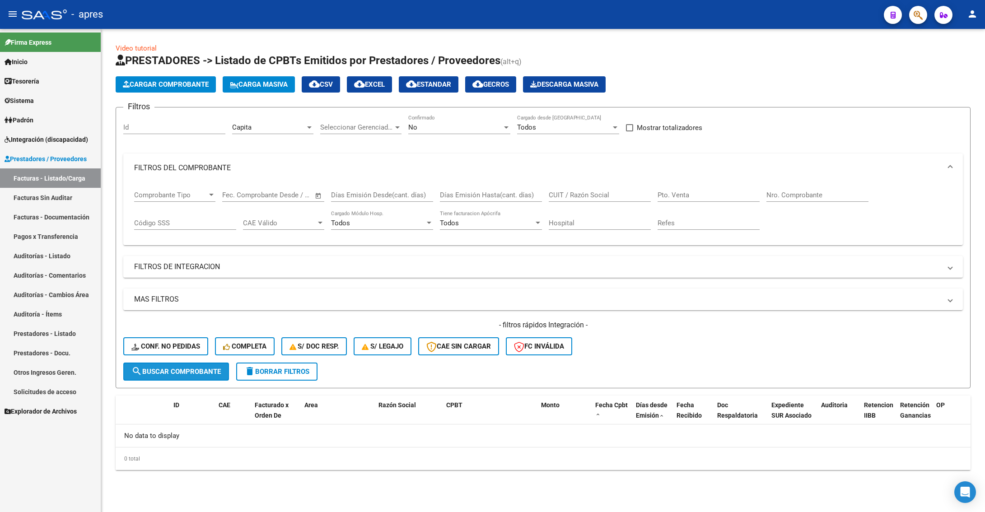
click at [204, 367] on span "search Buscar Comprobante" at bounding box center [175, 371] width 89 height 8
click at [282, 125] on div "Capita" at bounding box center [268, 127] width 73 height 8
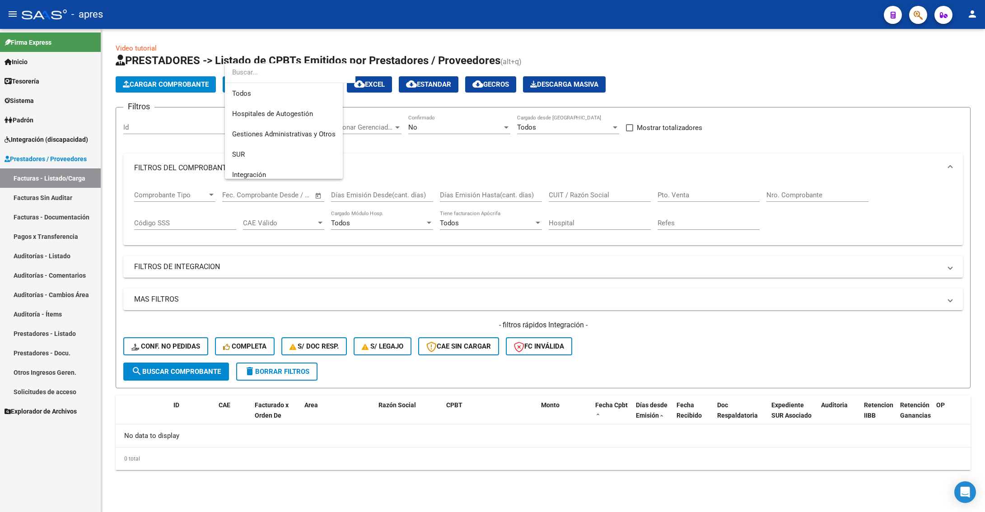
scroll to position [107, 0]
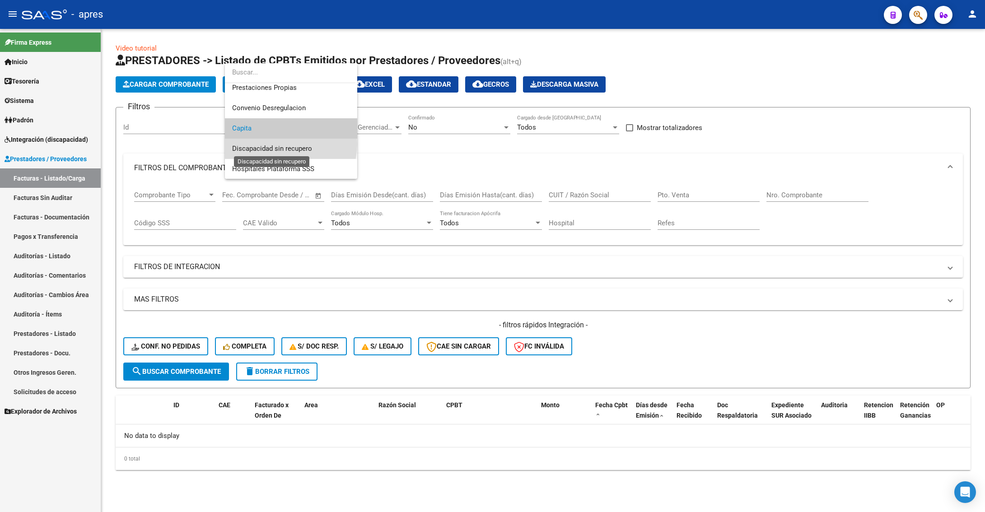
click at [284, 150] on span "Discapacidad sin recupero" at bounding box center [272, 148] width 80 height 8
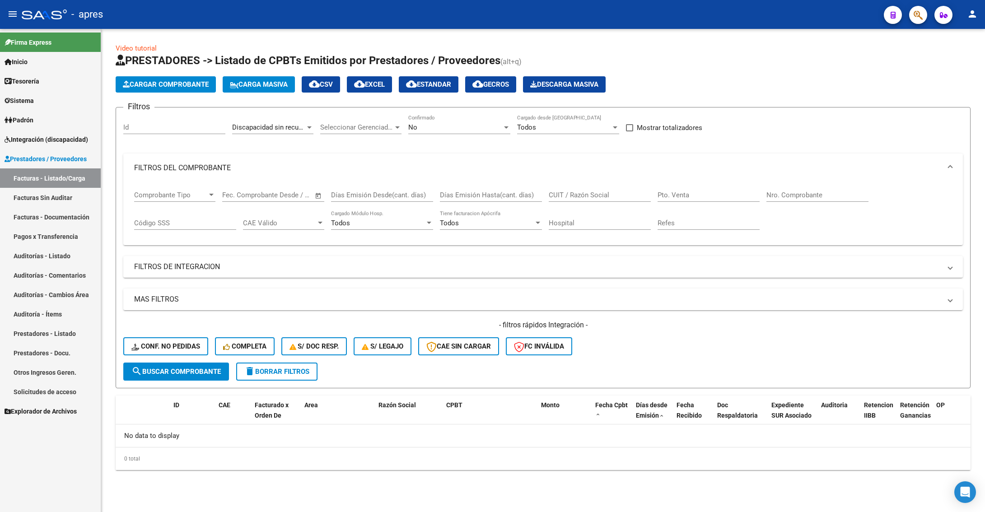
click at [263, 134] on div "Discapacidad sin recupero Area" at bounding box center [272, 124] width 81 height 19
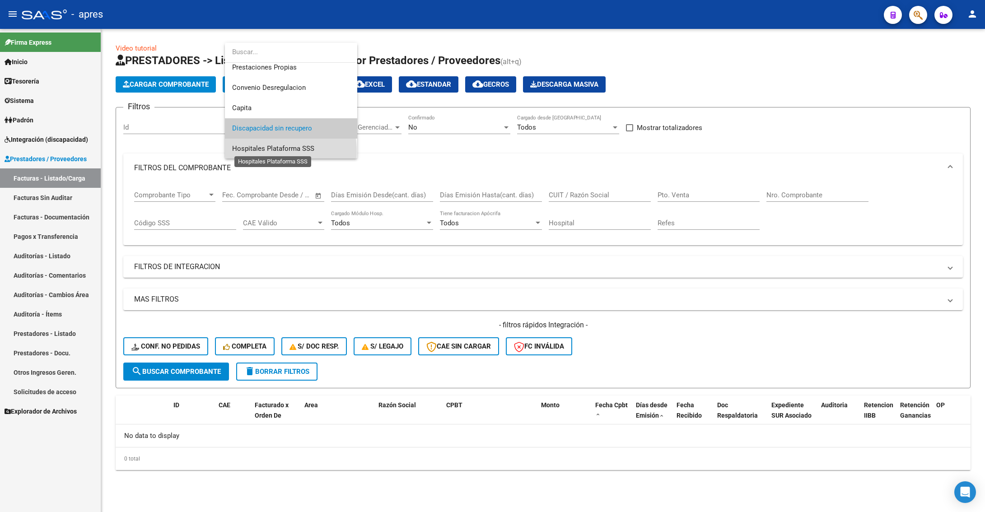
click at [263, 152] on span "Hospitales Plataforma SSS" at bounding box center [273, 148] width 82 height 8
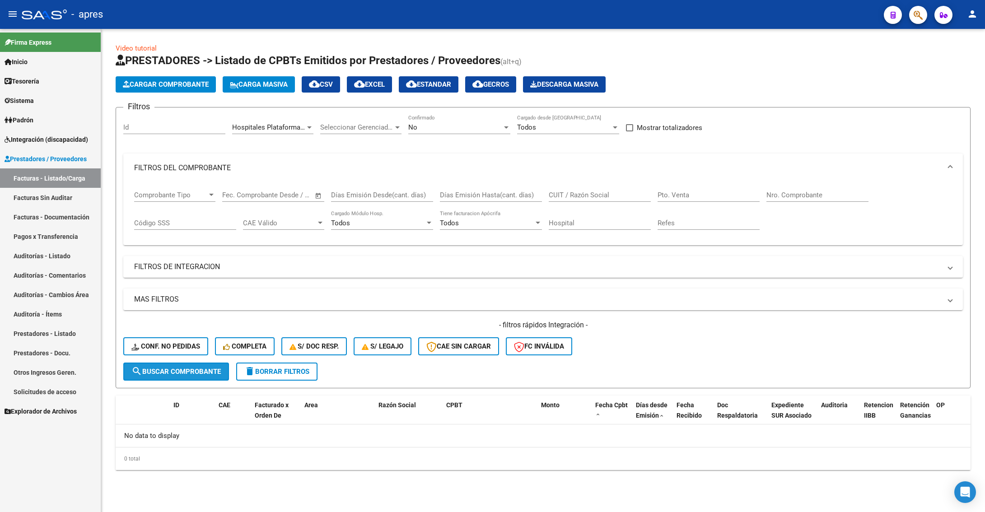
click at [196, 375] on span "search Buscar Comprobante" at bounding box center [175, 371] width 89 height 8
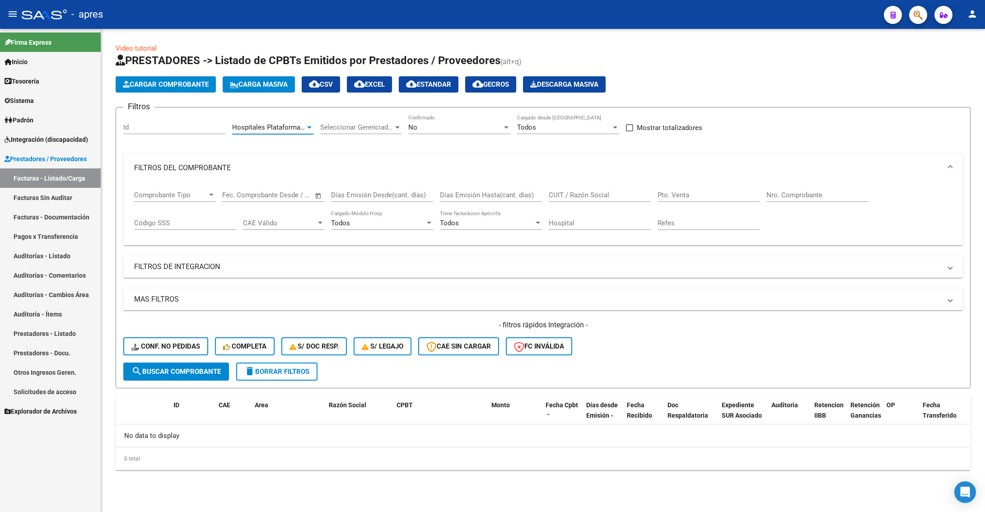
click at [306, 124] on div at bounding box center [309, 127] width 8 height 7
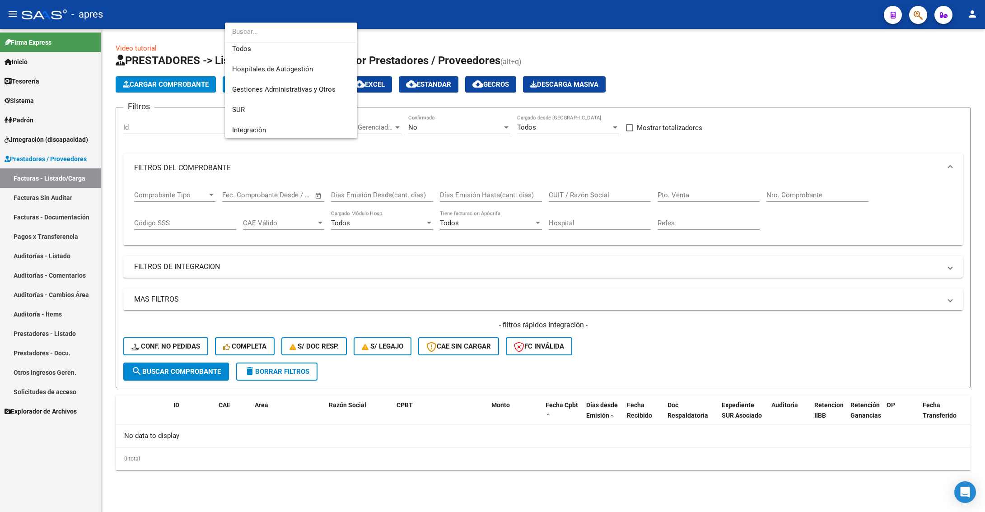
scroll to position [0, 0]
click at [284, 129] on span "Integración" at bounding box center [291, 134] width 118 height 20
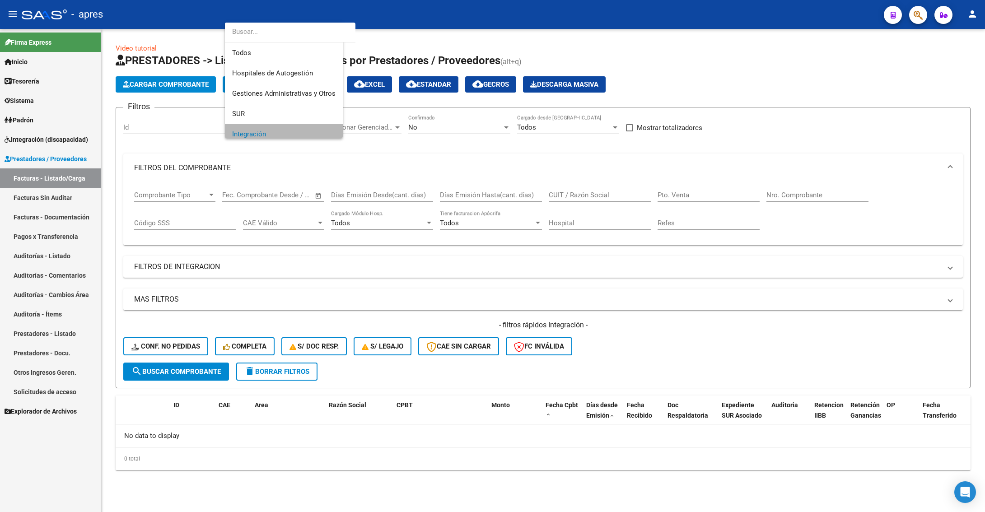
scroll to position [6, 0]
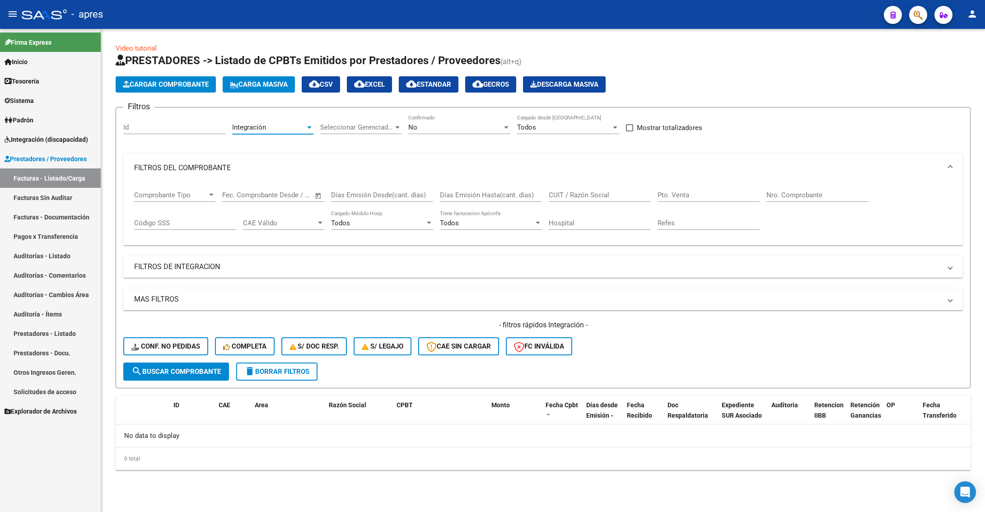
click at [183, 361] on div "- filtros rápidos Integración - Conf. no pedidas Completa S/ Doc Resp. S/ legaj…" at bounding box center [542, 341] width 839 height 42
click at [149, 372] on span "search Buscar Comprobante" at bounding box center [175, 371] width 89 height 8
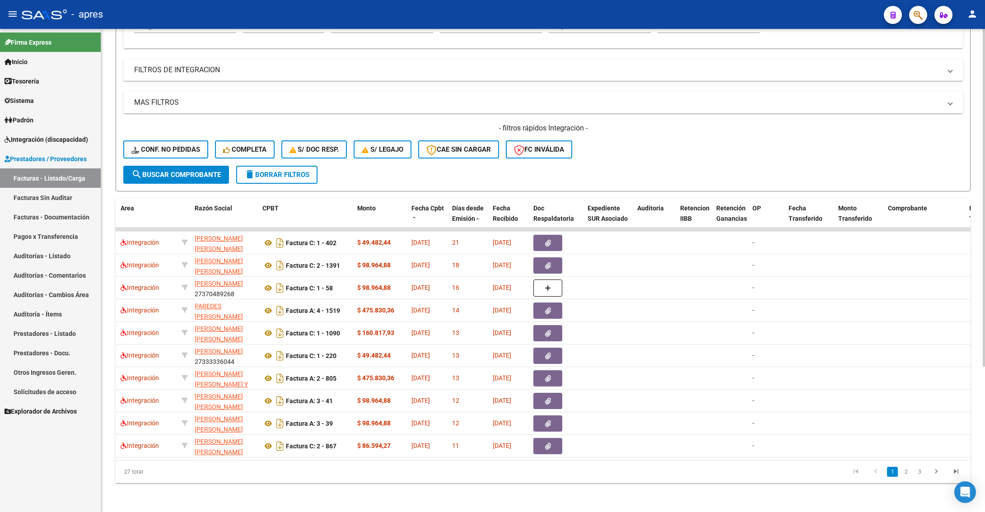
scroll to position [0, 0]
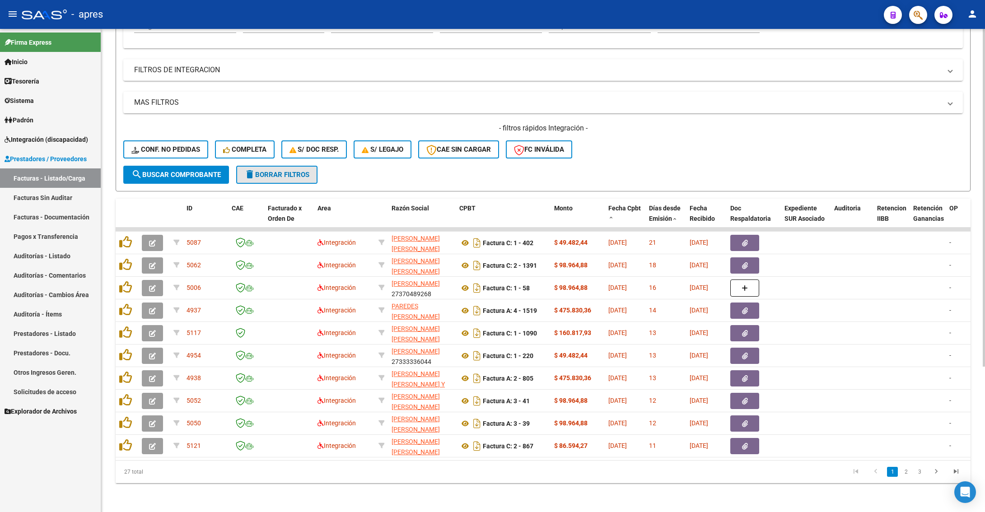
click at [272, 171] on span "delete Borrar Filtros" at bounding box center [276, 175] width 65 height 8
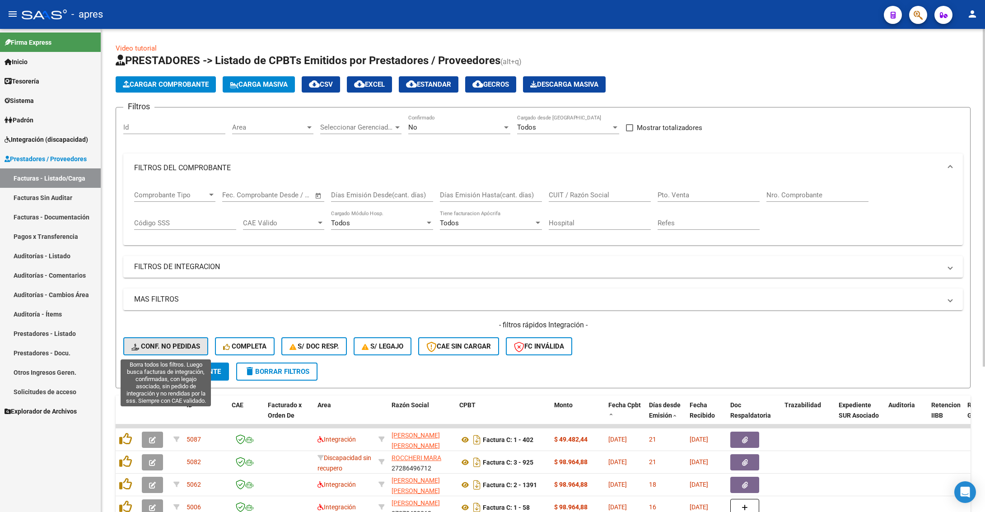
click at [173, 344] on span "Conf. no pedidas" at bounding box center [165, 346] width 69 height 8
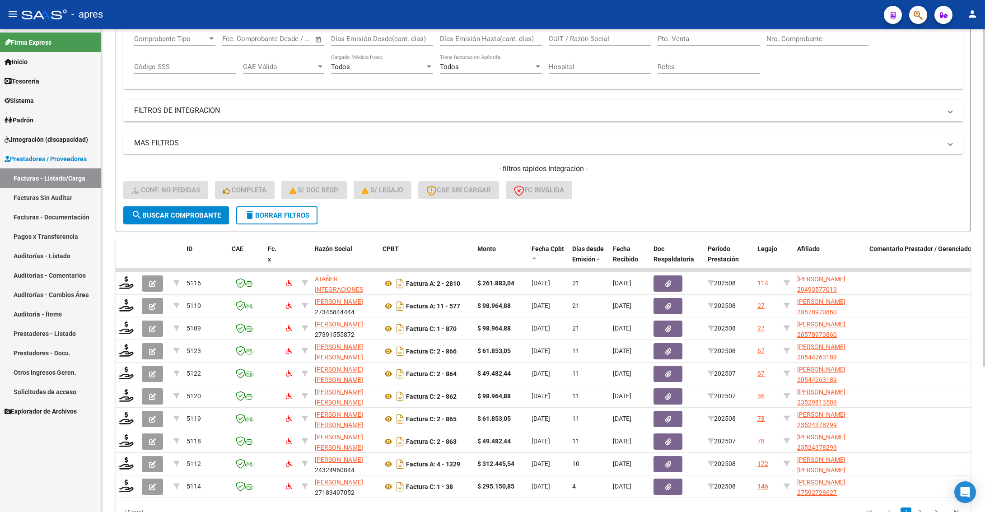
scroll to position [203, 0]
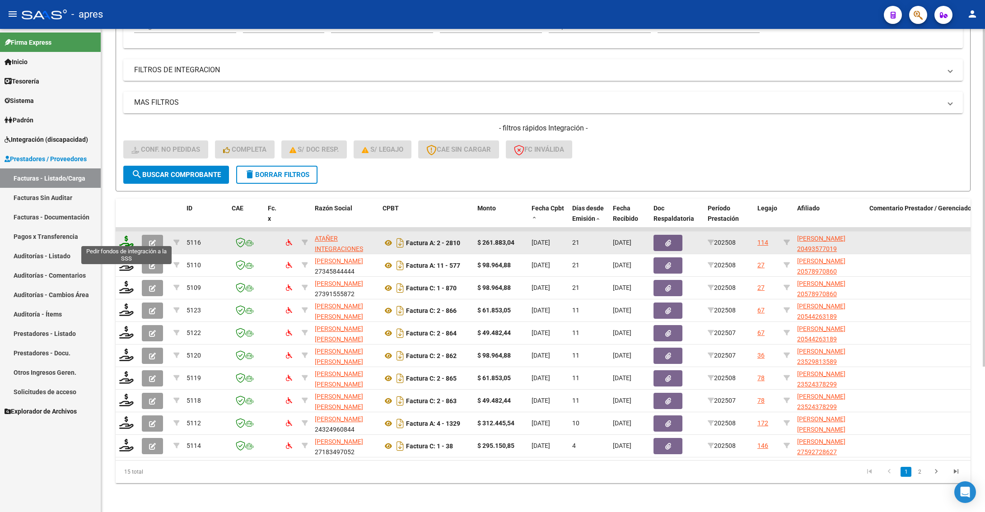
click at [129, 237] on icon at bounding box center [126, 242] width 14 height 13
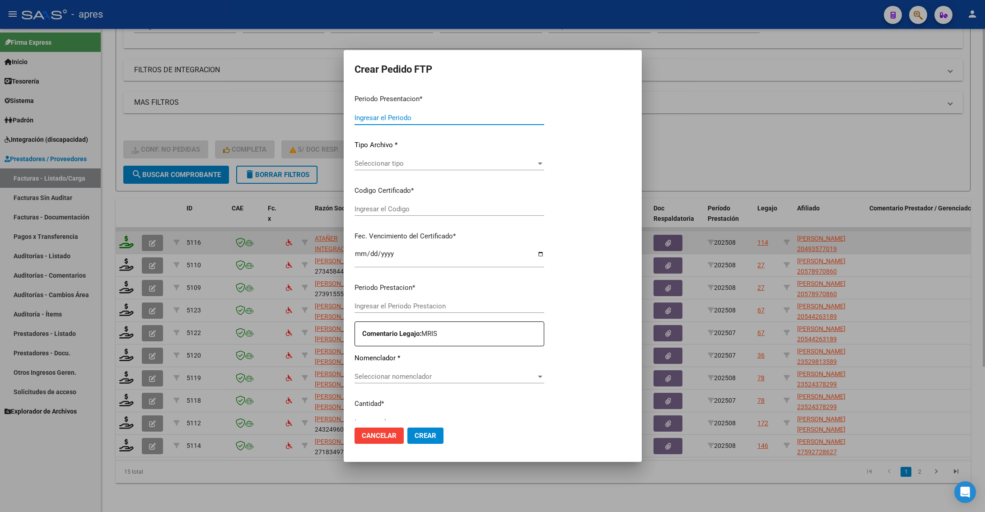
type input "202508"
type input "$ 261.883,04"
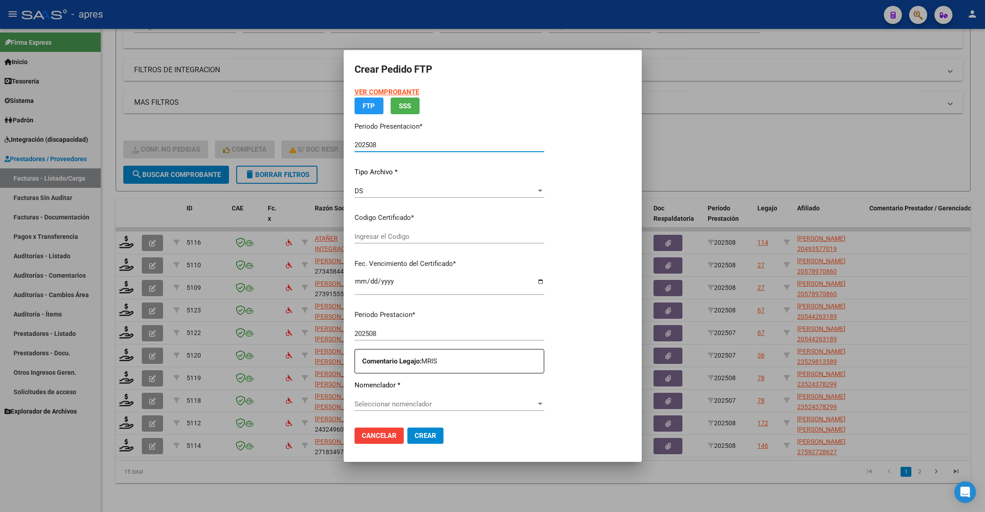
type input "ARG02000493577012024052920290529BUE370"
type input "[DATE]"
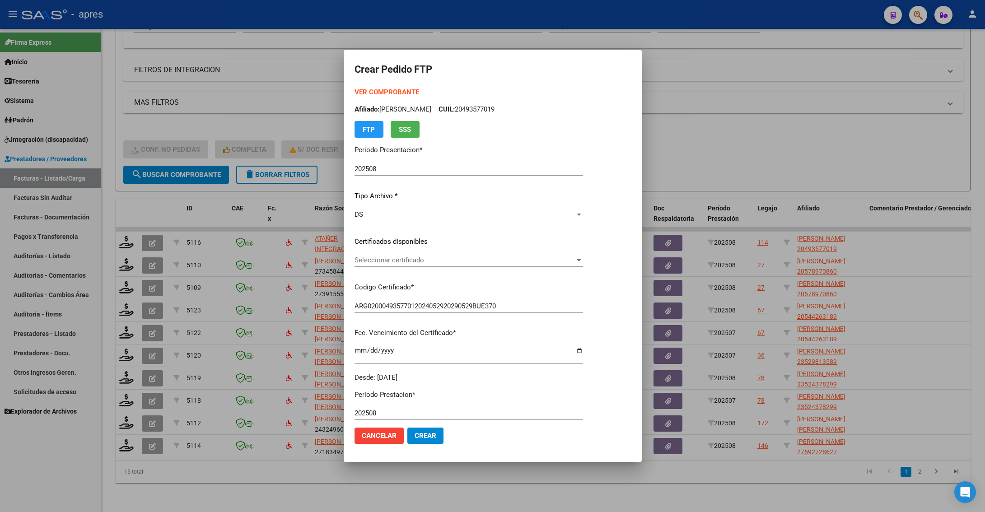
drag, startPoint x: 503, startPoint y: 108, endPoint x: 534, endPoint y: 110, distance: 31.2
click at [534, 110] on p "Afiliado: [PERSON_NAME]: 20493577019" at bounding box center [468, 109] width 228 height 10
copy p "49357701"
click at [451, 262] on span "Seleccionar certificado" at bounding box center [464, 260] width 220 height 8
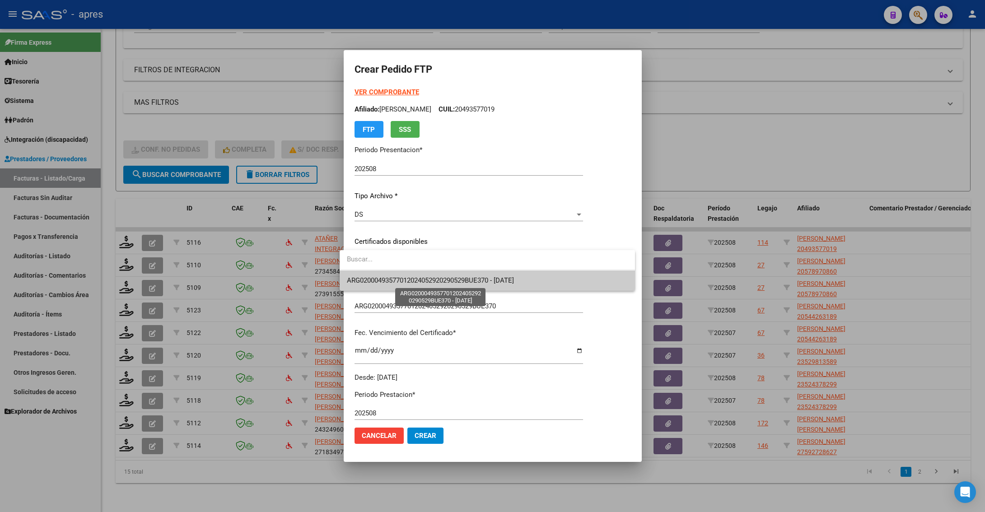
click at [445, 282] on span "ARG02000493577012024052920290529BUE370 - [DATE]" at bounding box center [430, 280] width 167 height 8
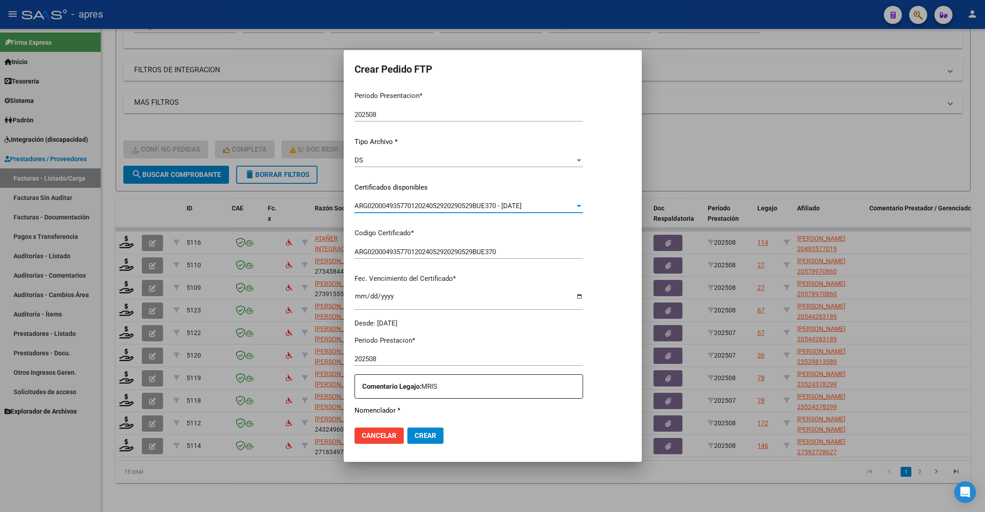
scroll to position [135, 0]
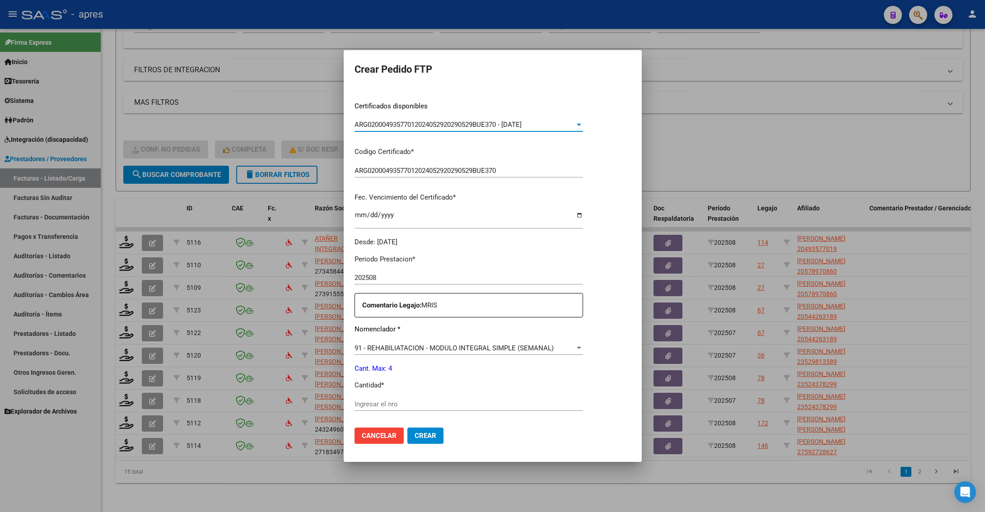
click at [387, 408] on input "Ingresar el nro" at bounding box center [468, 404] width 228 height 8
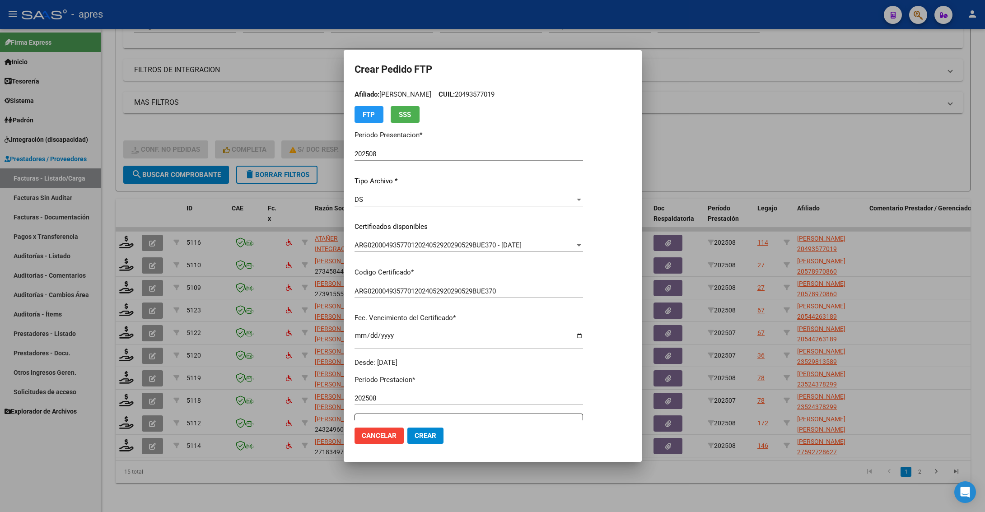
scroll to position [0, 0]
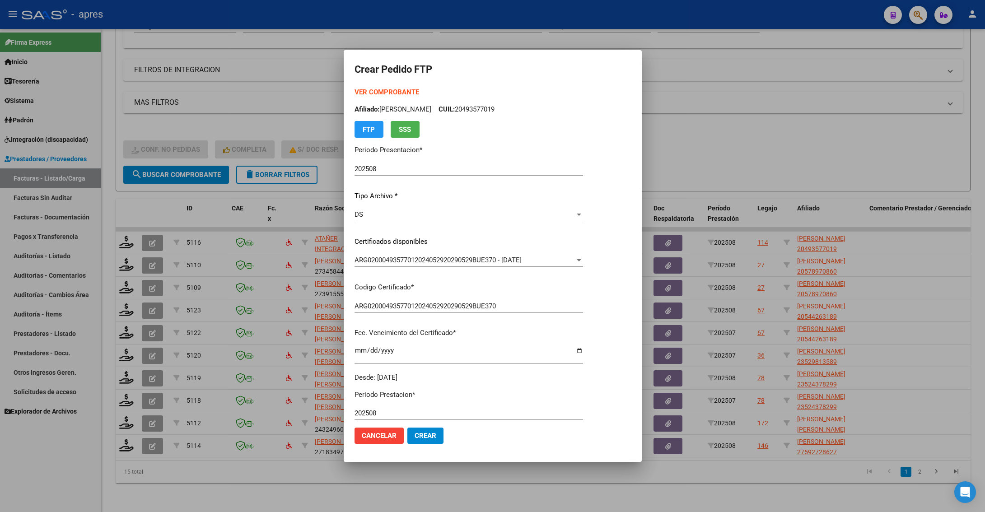
type input "4"
click at [583, 135] on div "VER COMPROBANTE ARCA Padrón Afiliado: [PERSON_NAME]: 20493577019 FTP SSS" at bounding box center [468, 112] width 228 height 51
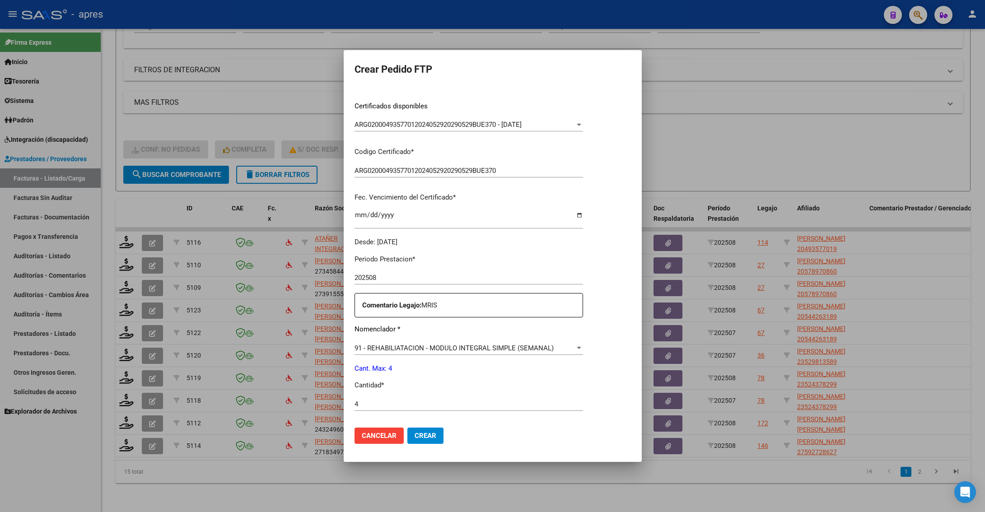
scroll to position [203, 0]
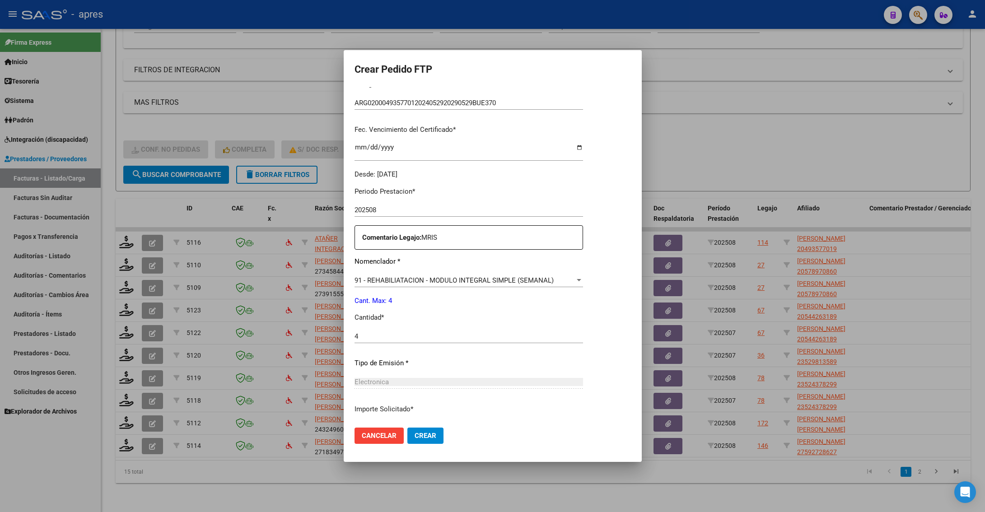
click at [420, 436] on span "Crear" at bounding box center [425, 436] width 22 height 8
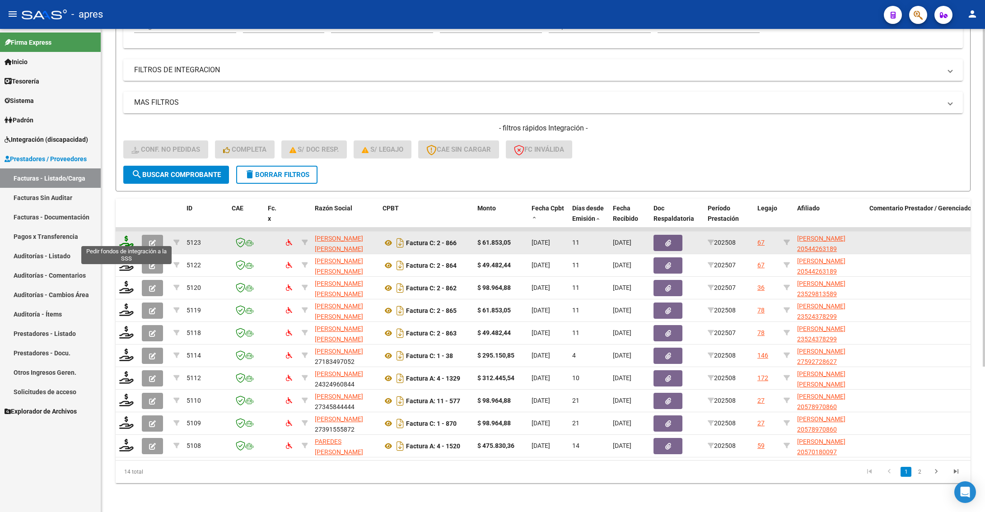
click at [126, 237] on icon at bounding box center [126, 242] width 14 height 13
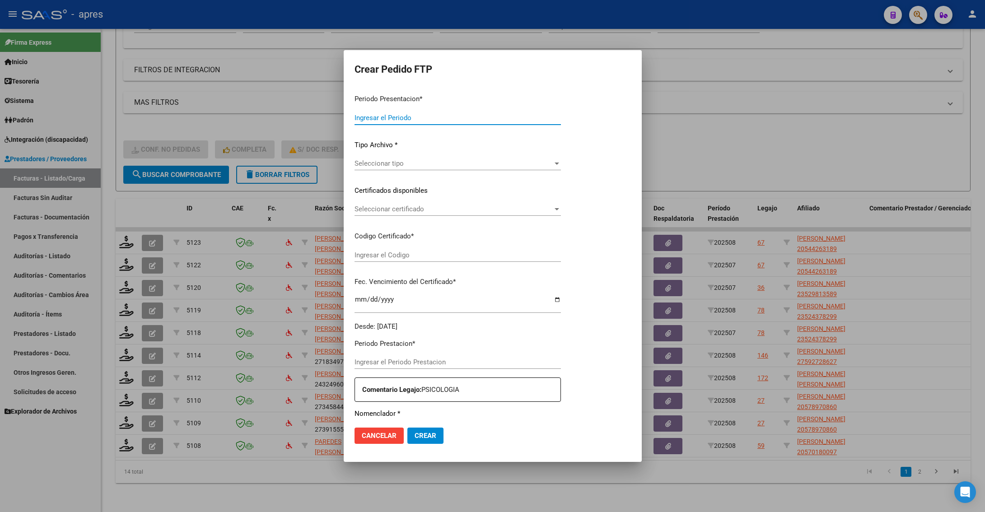
type input "202508"
type input "$ 61.853,05"
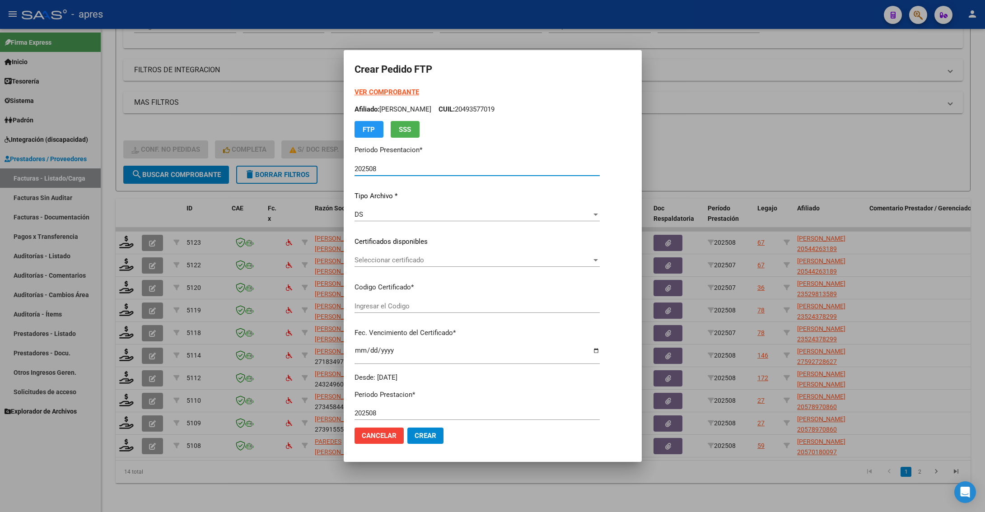
type input "ARG02000544263182023072420260724BS370"
type input "[DATE]"
click at [443, 260] on span "Seleccionar certificado" at bounding box center [472, 260] width 237 height 8
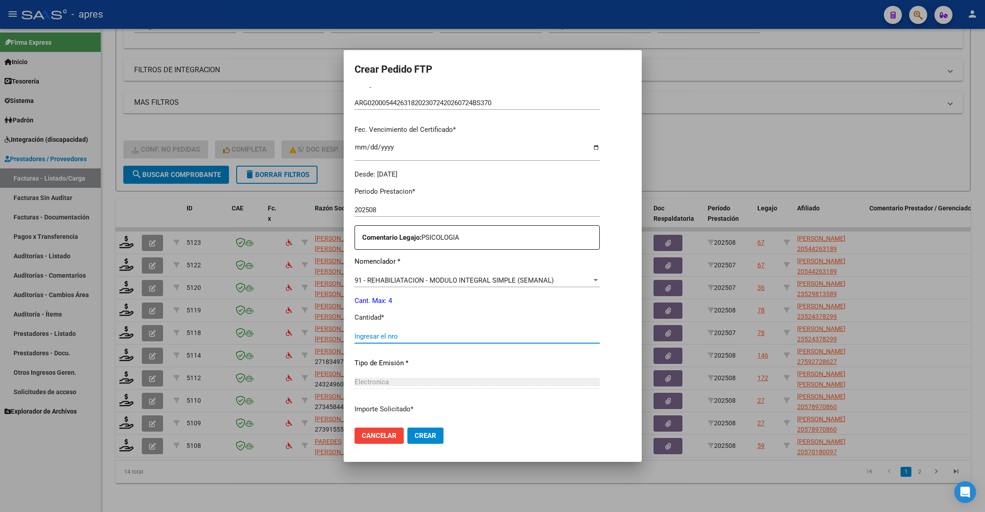
click at [423, 332] on input "Ingresar el nro" at bounding box center [476, 336] width 245 height 8
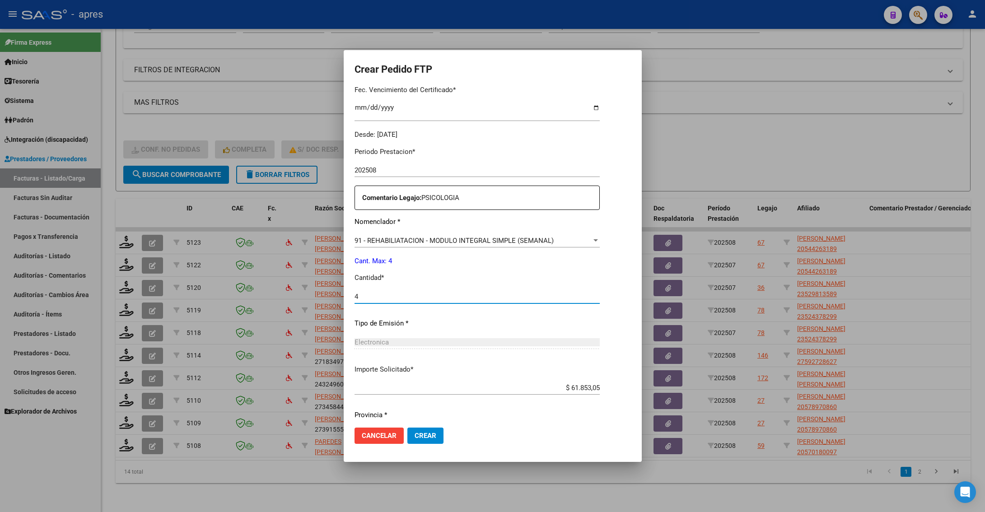
scroll to position [272, 0]
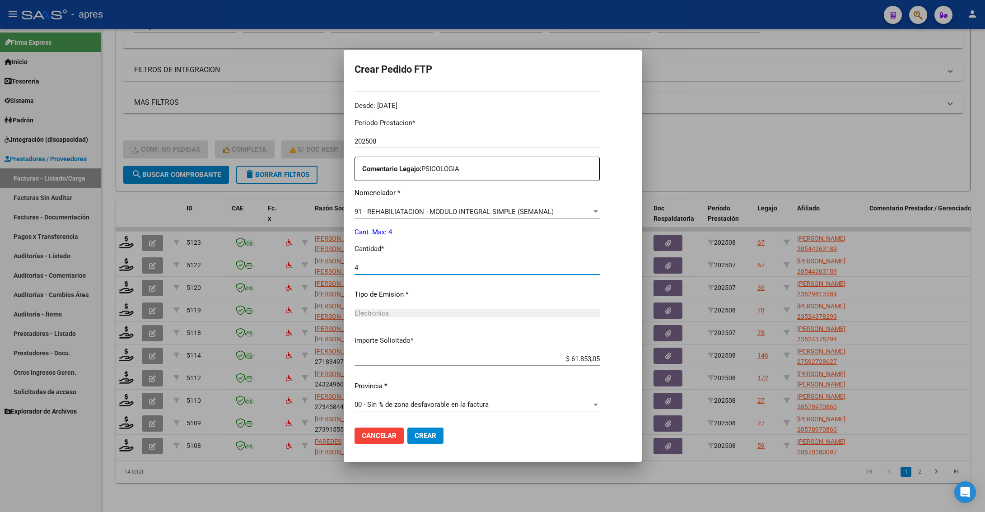
type input "4"
click at [427, 424] on mat-dialog-actions "Cancelar Crear" at bounding box center [492, 435] width 276 height 31
click at [427, 432] on span "Crear" at bounding box center [425, 436] width 22 height 8
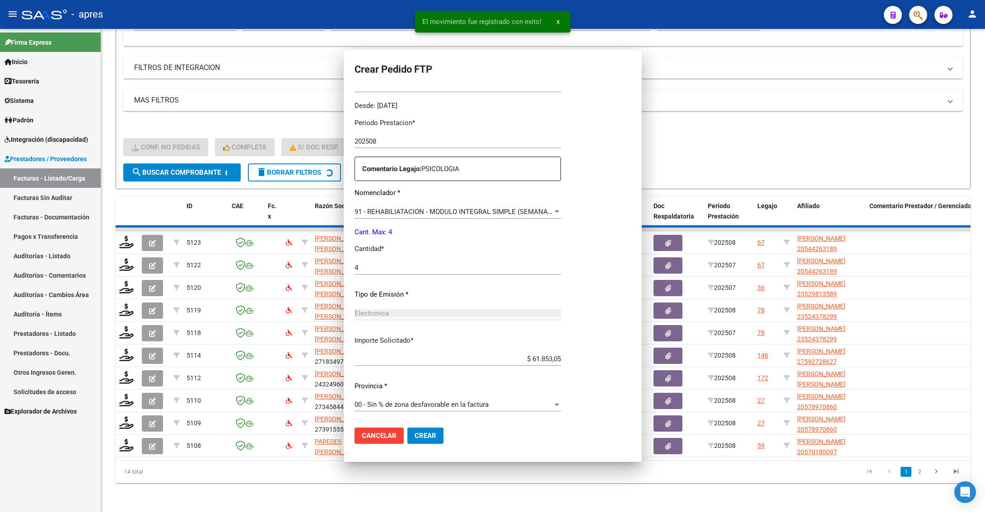
scroll to position [0, 0]
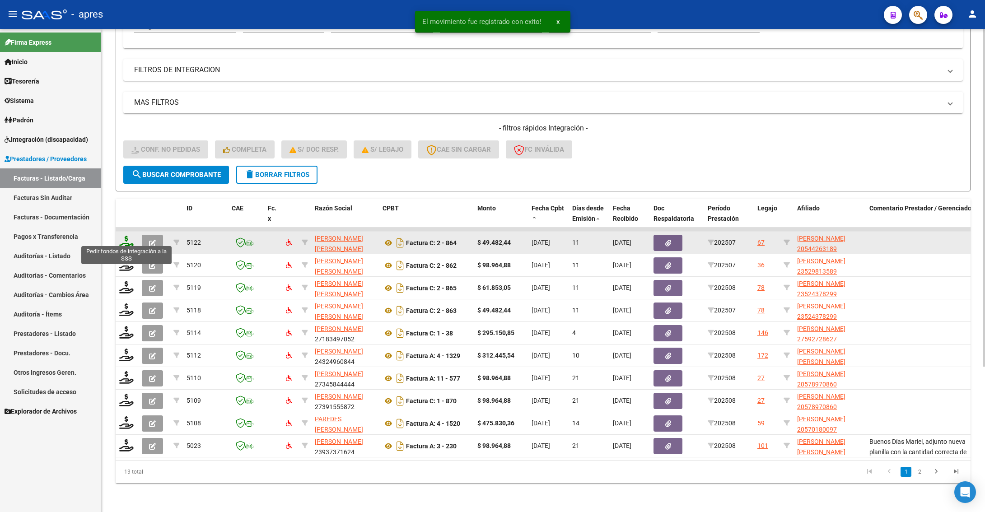
click at [124, 236] on icon at bounding box center [126, 242] width 14 height 13
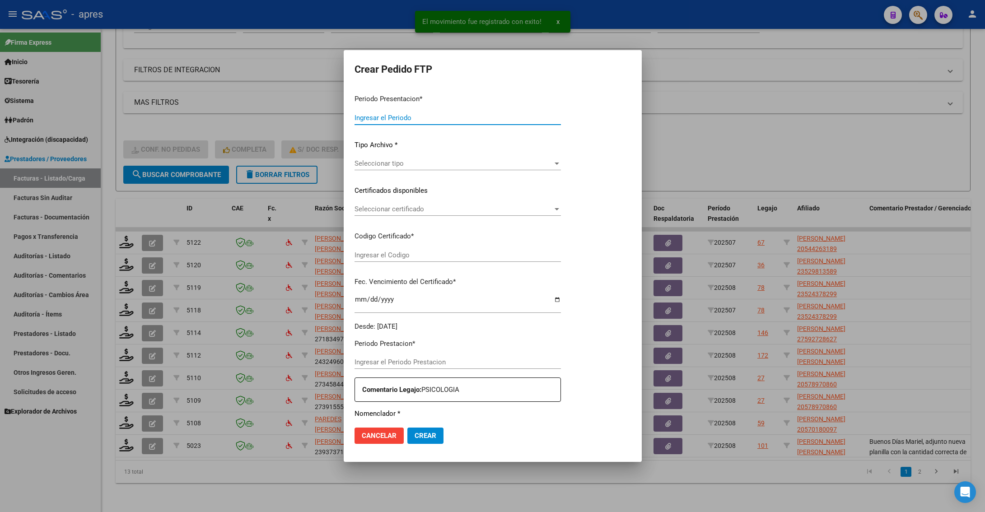
type input "202508"
type input "202507"
type input "$ 49.482,44"
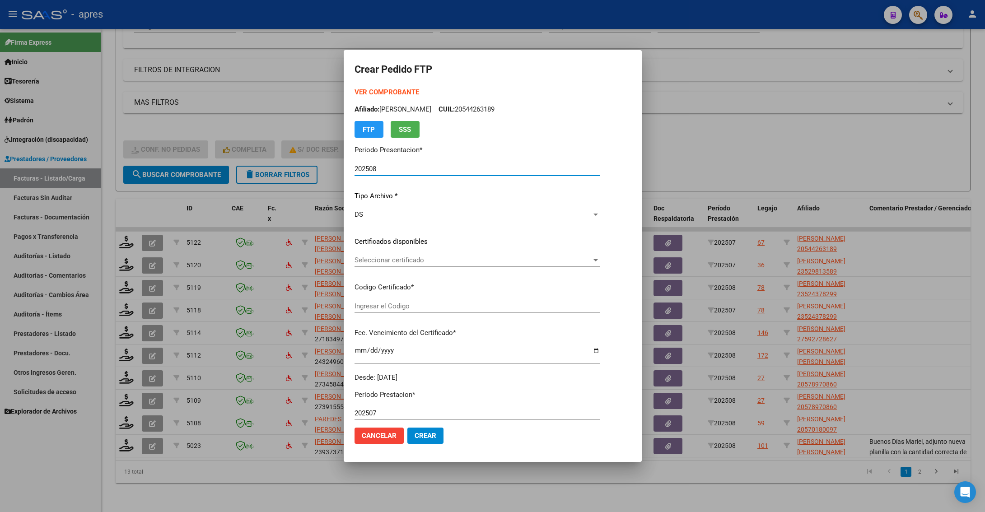
type input "ARG02000544263182023072420260724BS370"
type input "[DATE]"
click at [499, 265] on div "Seleccionar certificado Seleccionar certificado" at bounding box center [476, 260] width 245 height 14
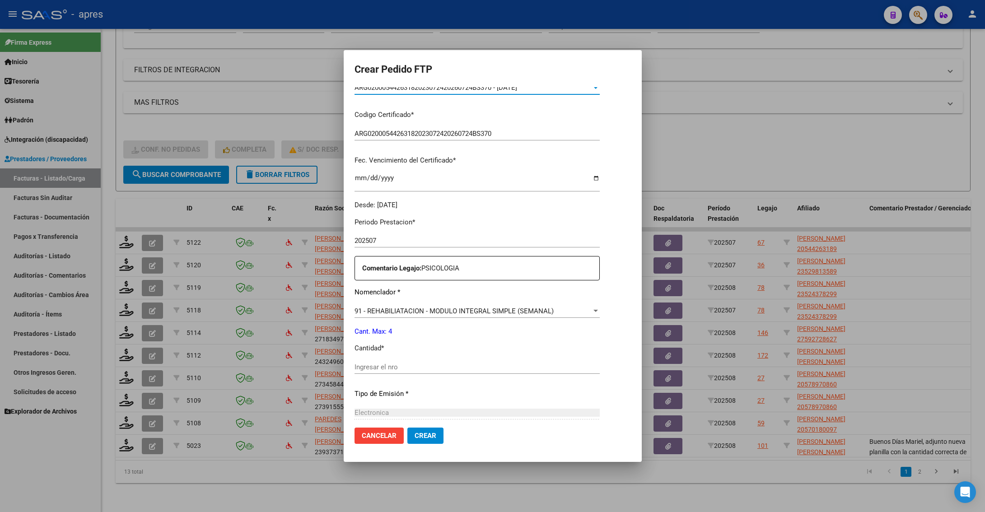
scroll to position [271, 0]
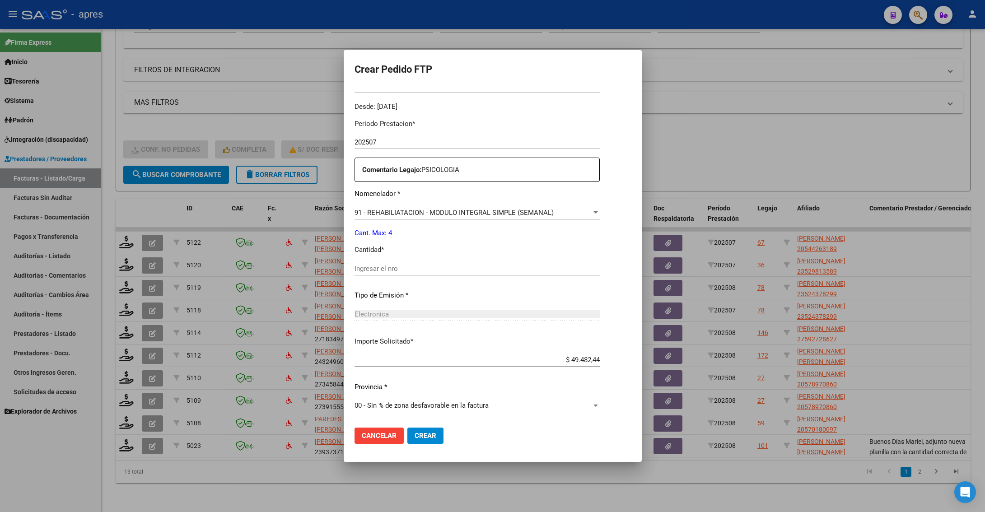
click at [474, 262] on div "Ingresar el nro" at bounding box center [476, 269] width 245 height 14
click at [475, 269] on input "Ingresar el nro" at bounding box center [476, 269] width 245 height 8
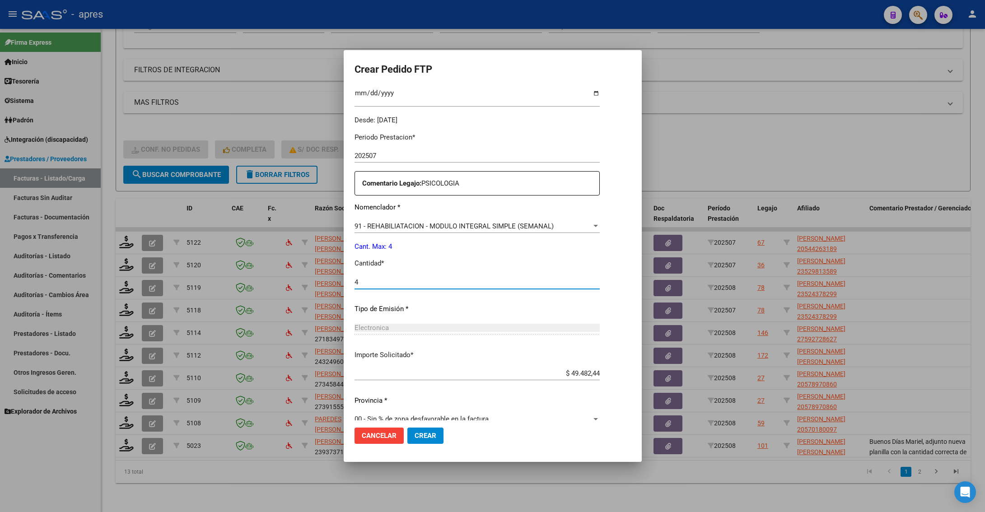
scroll to position [272, 0]
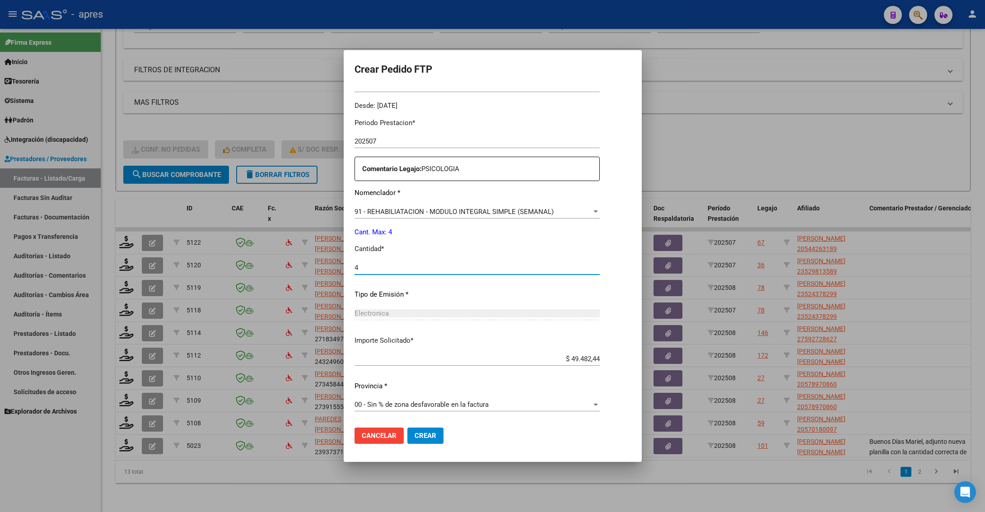
type input "4"
drag, startPoint x: 434, startPoint y: 441, endPoint x: 429, endPoint y: 433, distance: 8.5
click at [433, 441] on button "Crear" at bounding box center [425, 435] width 36 height 16
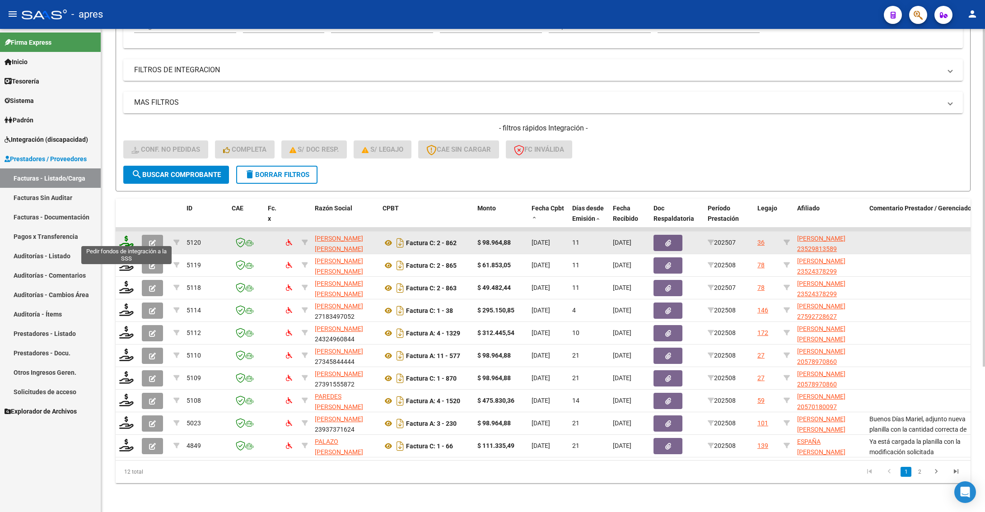
click at [123, 237] on icon at bounding box center [126, 242] width 14 height 13
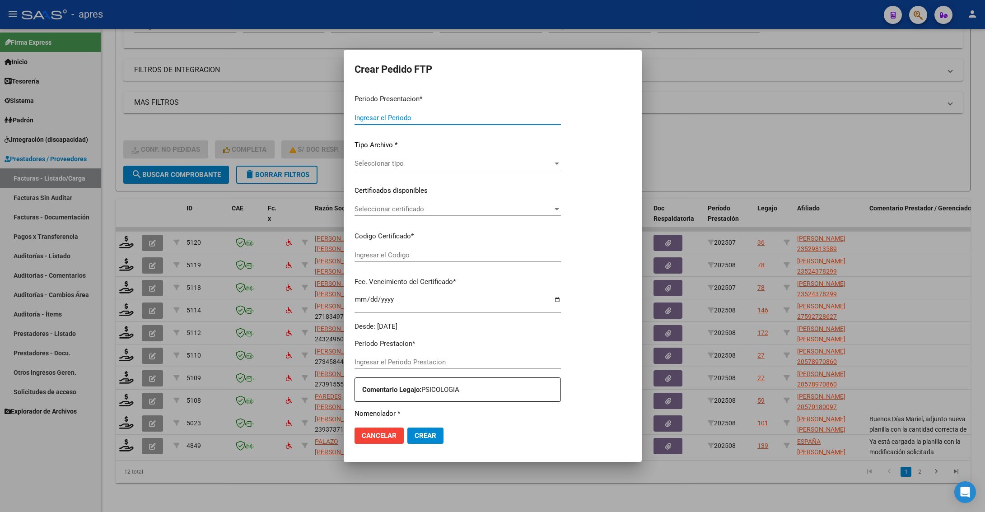
type input "202508"
type input "202507"
type input "$ 98.964,88"
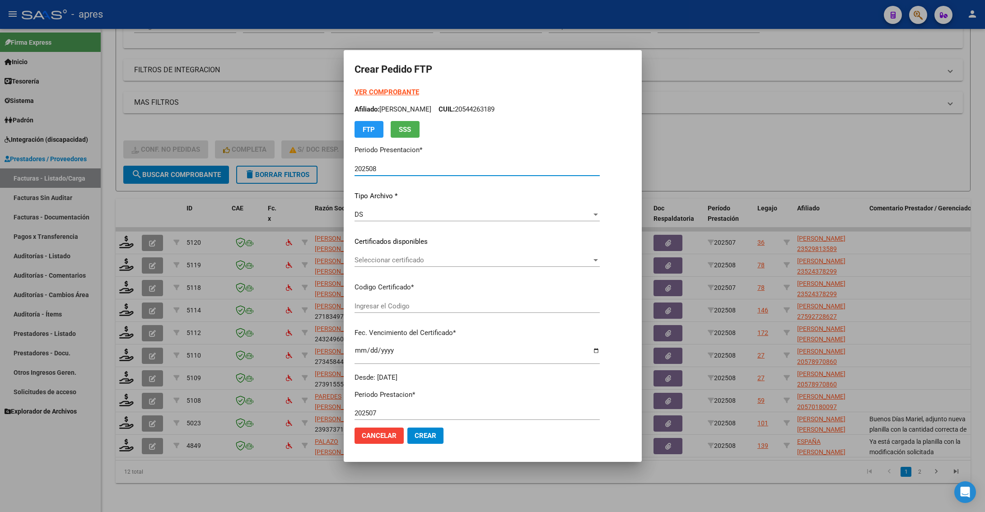
type input "ARG02000529813582021042820260428BS370"
type input "[DATE]"
click at [471, 263] on span "Seleccionar certificado" at bounding box center [472, 260] width 237 height 8
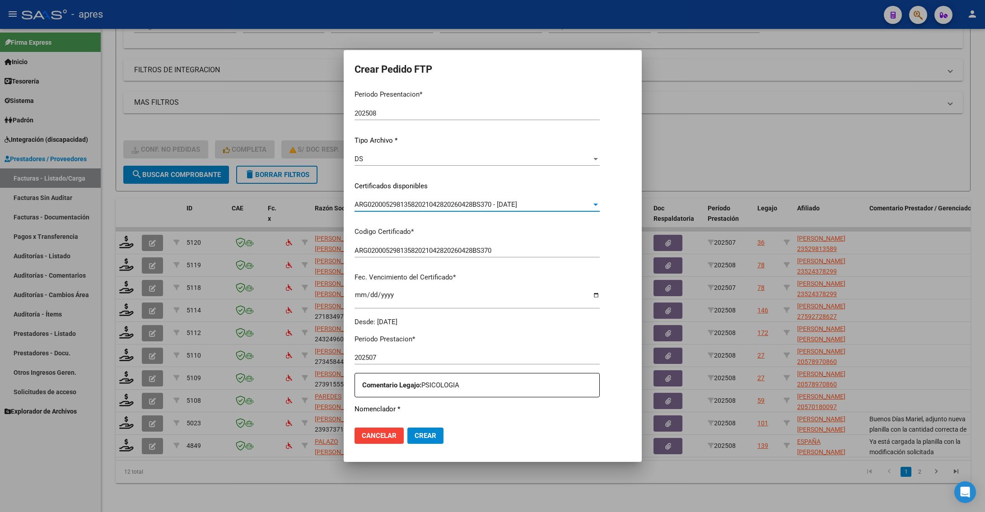
scroll to position [135, 0]
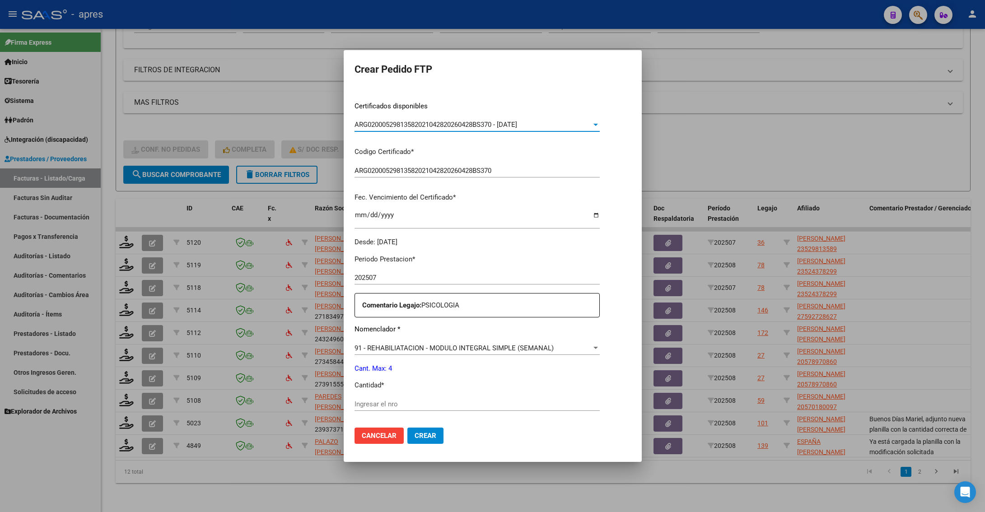
drag, startPoint x: 441, startPoint y: 416, endPoint x: 441, endPoint y: 405, distance: 10.8
click at [441, 413] on div "Ingresar el nro" at bounding box center [476, 408] width 245 height 22
click at [443, 400] on input "Ingresar el nro" at bounding box center [476, 404] width 245 height 8
type input "1"
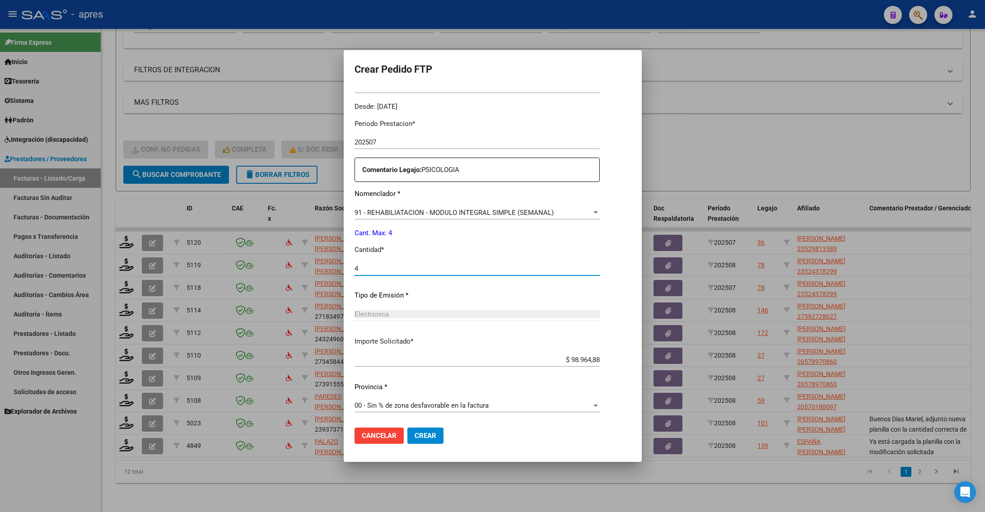
scroll to position [272, 0]
type input "4"
click at [427, 433] on span "Crear" at bounding box center [425, 436] width 22 height 8
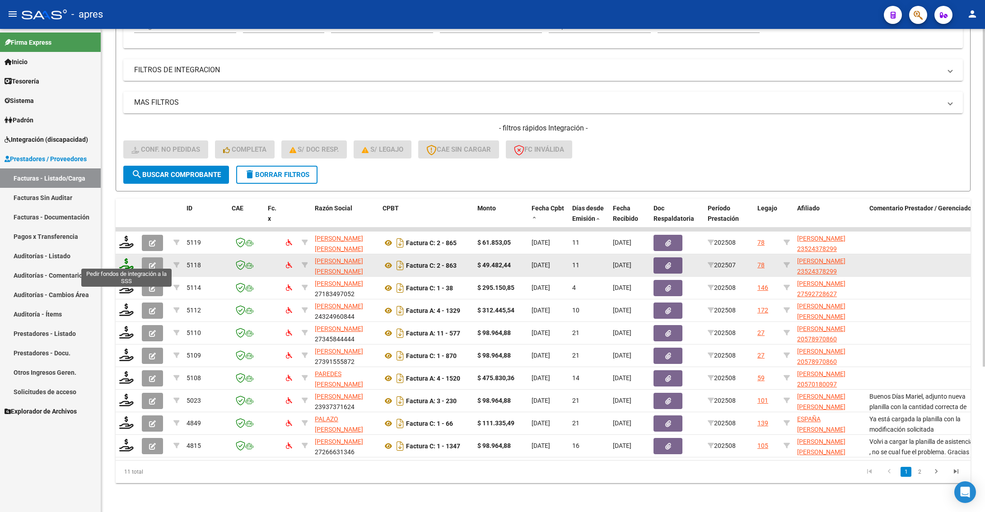
click at [126, 264] on icon at bounding box center [126, 264] width 14 height 13
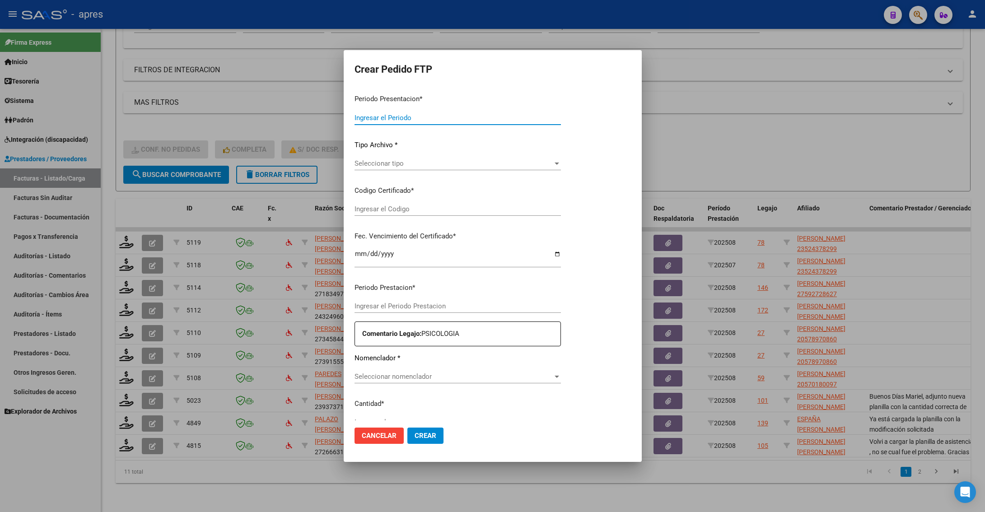
type input "202508"
type input "202507"
type input "$ 49.482,44"
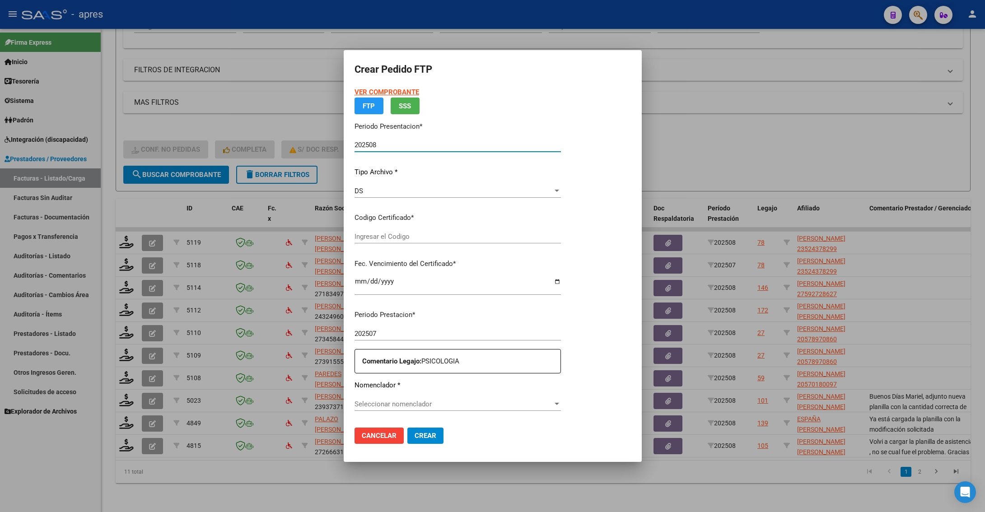
type input "ARG02000524378292023021520280215BS370"
type input "[DATE]"
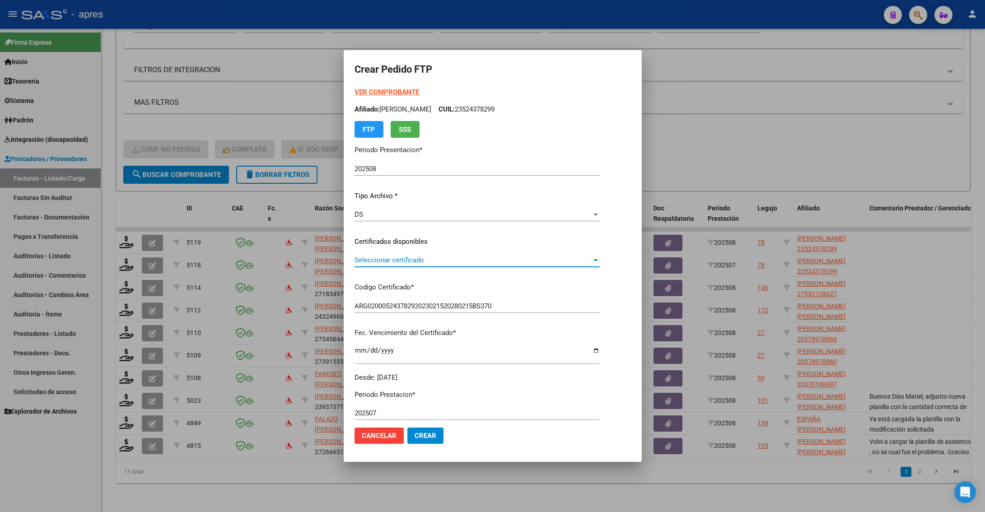
click at [496, 257] on span "Seleccionar certificado" at bounding box center [472, 260] width 237 height 8
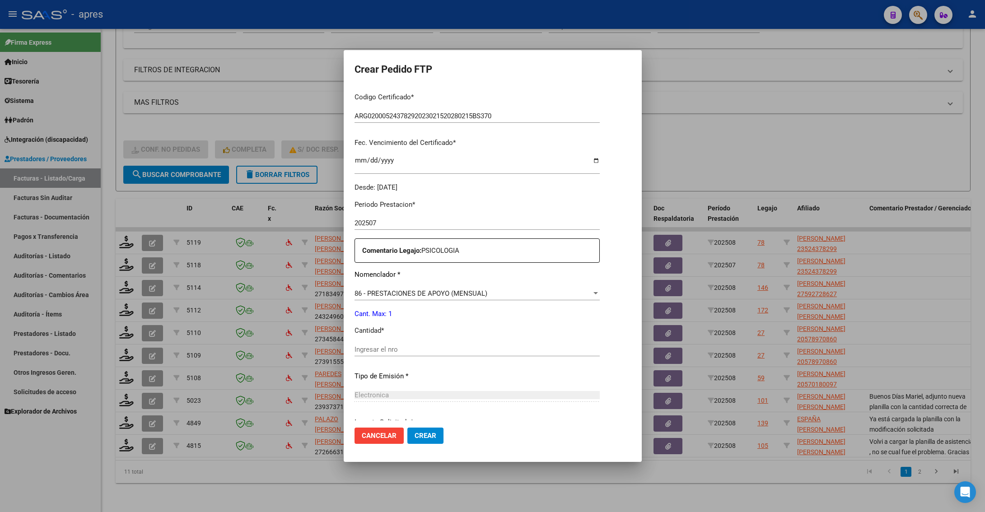
scroll to position [271, 0]
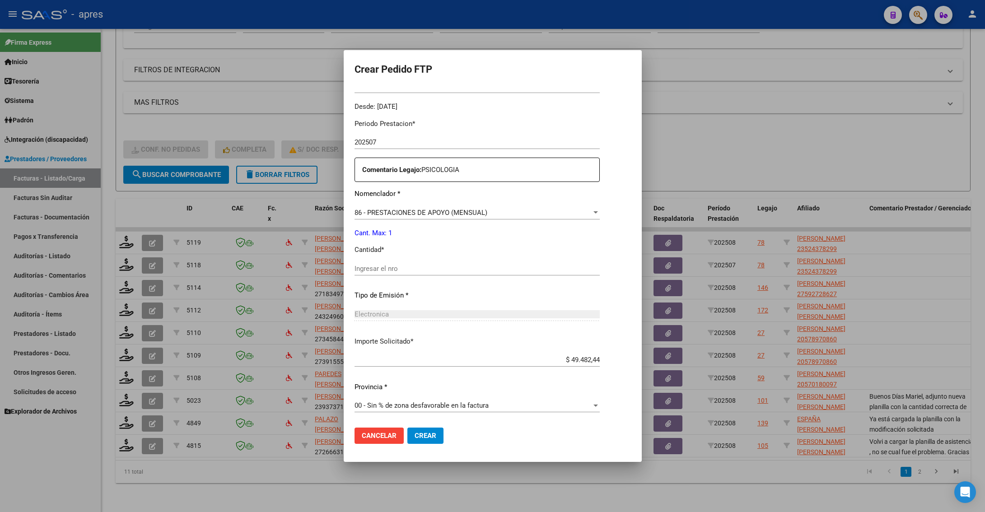
click at [497, 269] on input "Ingresar el nro" at bounding box center [476, 269] width 245 height 8
type input "1"
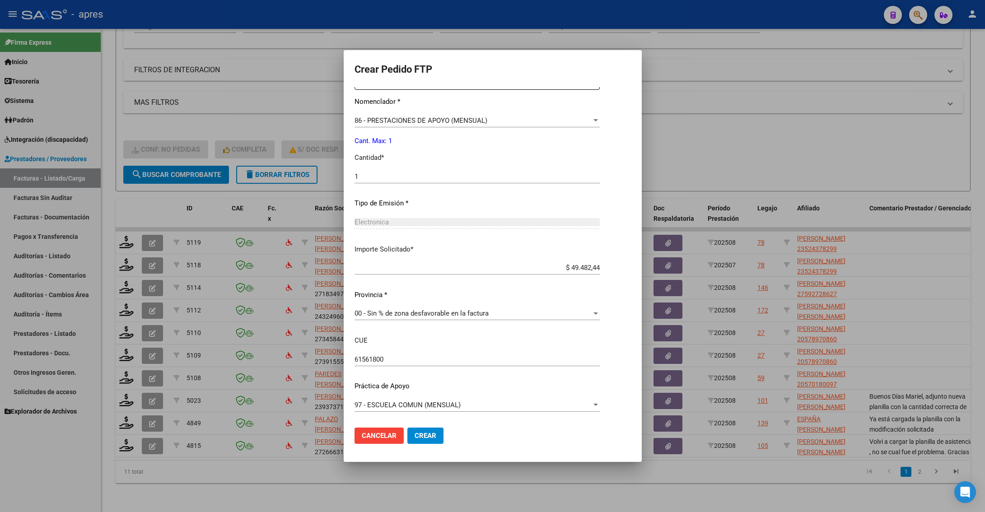
scroll to position [363, 0]
drag, startPoint x: 385, startPoint y: 443, endPoint x: 404, endPoint y: 437, distance: 20.2
click at [398, 446] on mat-dialog-actions "Cancelar Crear" at bounding box center [492, 435] width 276 height 31
click at [414, 434] on span "Crear" at bounding box center [425, 436] width 22 height 8
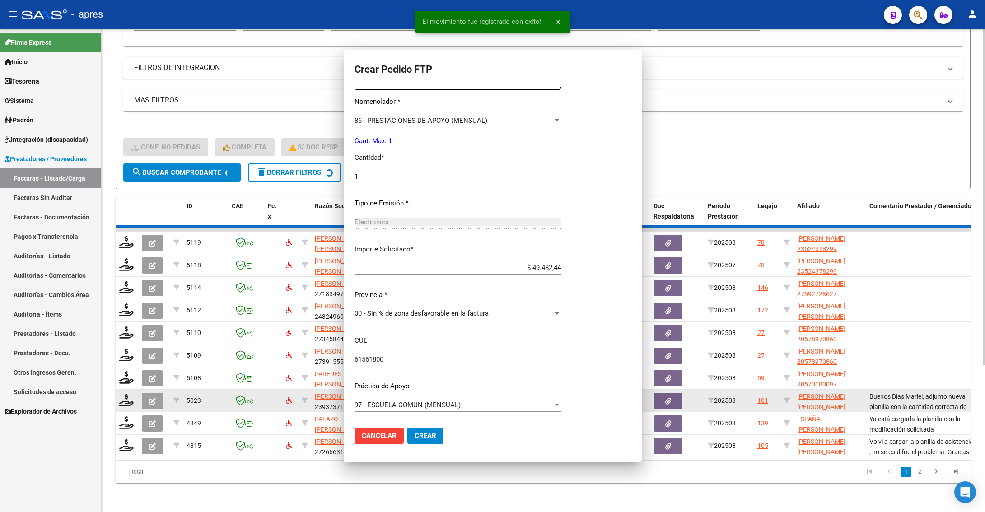
scroll to position [313, 0]
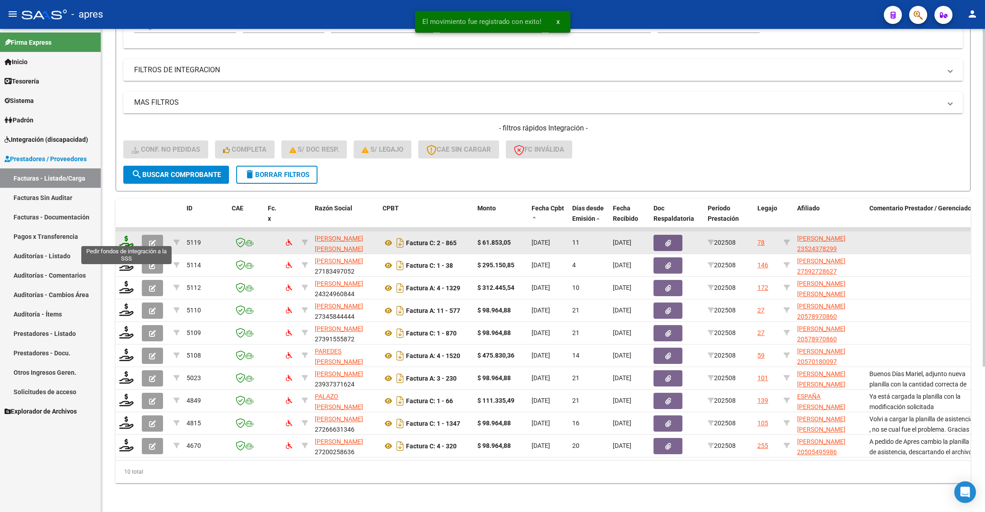
click at [130, 236] on icon at bounding box center [126, 242] width 14 height 13
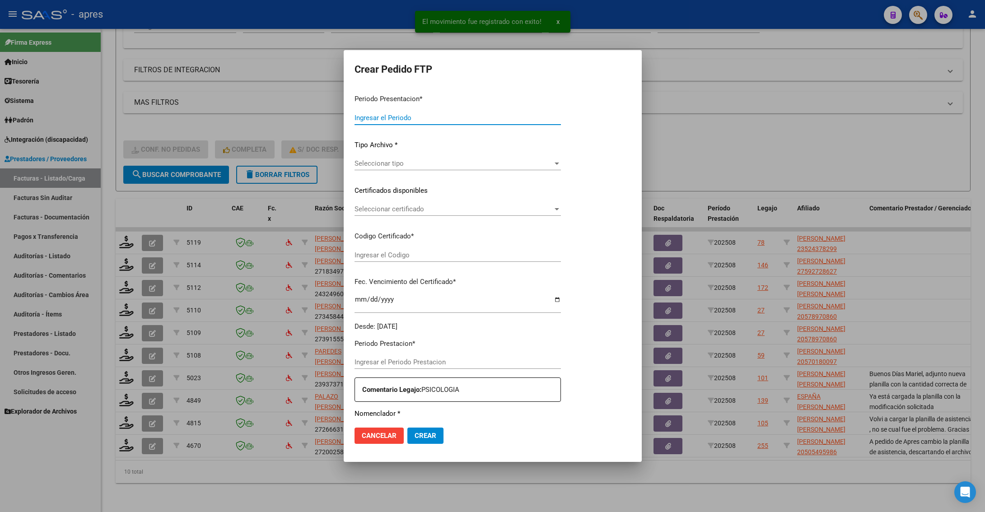
type input "202508"
type input "$ 61.853,05"
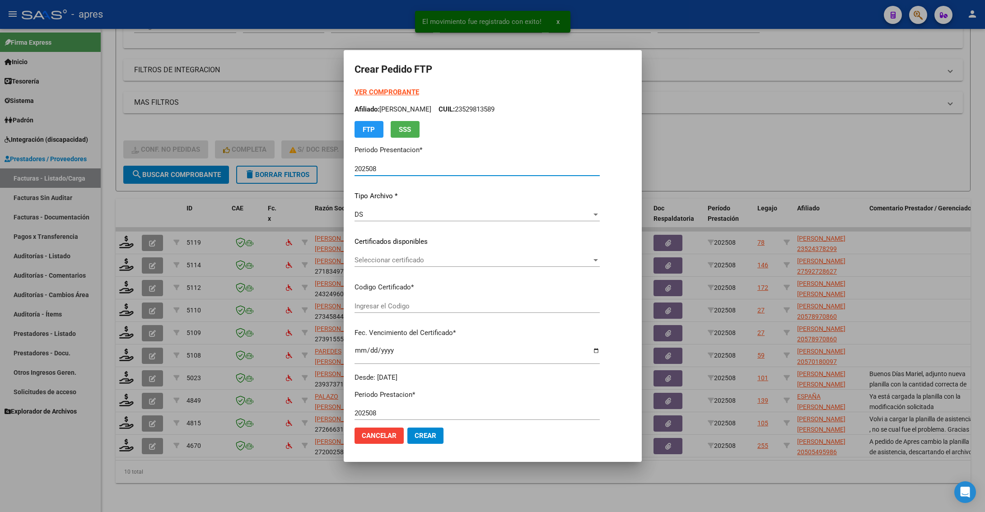
type input "ARG02000524378292023021520280215BS370"
type input "[DATE]"
click at [526, 264] on div "Seleccionar certificado Seleccionar certificado" at bounding box center [476, 260] width 245 height 14
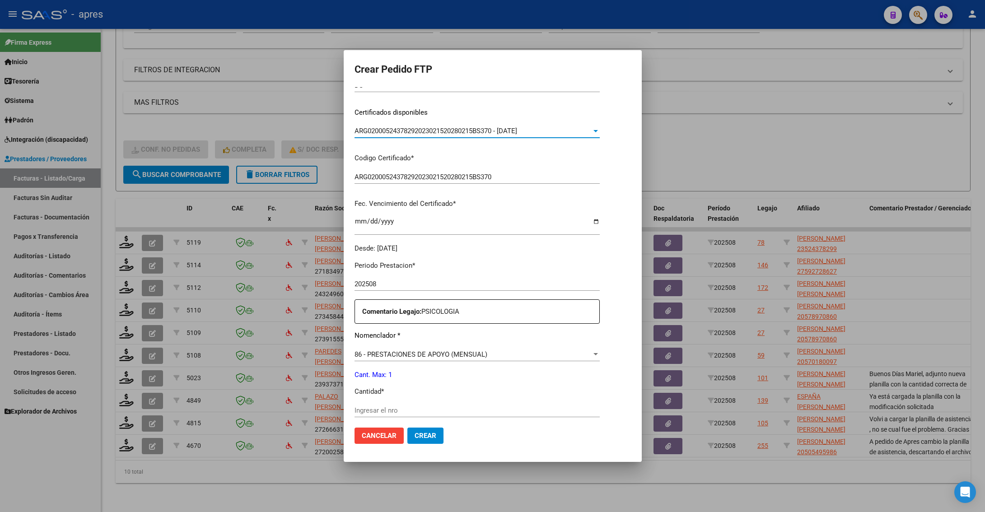
scroll to position [203, 0]
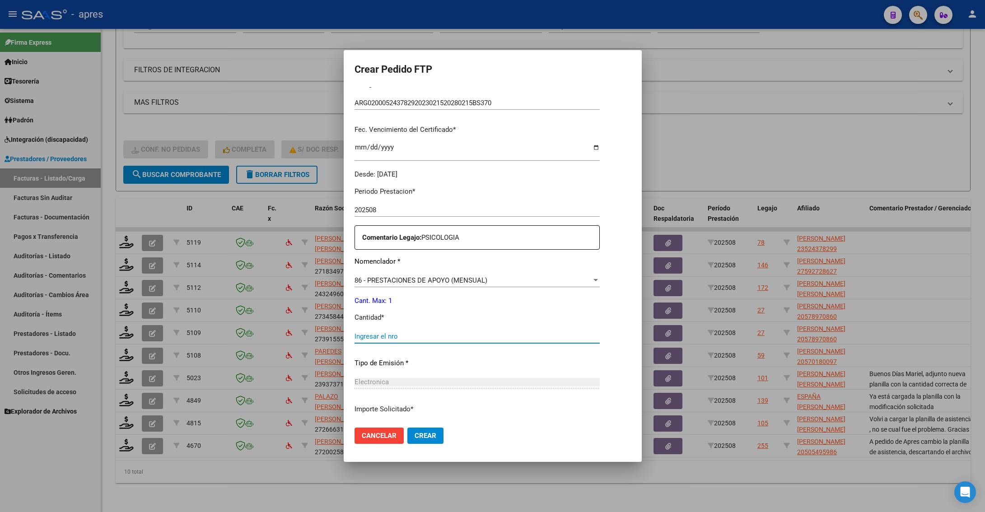
click at [491, 333] on input "Ingresar el nro" at bounding box center [476, 336] width 245 height 8
type input "1"
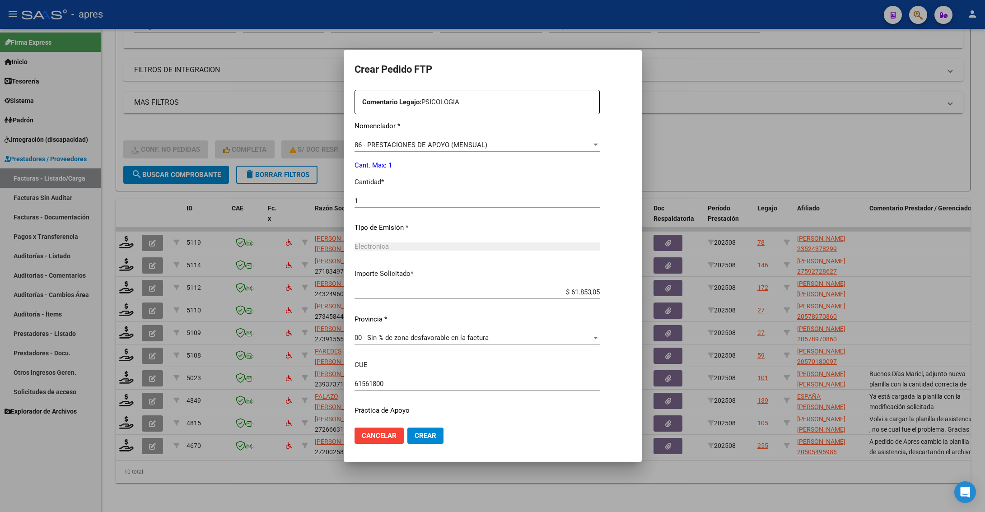
scroll to position [363, 0]
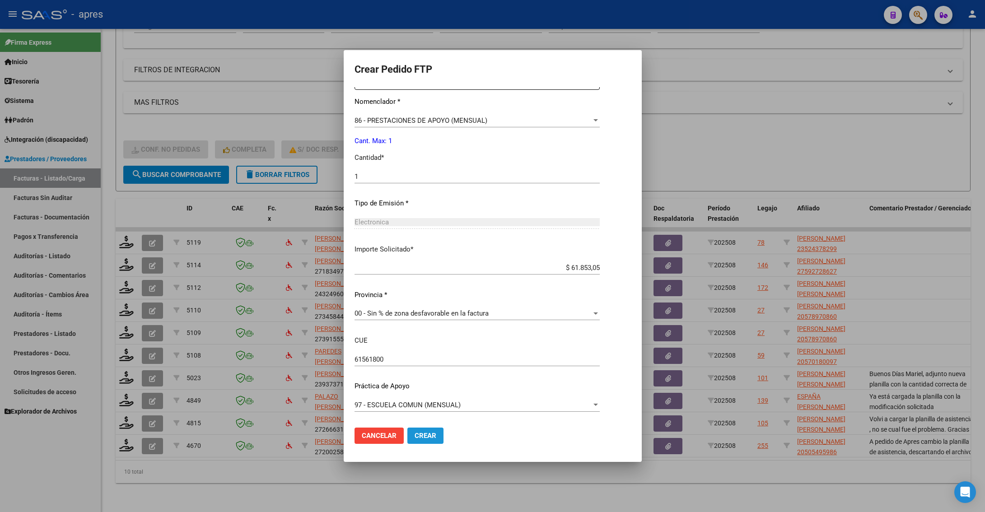
click at [418, 443] on button "Crear" at bounding box center [425, 435] width 36 height 16
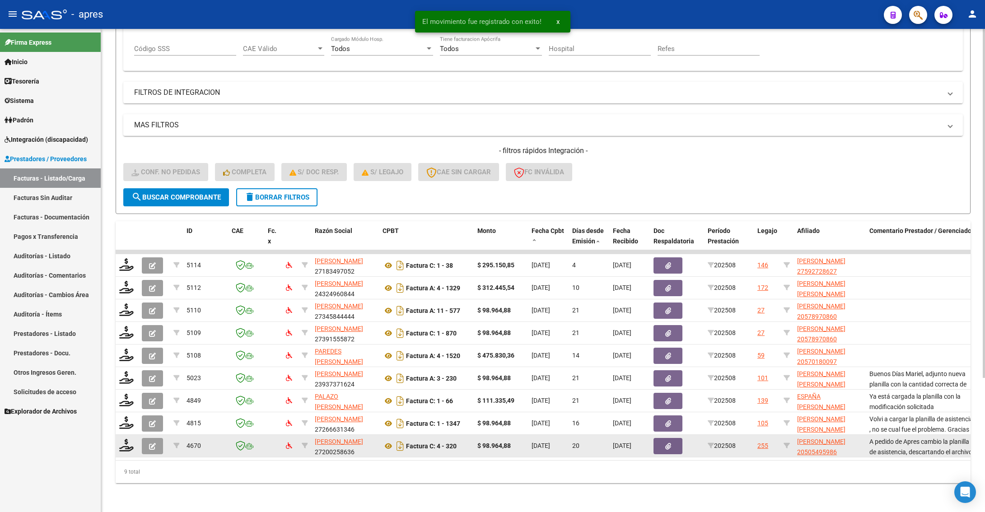
scroll to position [186, 0]
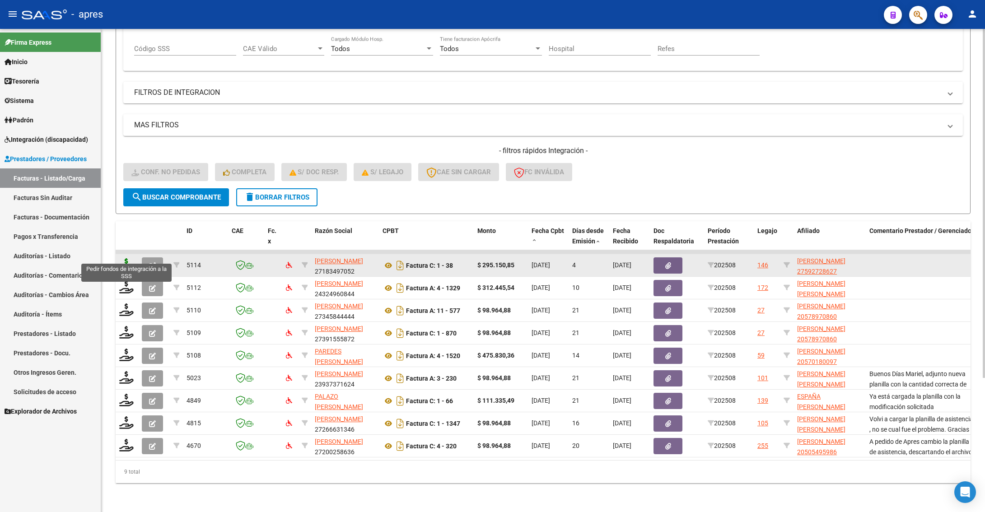
click at [121, 258] on icon at bounding box center [126, 264] width 14 height 13
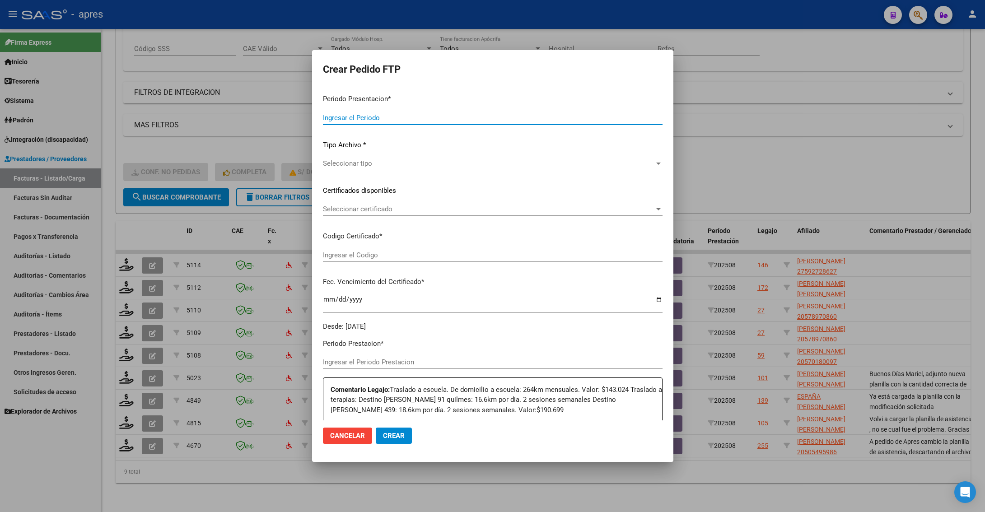
type input "202508"
type input "$ 295.150,85"
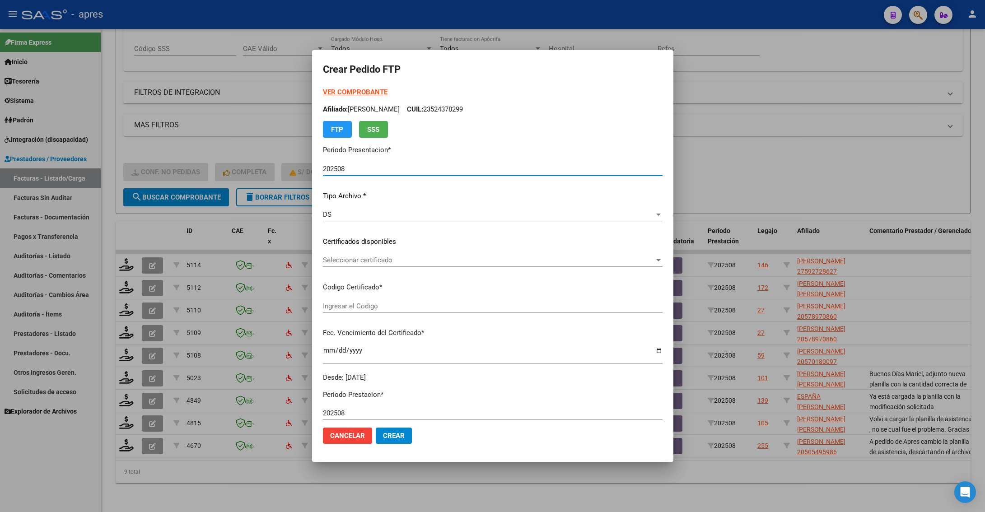
type input "ARG02000592728622023022720280227BS316"
type input "[DATE]"
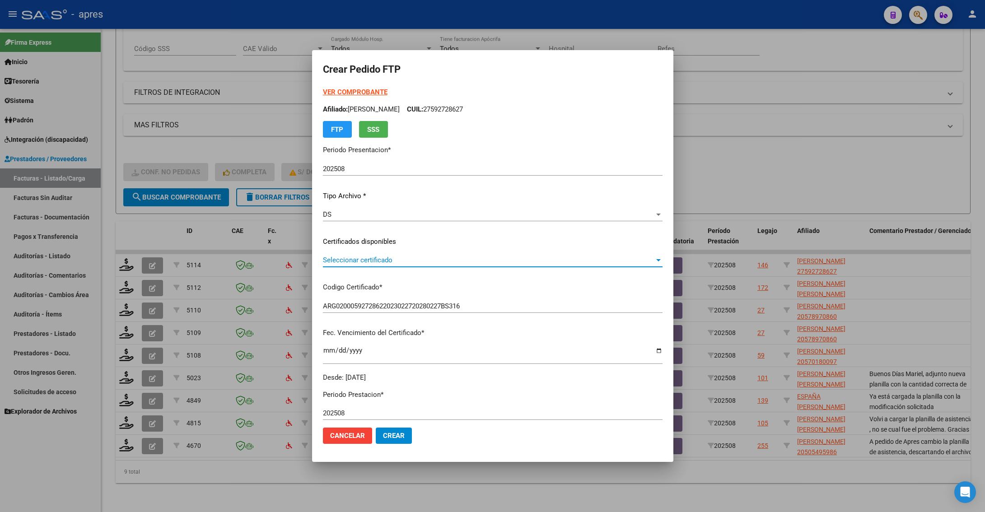
click at [480, 262] on span "Seleccionar certificado" at bounding box center [488, 260] width 331 height 8
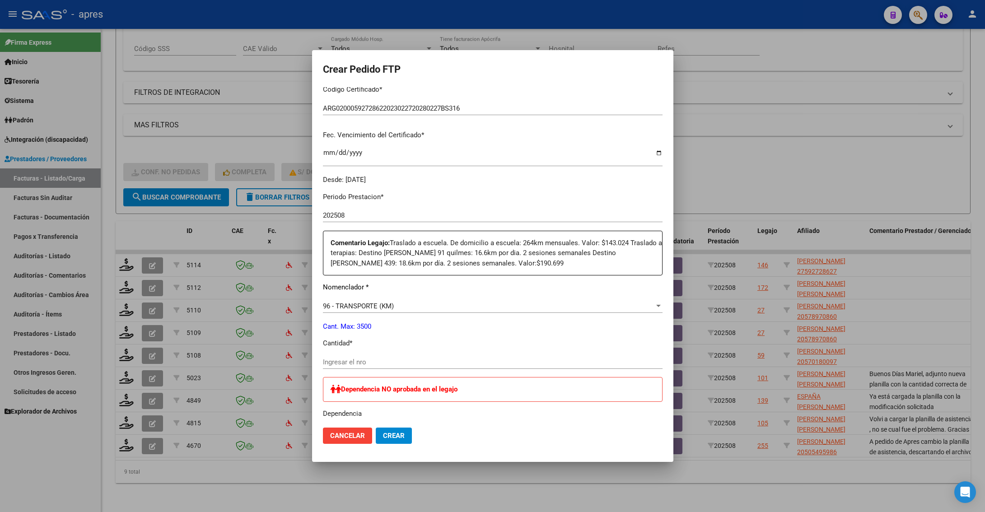
scroll to position [203, 0]
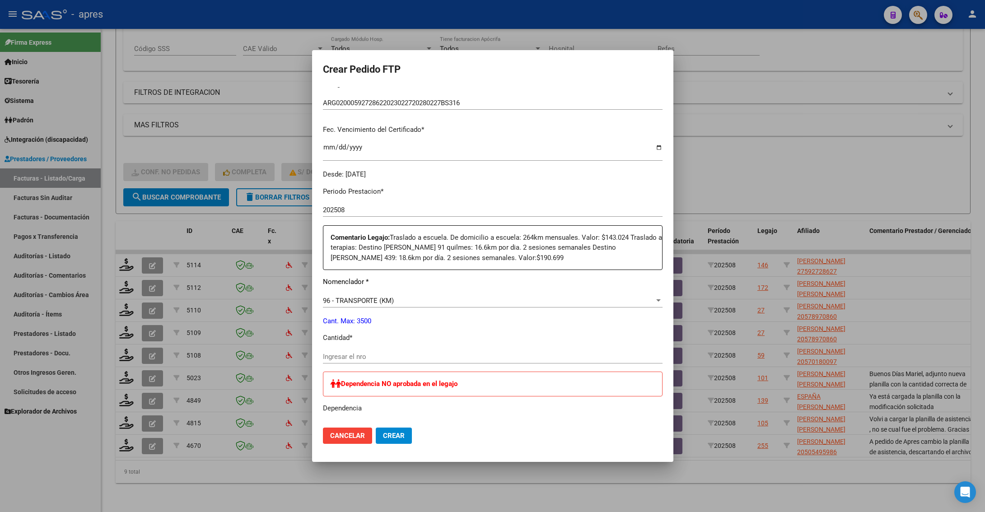
click at [419, 362] on div "Ingresar el nro" at bounding box center [492, 357] width 339 height 14
click at [423, 351] on div "Ingresar el nro" at bounding box center [492, 357] width 339 height 14
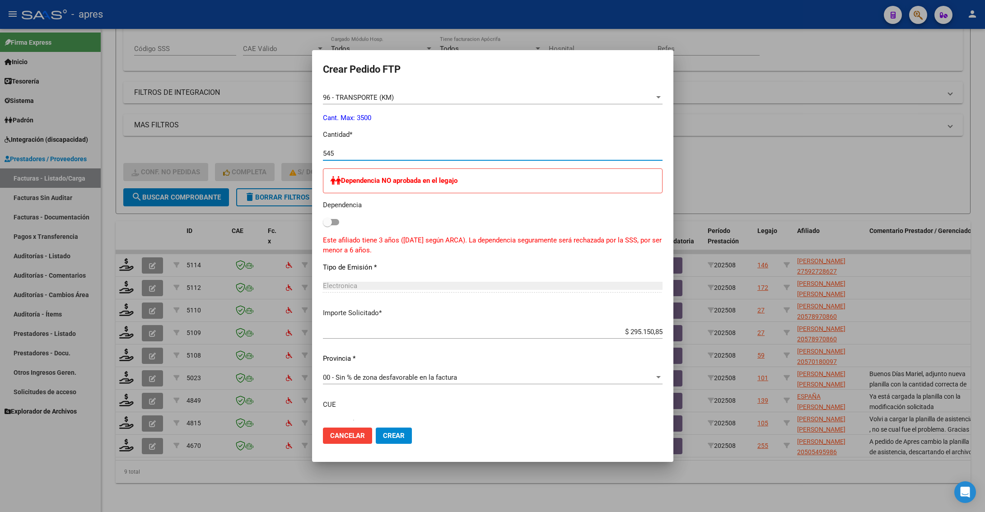
scroll to position [470, 0]
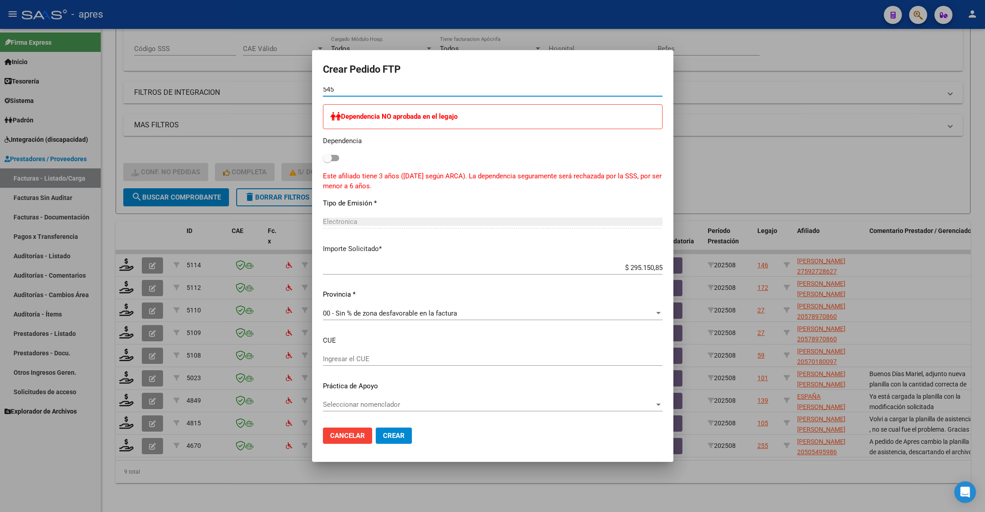
type input "545"
click at [404, 432] on button "Crear" at bounding box center [394, 435] width 36 height 16
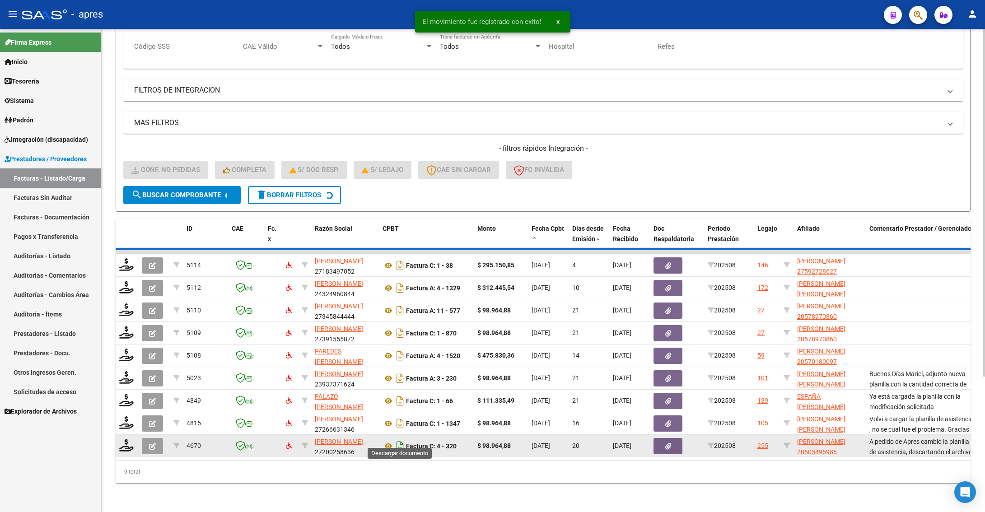
scroll to position [163, 0]
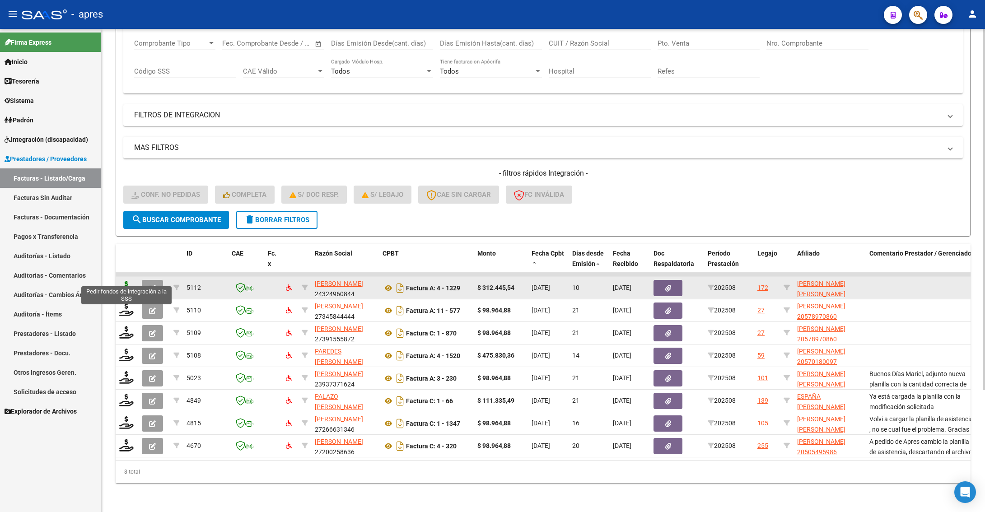
click at [124, 281] on icon at bounding box center [126, 287] width 14 height 13
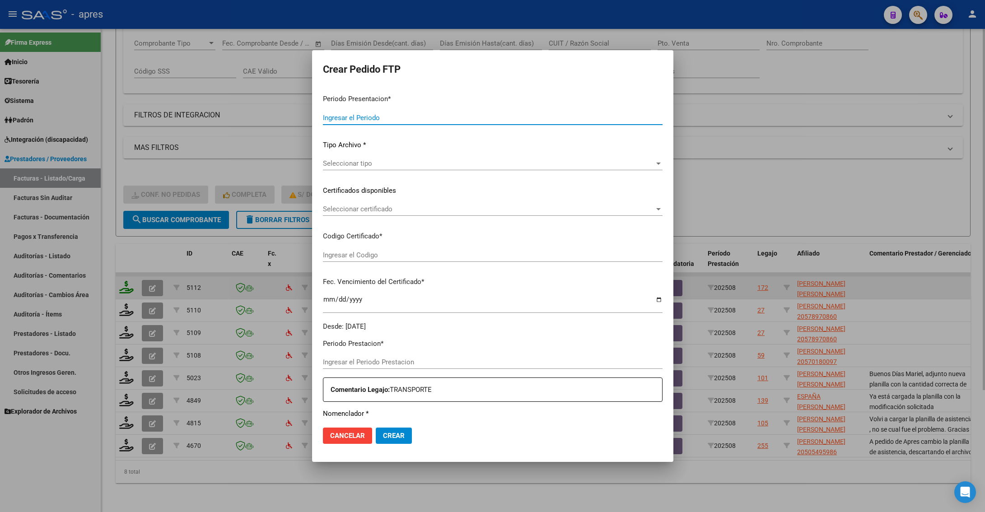
type input "202508"
type input "$ 312.445,54"
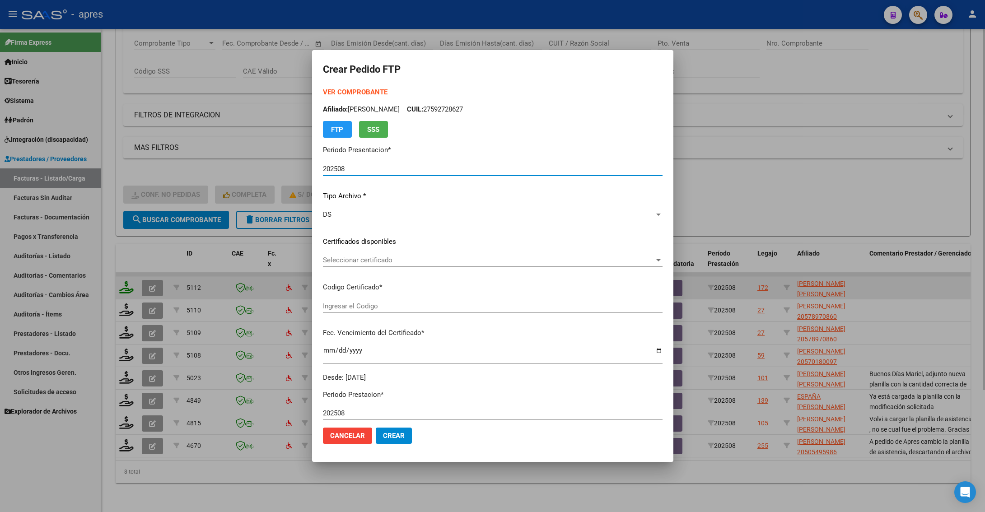
type input "ARG01000307623932018062520250625BUE316"
type input "[DATE]"
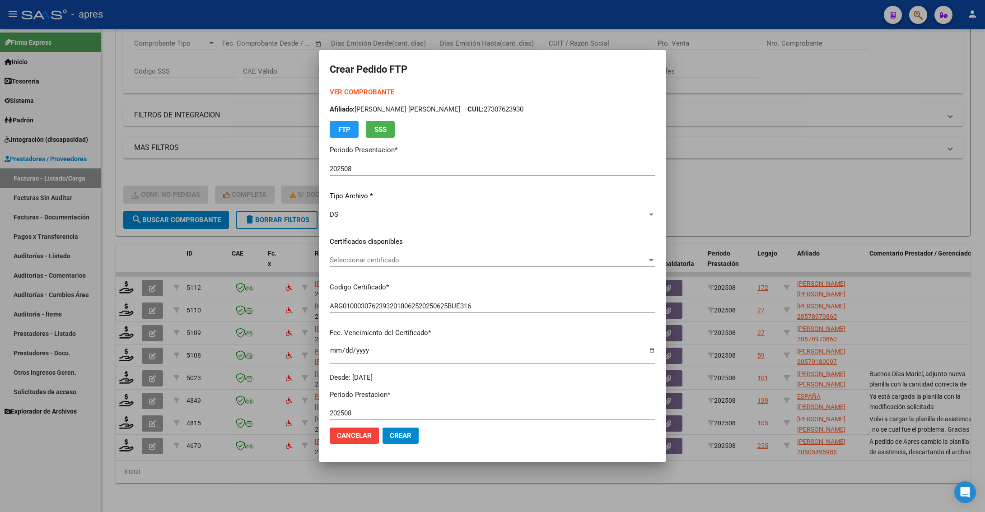
click at [506, 244] on p "Certificados disponibles" at bounding box center [492, 242] width 325 height 10
click at [506, 256] on span "Seleccionar certificado" at bounding box center [488, 260] width 317 height 8
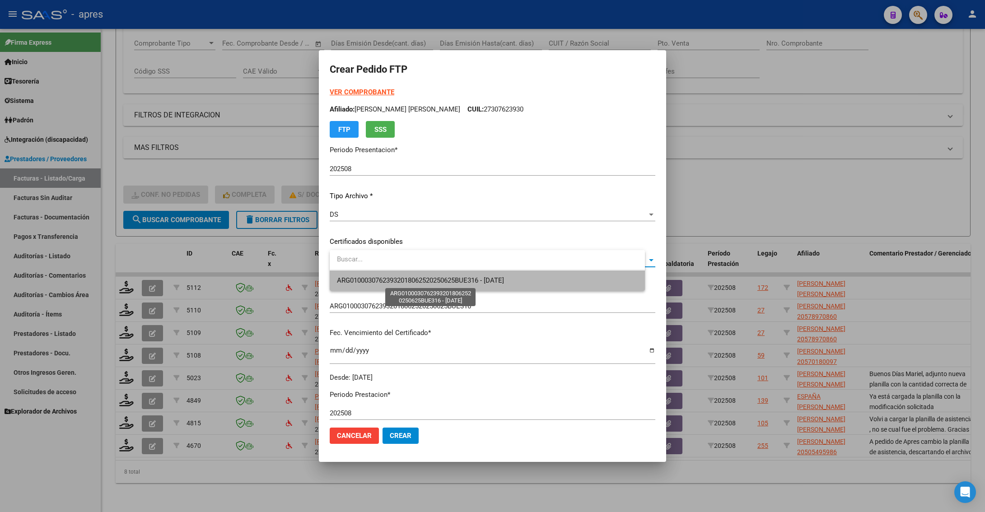
click at [501, 283] on span "ARG01000307623932018062520250625BUE316 - [DATE]" at bounding box center [420, 280] width 167 height 8
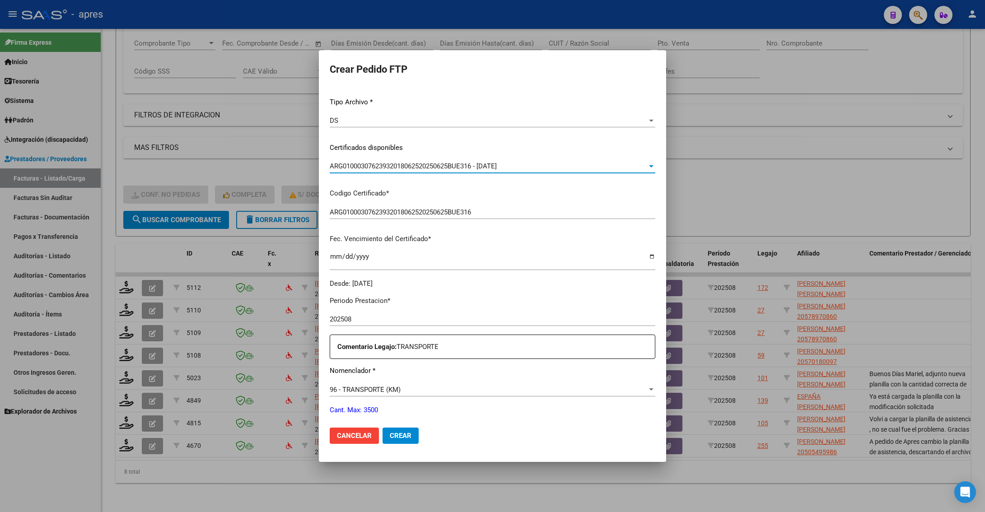
scroll to position [135, 0]
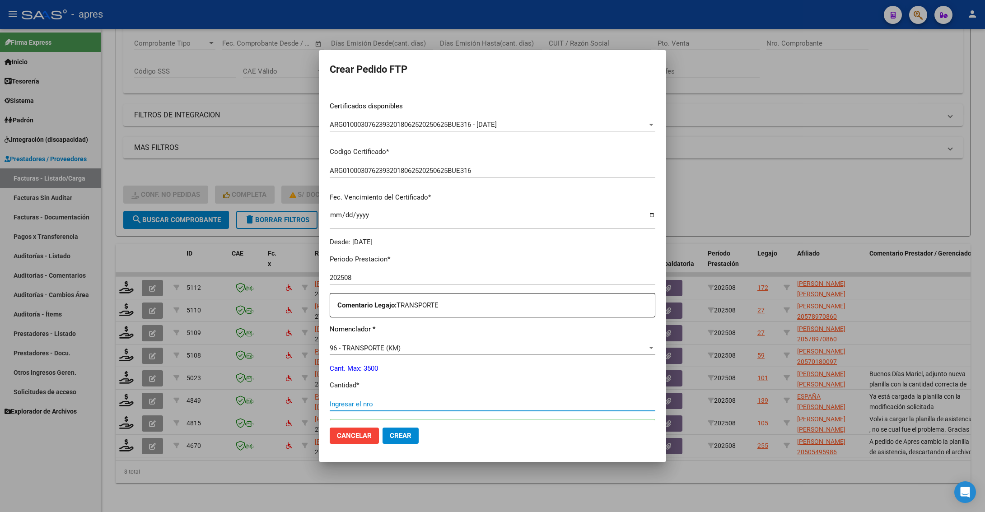
click at [472, 401] on input "Ingresar el nro" at bounding box center [492, 404] width 325 height 8
type input "428"
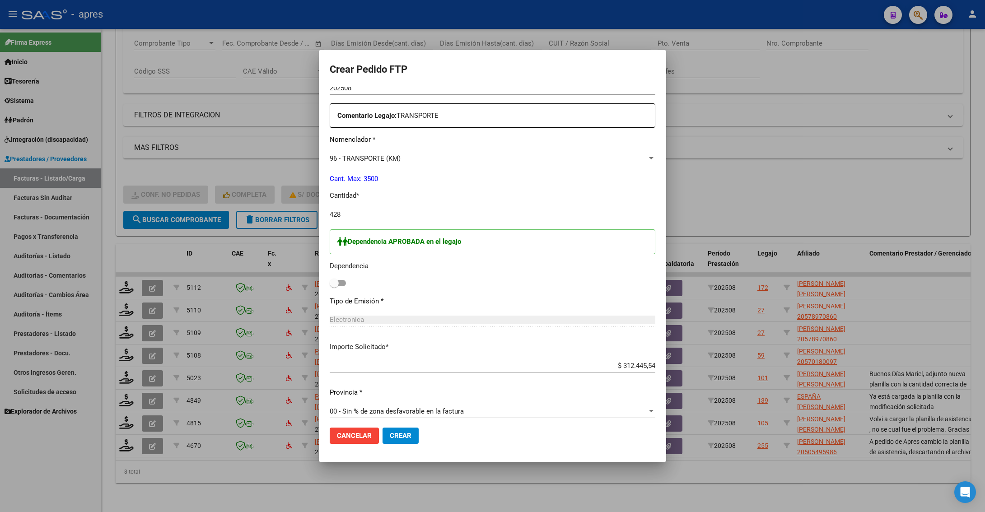
scroll to position [339, 0]
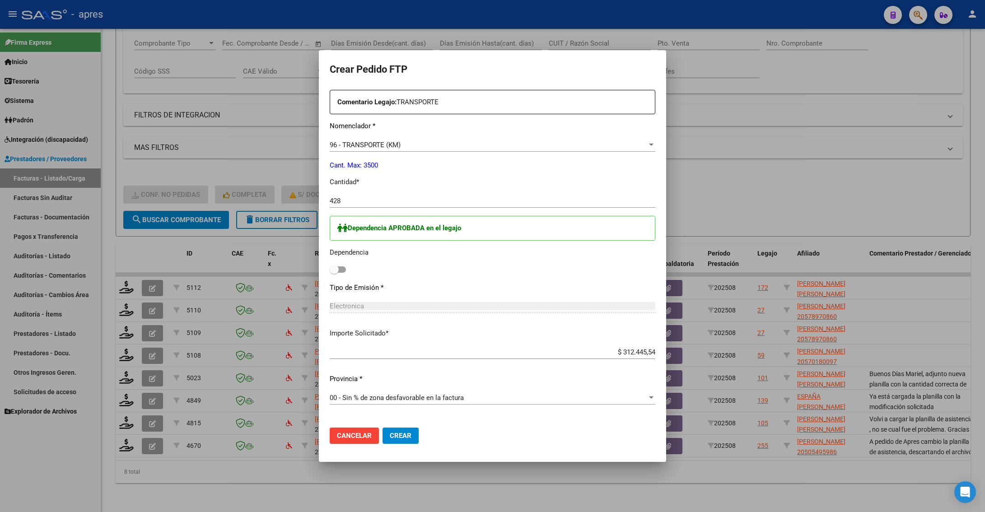
click at [345, 276] on div "Periodo Prestacion * 202508 Ingresar el Periodo Prestacion Comentario Legajo: T…" at bounding box center [492, 274] width 325 height 460
click at [339, 269] on span at bounding box center [334, 269] width 9 height 9
click at [334, 273] on input "checkbox" at bounding box center [334, 273] width 0 height 0
checkbox input "true"
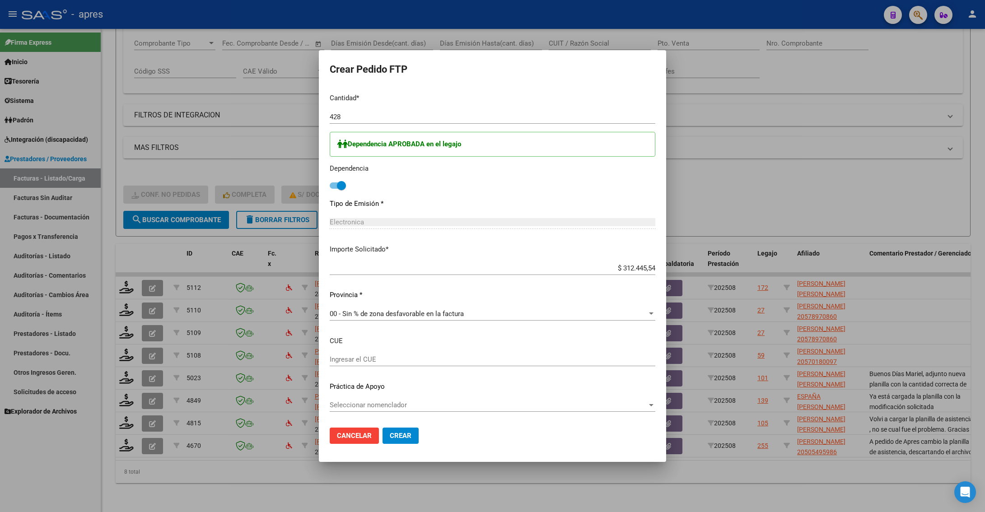
scroll to position [423, 0]
click at [410, 437] on span "Crear" at bounding box center [401, 436] width 22 height 8
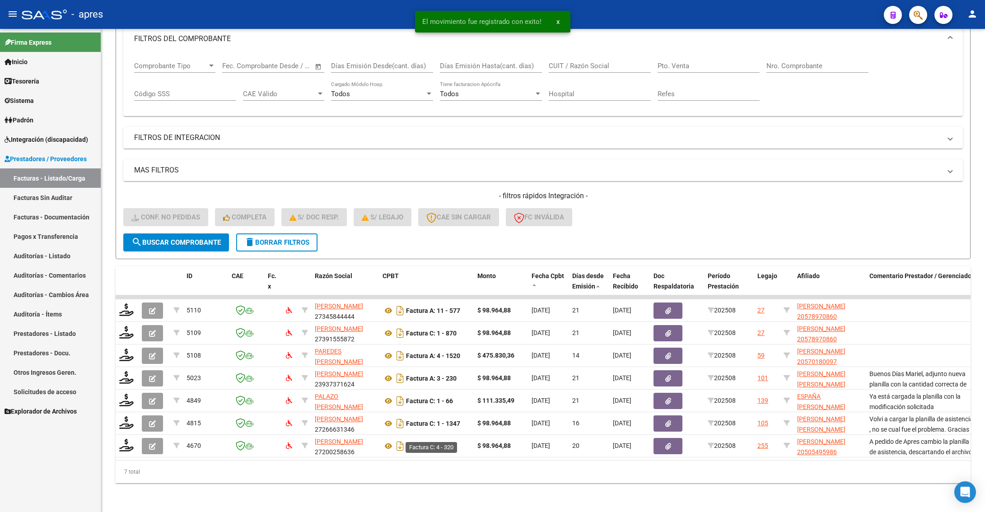
scroll to position [141, 0]
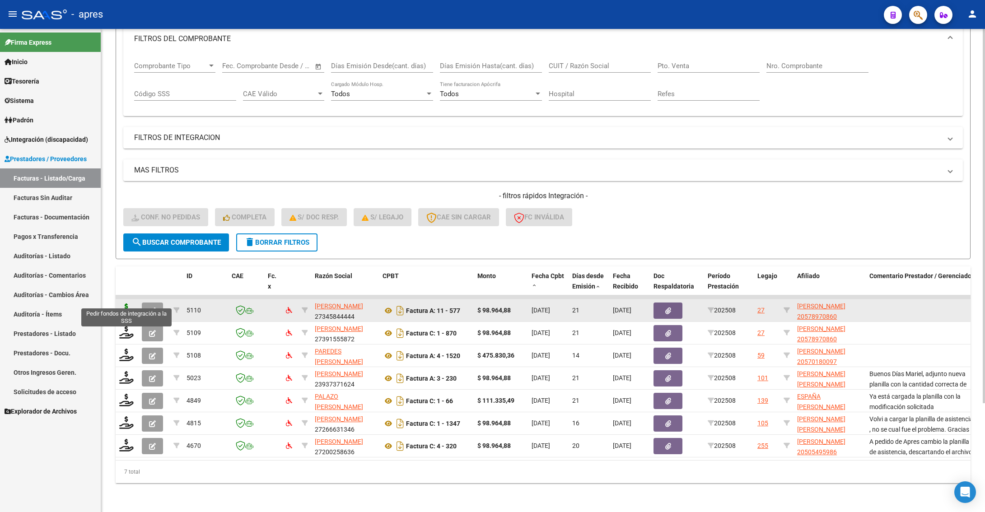
click at [123, 303] on icon at bounding box center [126, 309] width 14 height 13
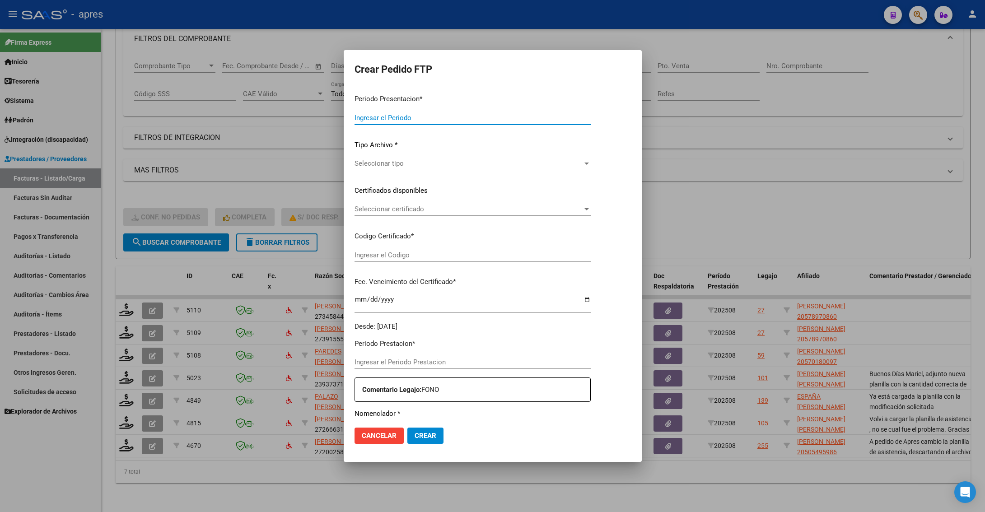
type input "202508"
type input "$ 98.964,88"
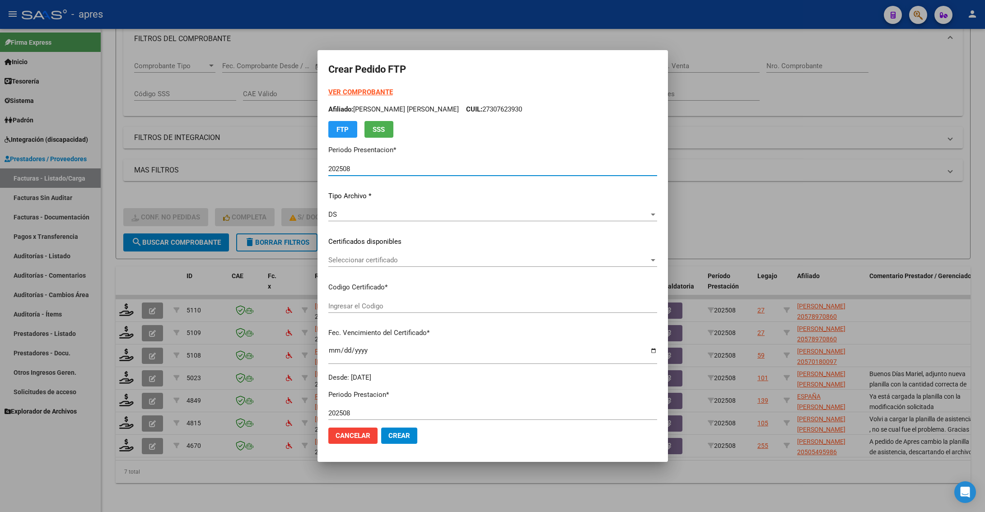
type input "ARG02000578970862023032120280321BS440"
type input "[DATE]"
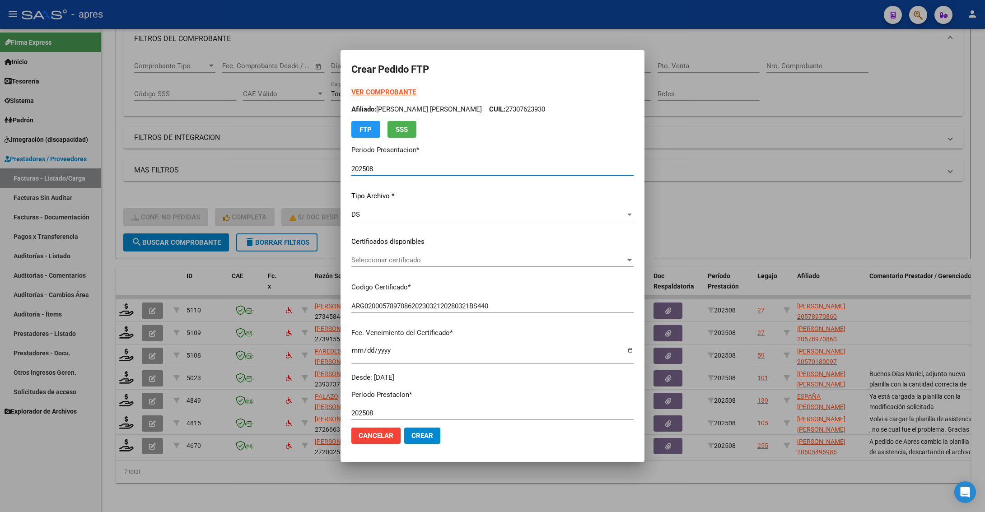
click at [376, 438] on span "Cancelar" at bounding box center [375, 436] width 35 height 8
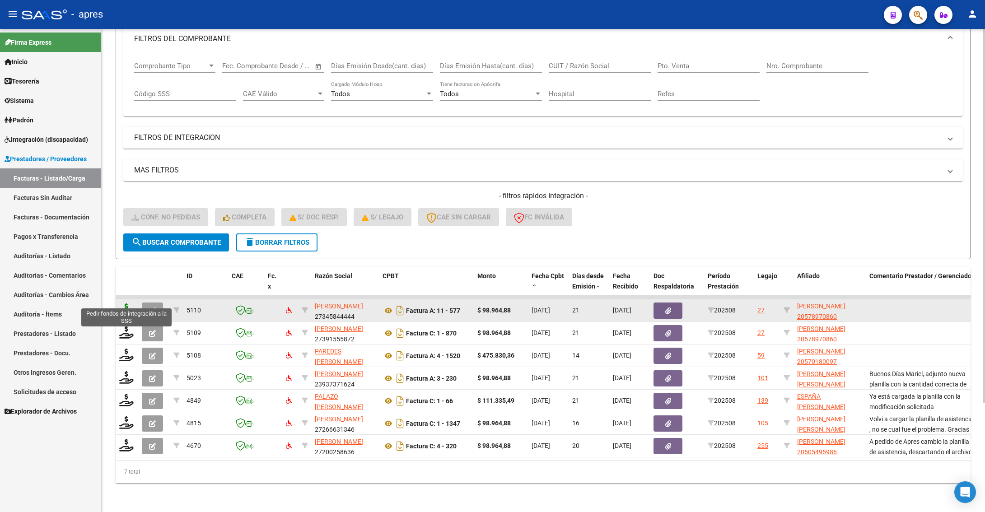
click at [130, 303] on icon at bounding box center [126, 309] width 14 height 13
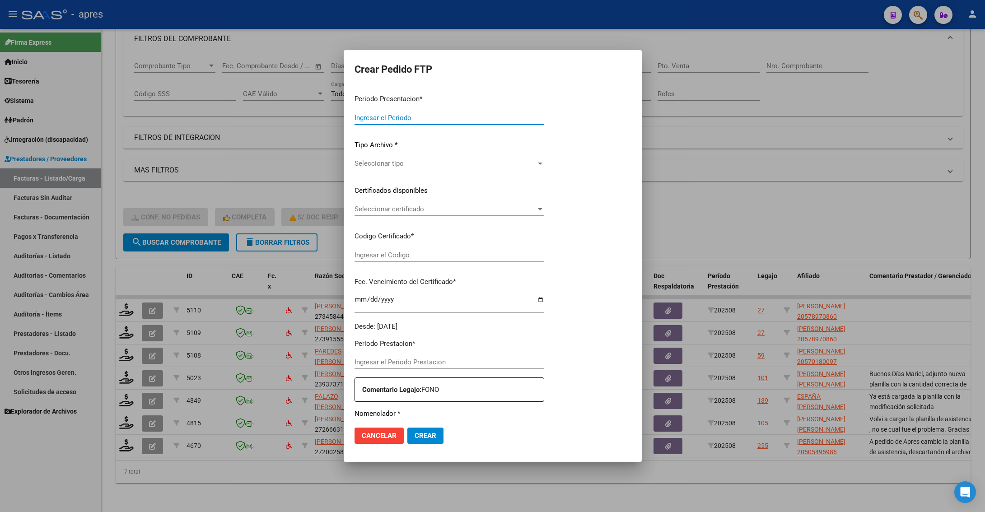
type input "202508"
type input "$ 98.964,88"
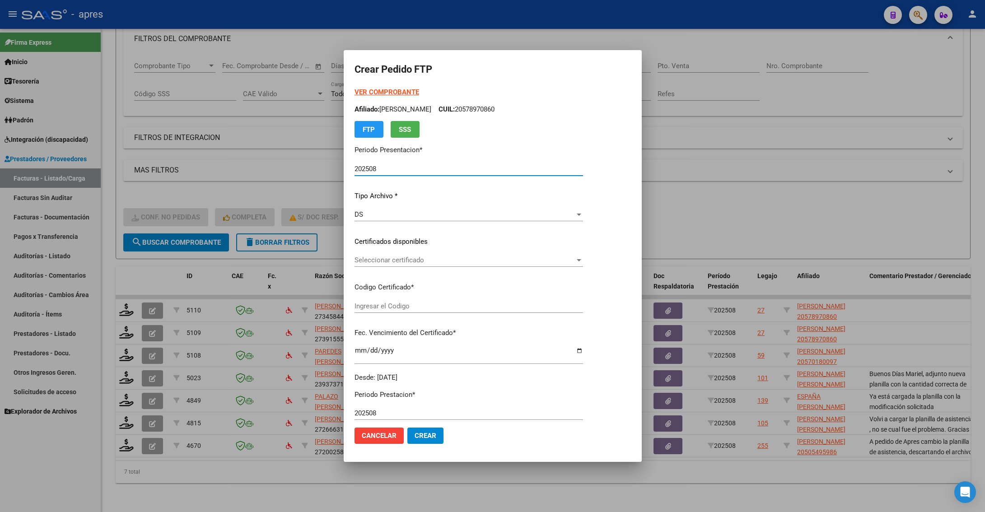
type input "ARG02000578970862023032120280321BS440"
type input "[DATE]"
click at [428, 265] on div "Seleccionar certificado Seleccionar certificado" at bounding box center [468, 260] width 228 height 14
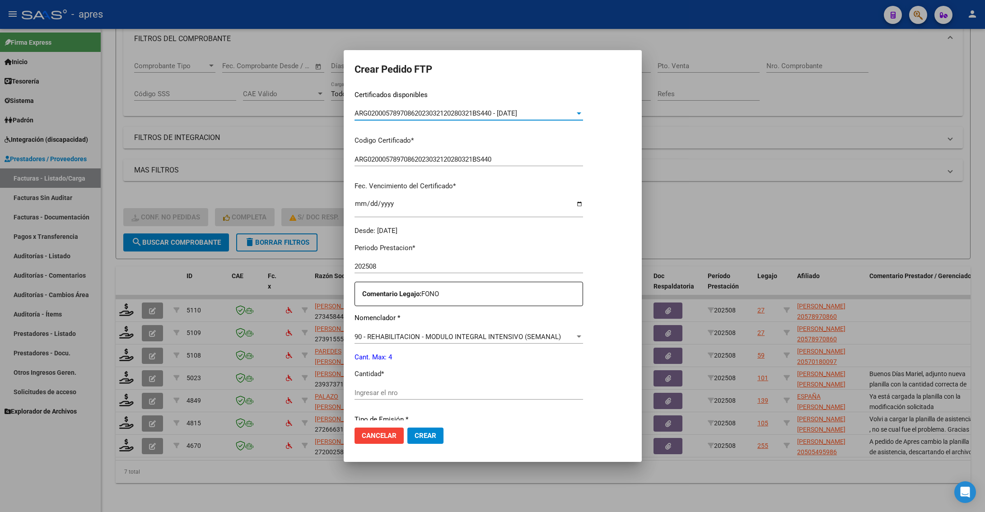
scroll to position [203, 0]
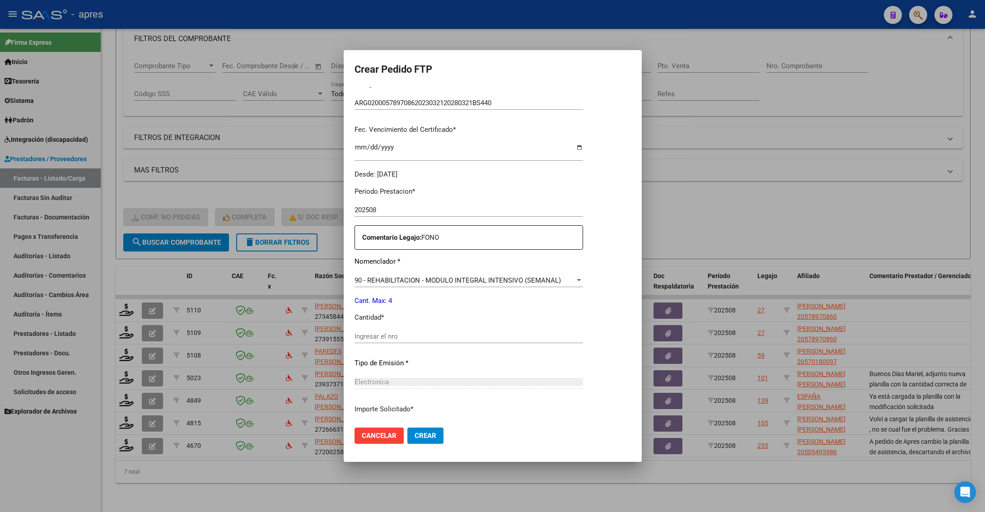
drag, startPoint x: 427, startPoint y: 321, endPoint x: 425, endPoint y: 334, distance: 13.2
click at [426, 325] on div "Periodo Prestacion * 202508 Ingresar el Periodo Prestacion Comentario Legajo: F…" at bounding box center [468, 334] width 228 height 309
click at [425, 334] on input "Ingresar el nro" at bounding box center [468, 336] width 228 height 8
type input "4"
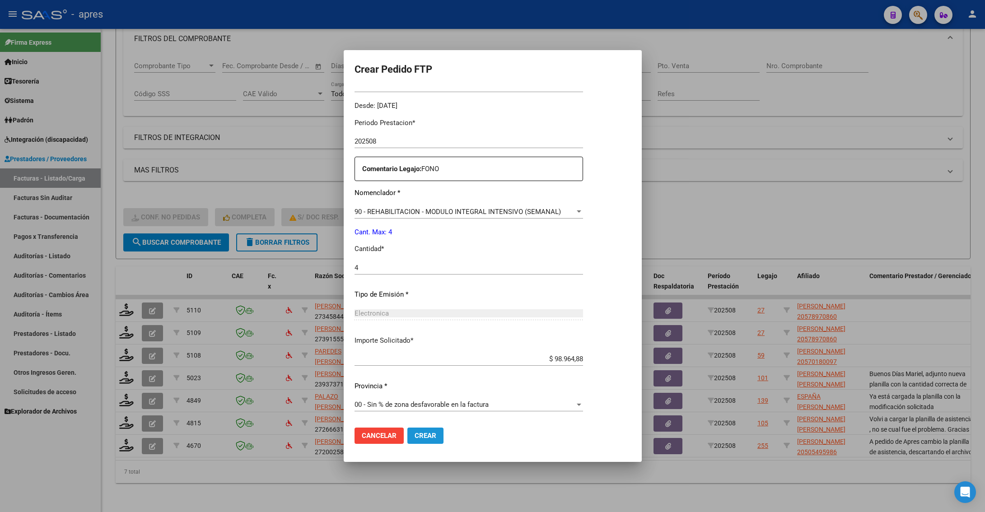
click at [427, 437] on span "Crear" at bounding box center [425, 436] width 22 height 8
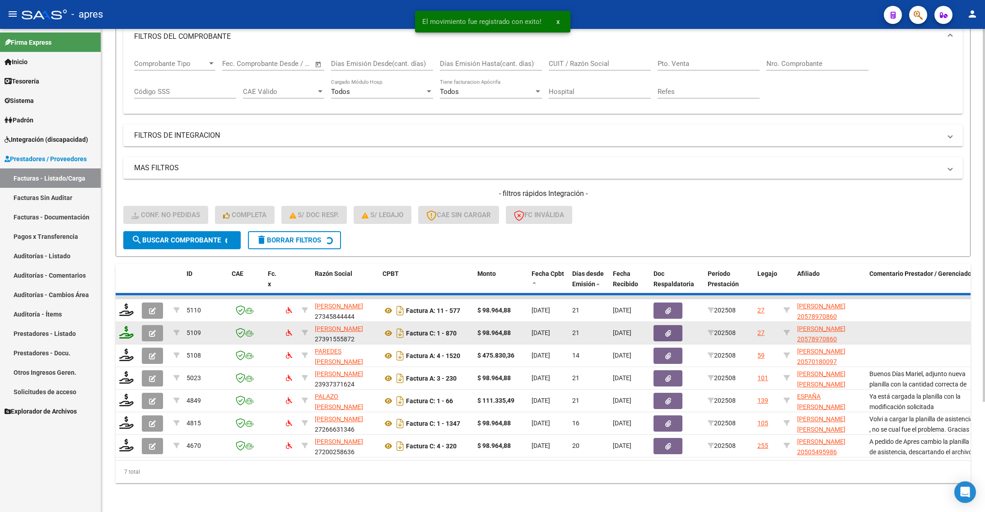
scroll to position [118, 0]
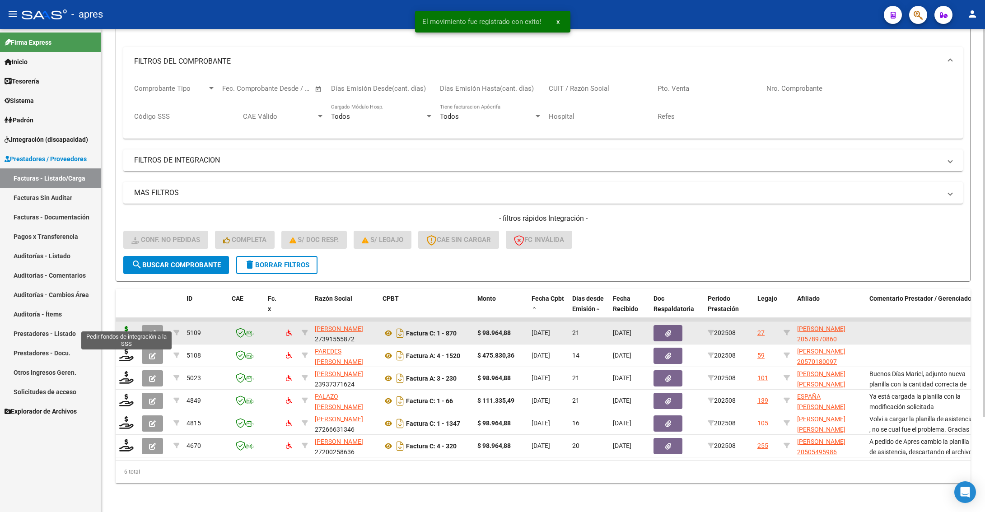
click at [129, 326] on icon at bounding box center [126, 332] width 14 height 13
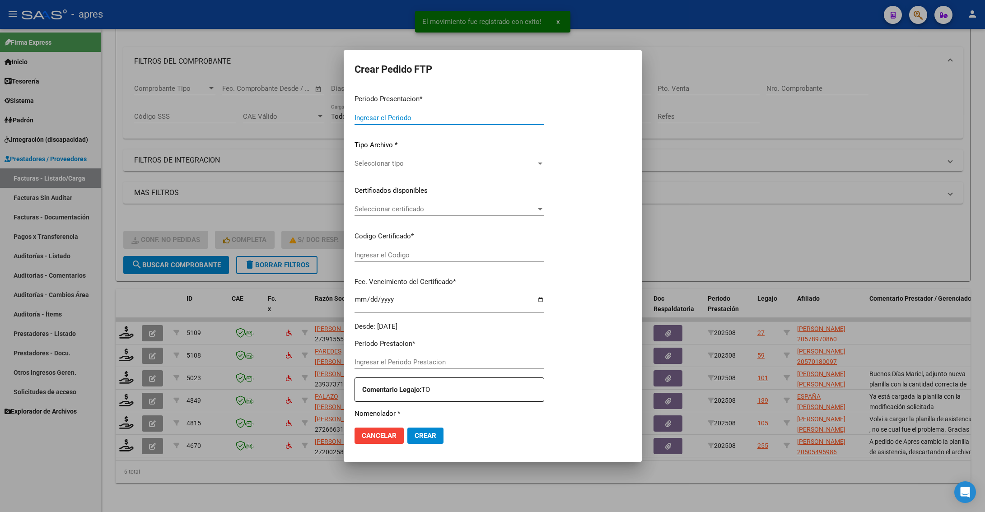
type input "202508"
type input "$ 98.964,88"
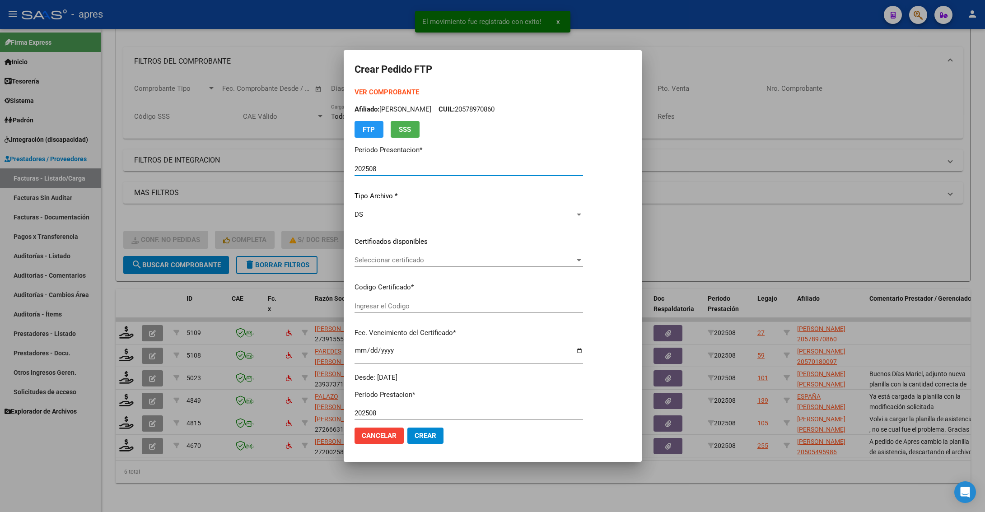
type input "ARG02000578970862023032120280321BS440"
type input "[DATE]"
click at [460, 259] on span "Seleccionar certificado" at bounding box center [464, 260] width 220 height 8
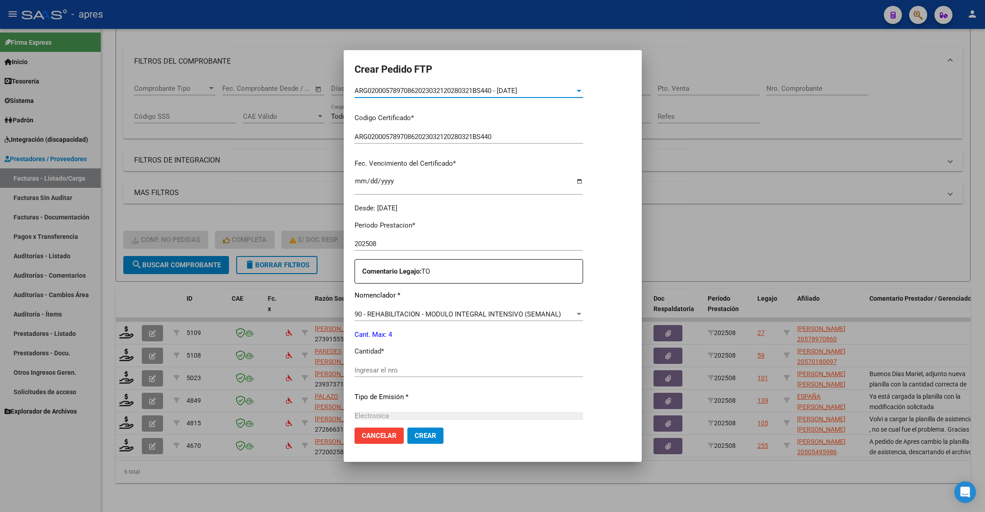
scroll to position [203, 0]
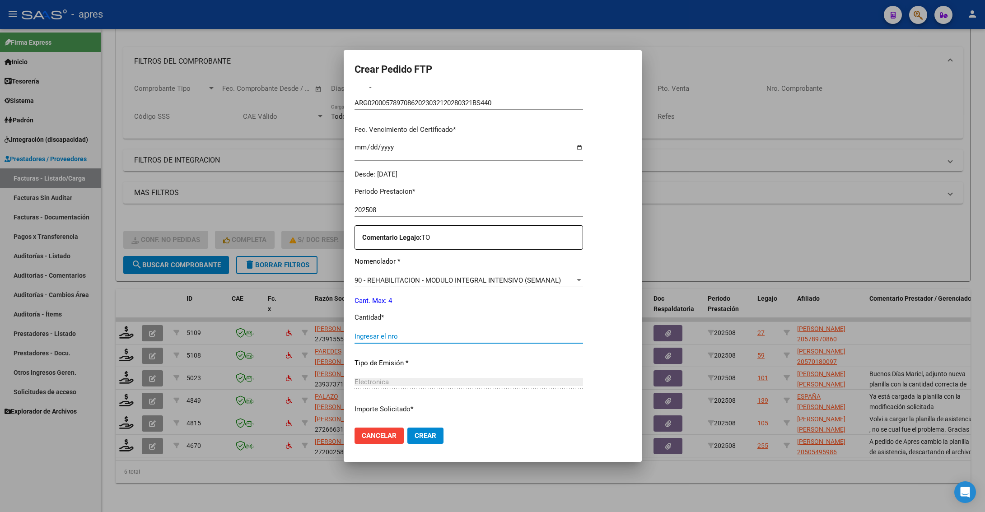
click at [428, 334] on input "Ingresar el nro" at bounding box center [468, 336] width 228 height 8
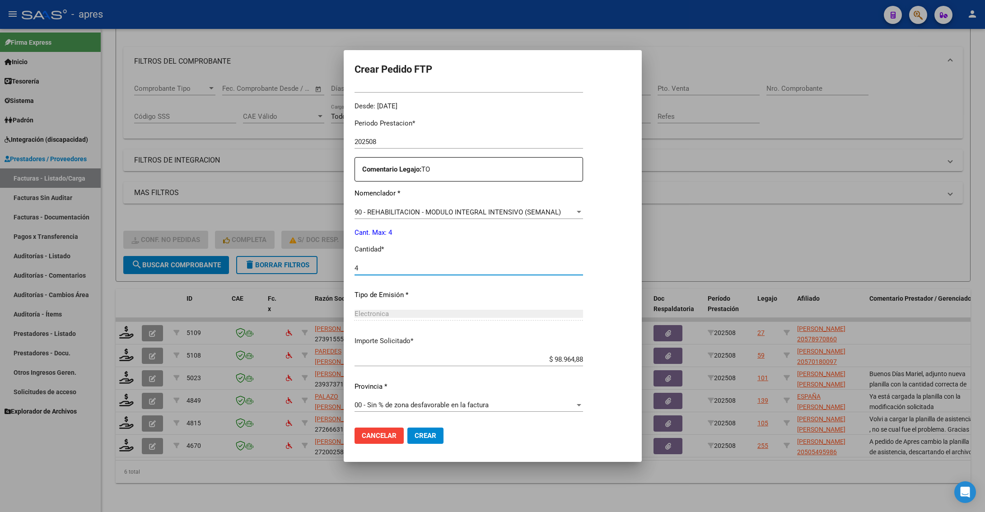
scroll to position [272, 0]
type input "4"
click at [437, 441] on button "Crear" at bounding box center [425, 435] width 36 height 16
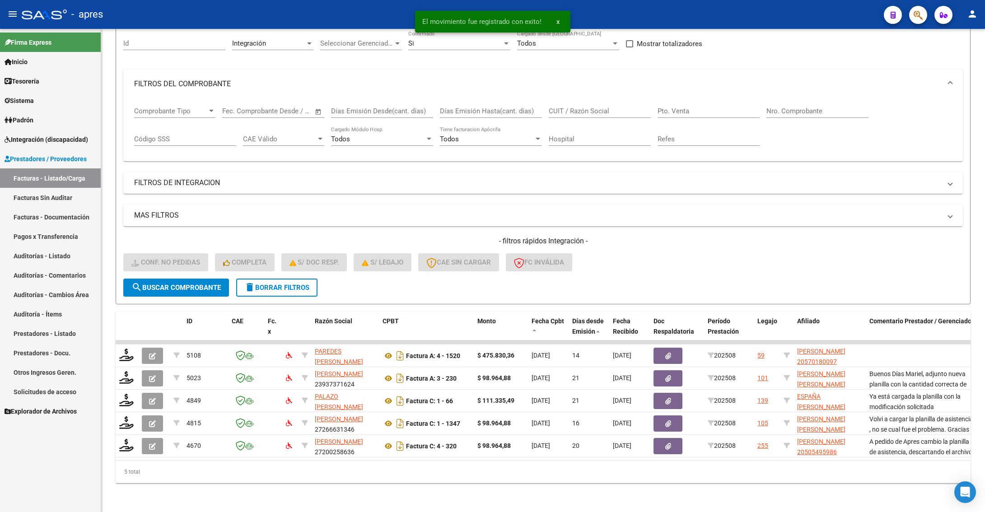
scroll to position [95, 0]
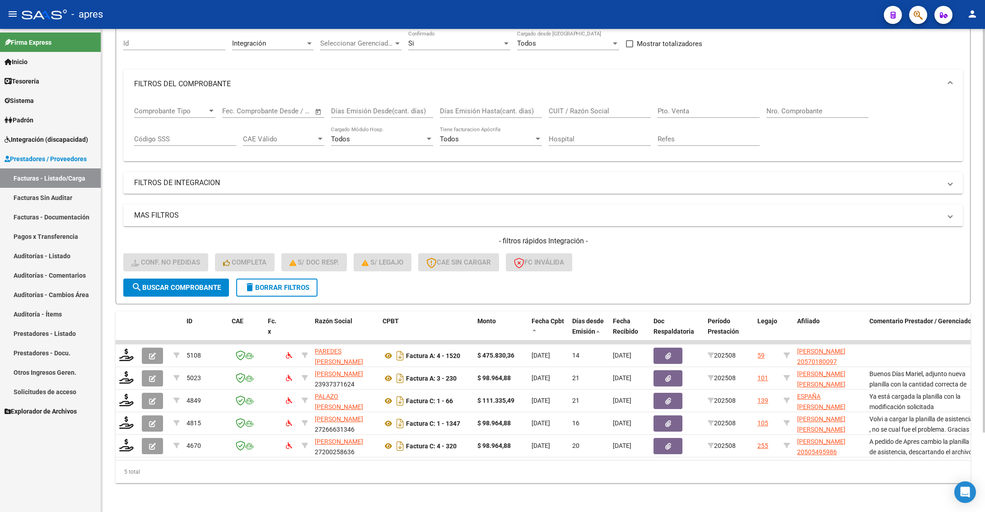
click at [686, 491] on div "Video tutorial PRESTADORES -> Listado de CPBTs Emitidos por Prestadores / Prove…" at bounding box center [542, 228] width 883 height 567
click at [670, 236] on h4 "- filtros rápidos Integración -" at bounding box center [542, 241] width 839 height 10
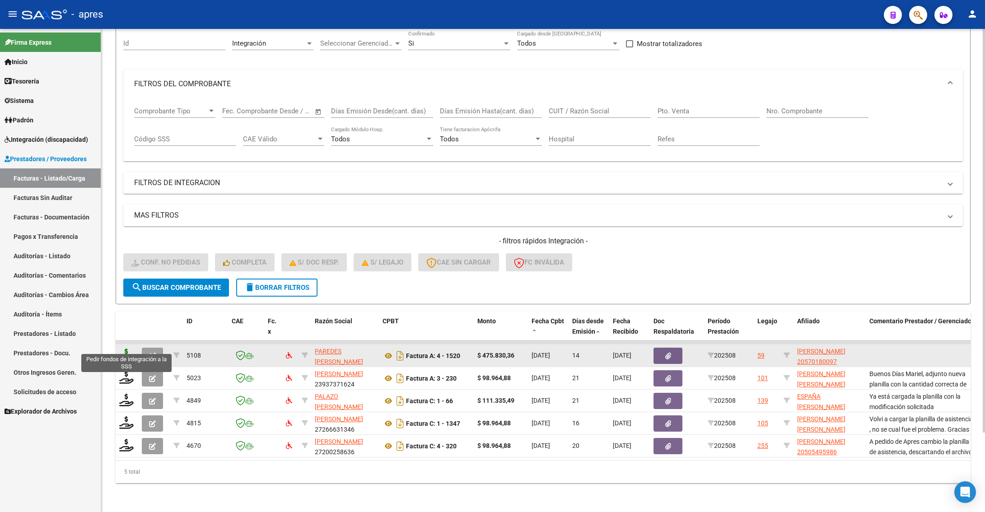
click at [126, 348] on icon at bounding box center [126, 354] width 14 height 13
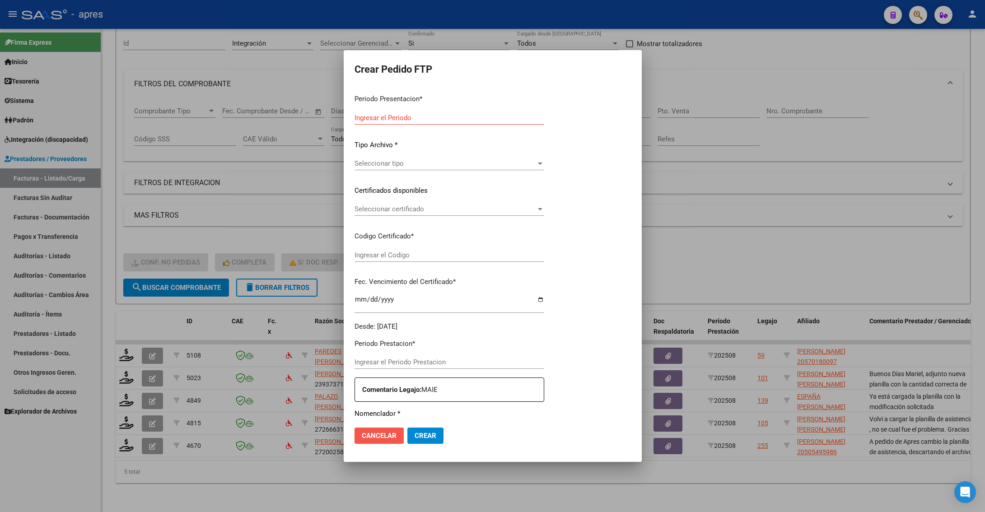
click at [374, 429] on button "Cancelar" at bounding box center [378, 435] width 49 height 16
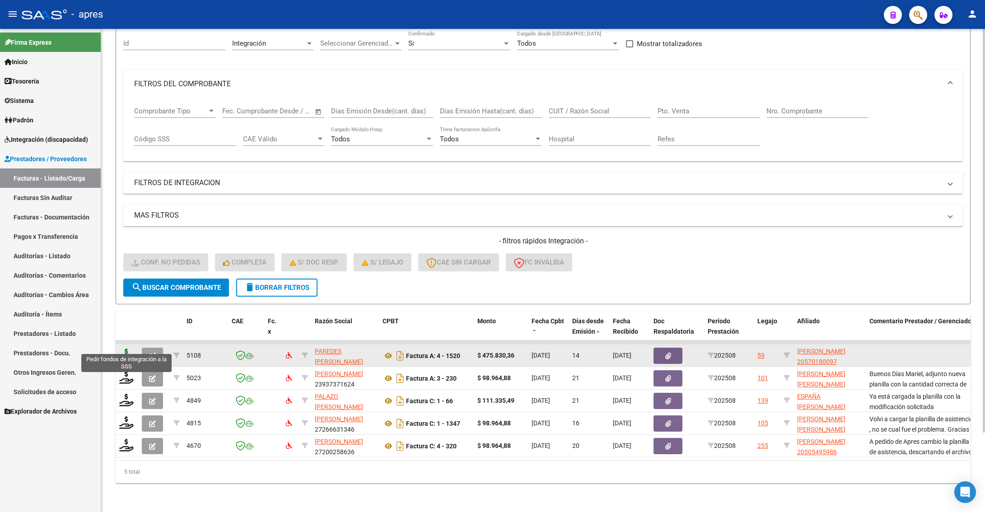
click at [121, 348] on icon at bounding box center [126, 354] width 14 height 13
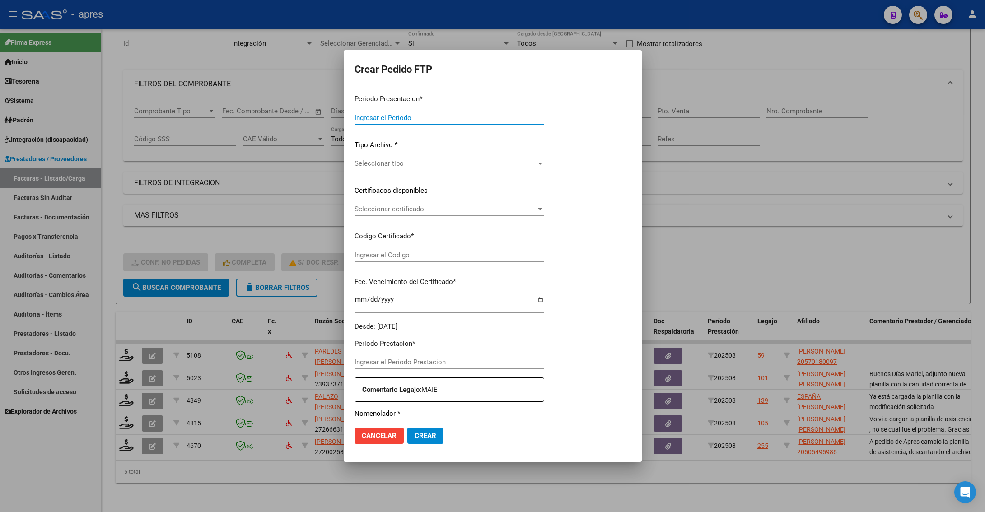
type input "202508"
type input "$ 475.830,36"
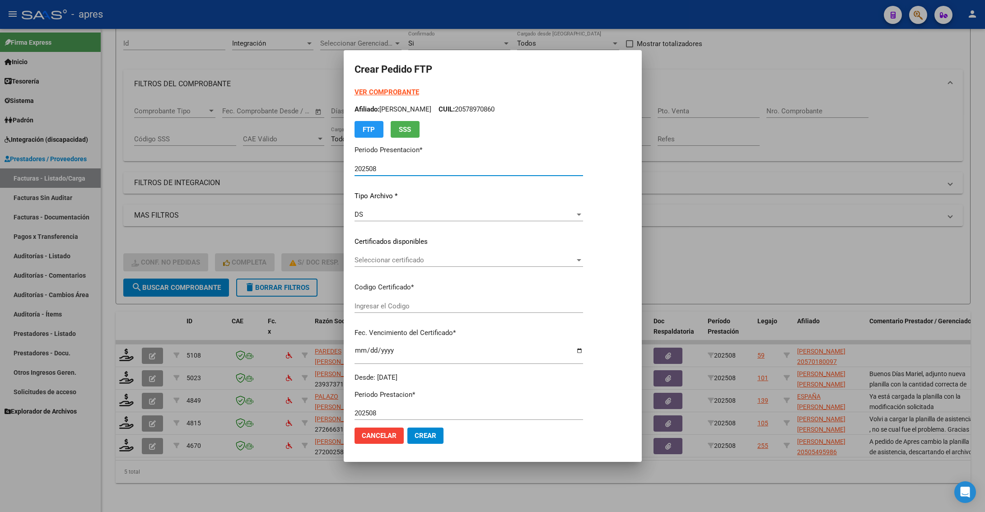
type input "ARG02000570180092022011220270112BS370"
type input "[DATE]"
click at [473, 260] on span "Seleccionar certificado" at bounding box center [464, 260] width 220 height 8
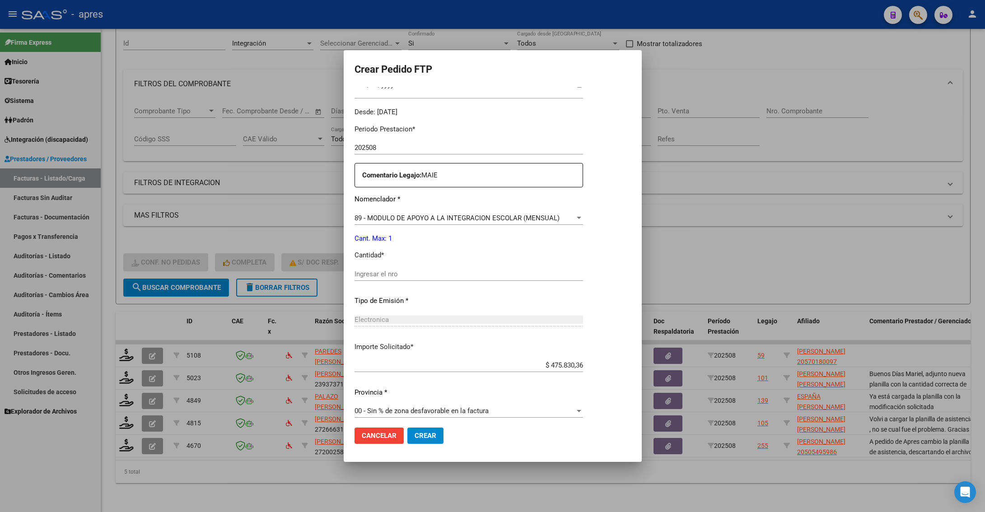
scroll to position [271, 0]
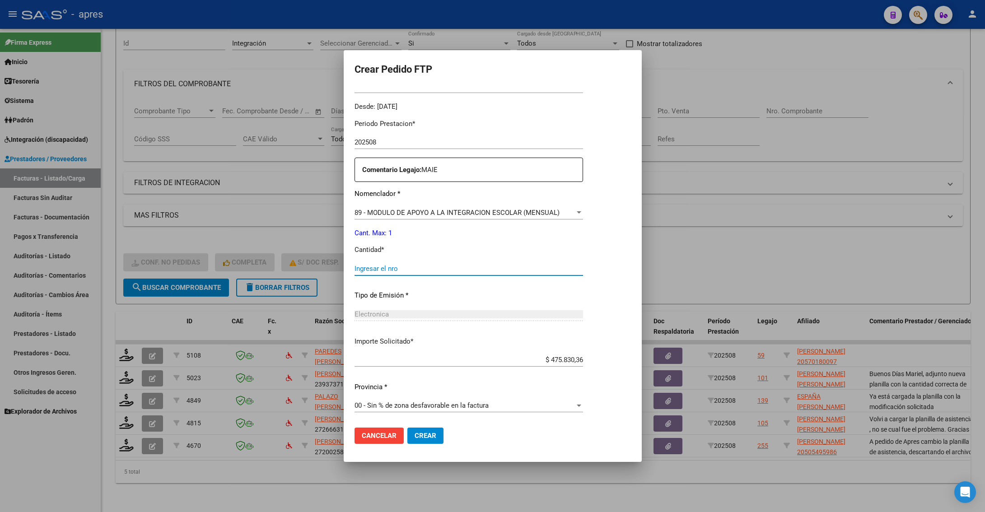
drag, startPoint x: 434, startPoint y: 269, endPoint x: 427, endPoint y: 269, distance: 7.3
click at [428, 269] on input "Ingresar el nro" at bounding box center [468, 269] width 228 height 8
type input "1"
click at [431, 432] on span "Crear" at bounding box center [425, 436] width 22 height 8
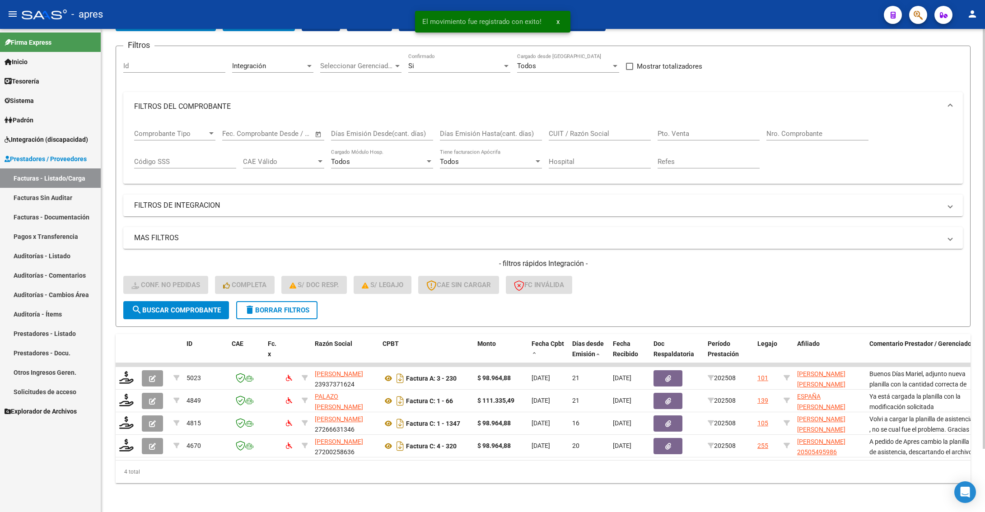
scroll to position [73, 0]
click at [703, 260] on div "- filtros rápidos Integración - Conf. no pedidas Completa S/ Doc Resp. S/ legaj…" at bounding box center [542, 280] width 839 height 42
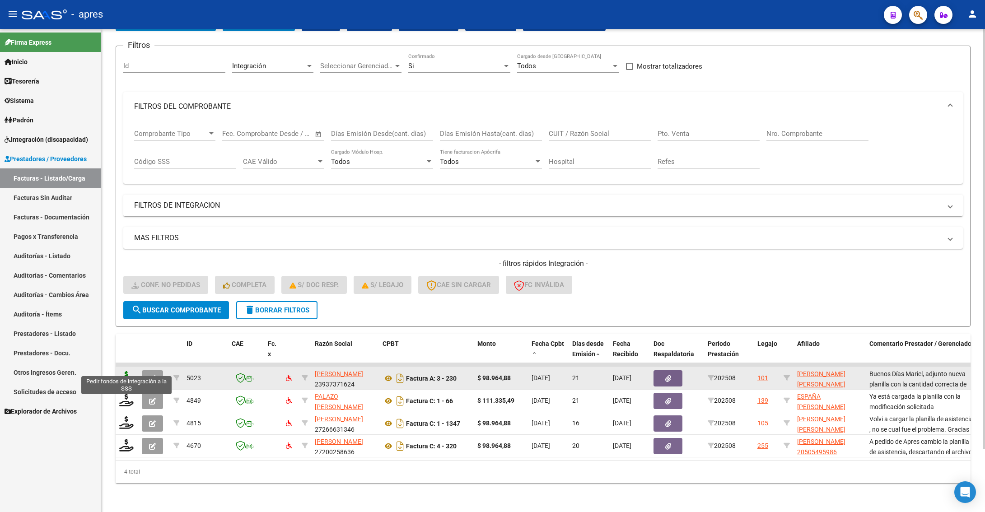
click at [121, 371] on icon at bounding box center [126, 377] width 14 height 13
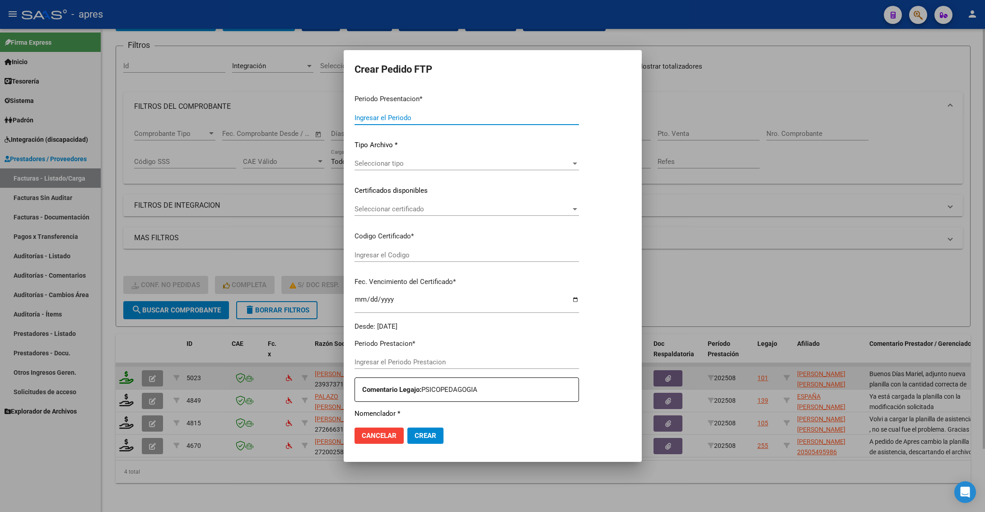
type input "202508"
type input "$ 98.964,88"
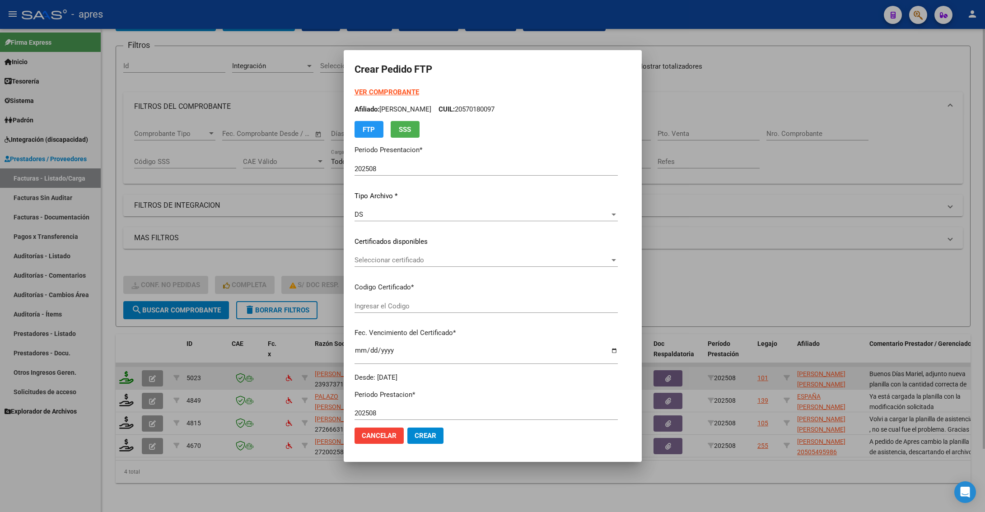
type input "ARG02000574744332024080920290809BUE440"
type input "[DATE]"
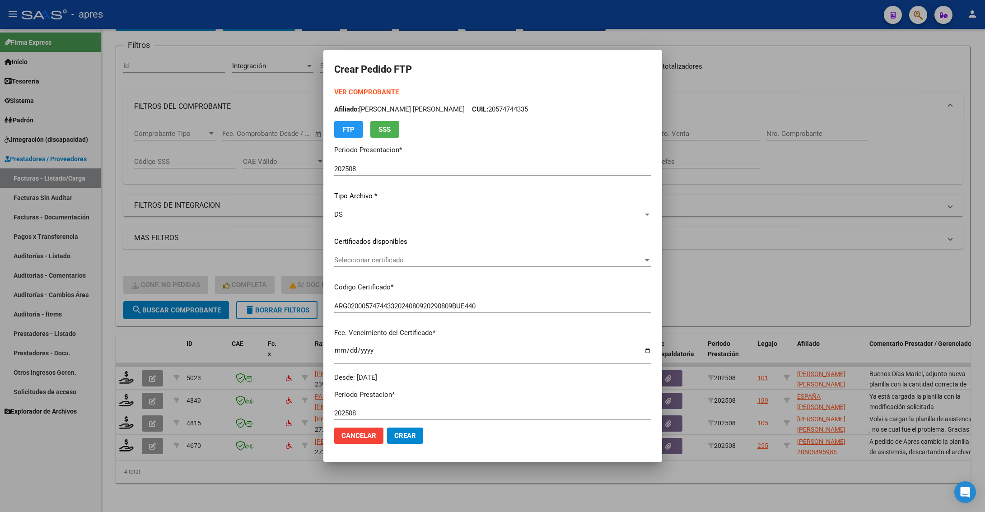
click at [113, 251] on div at bounding box center [492, 256] width 985 height 512
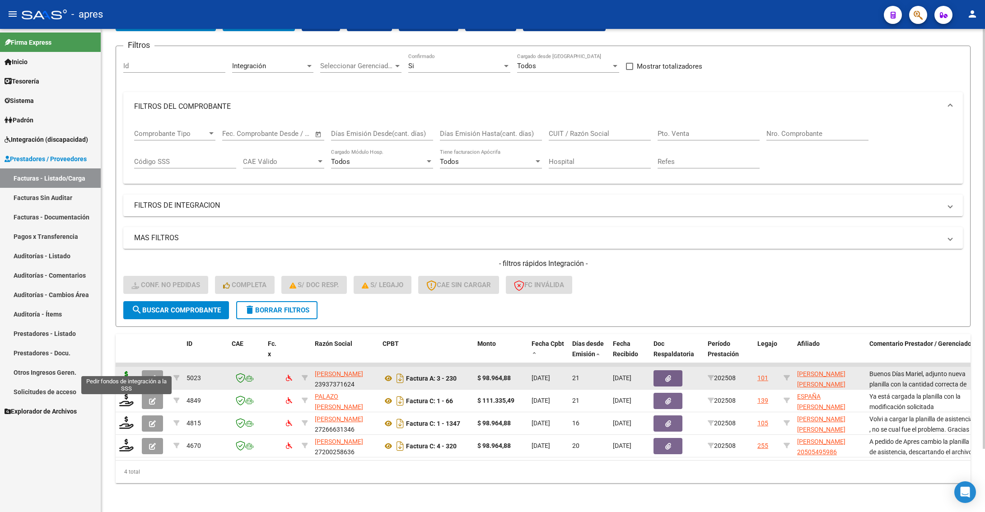
click at [133, 371] on icon at bounding box center [126, 377] width 14 height 13
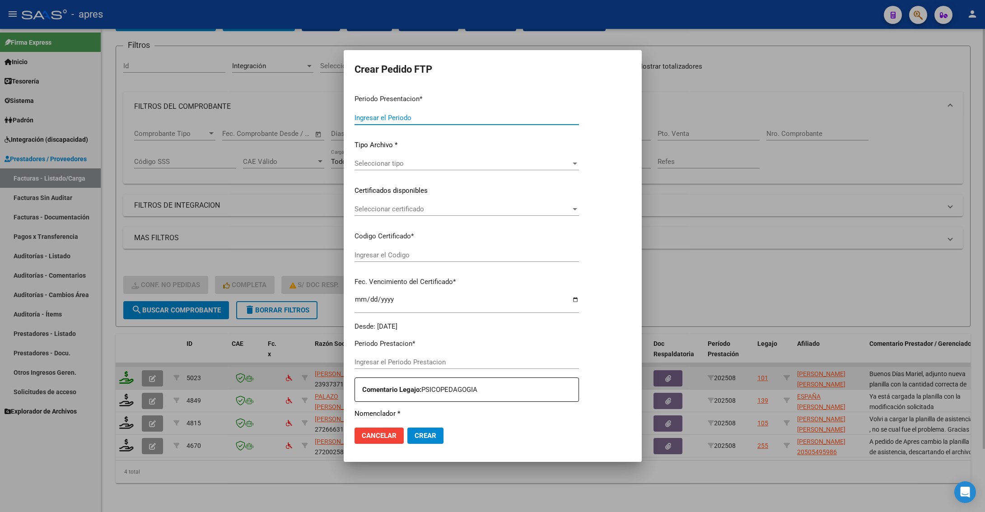
type input "202508"
type input "$ 98.964,88"
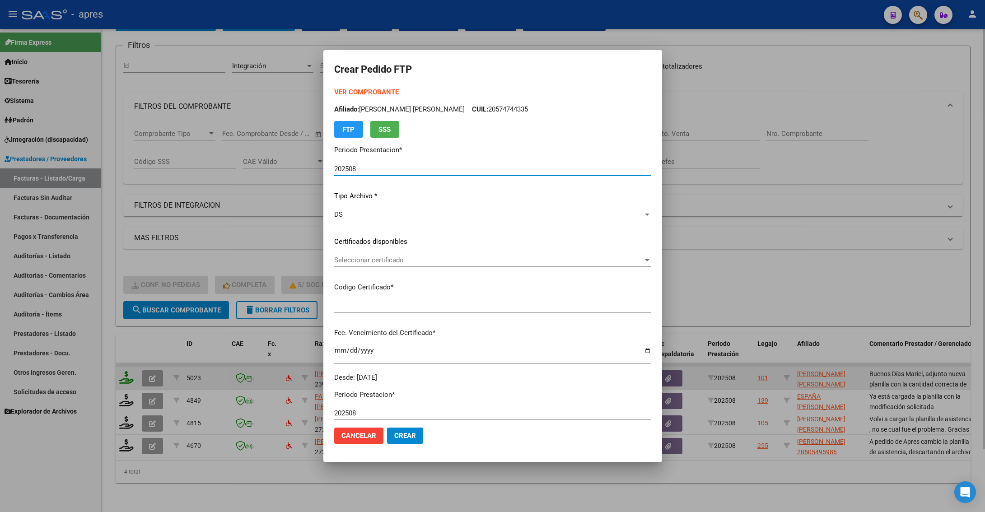
type input "ARG02000574744332024080920290809BUE440"
type input "[DATE]"
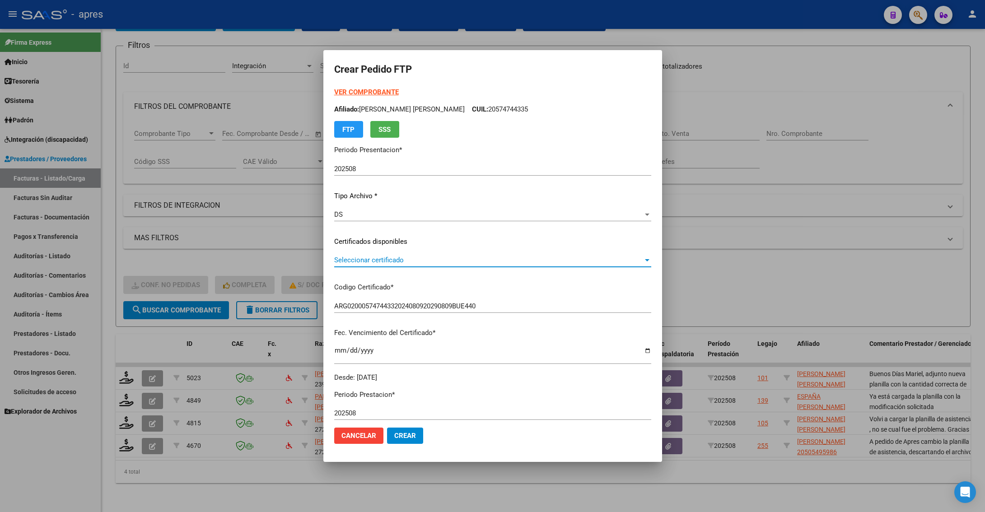
click at [599, 258] on span "Seleccionar certificado" at bounding box center [488, 260] width 309 height 8
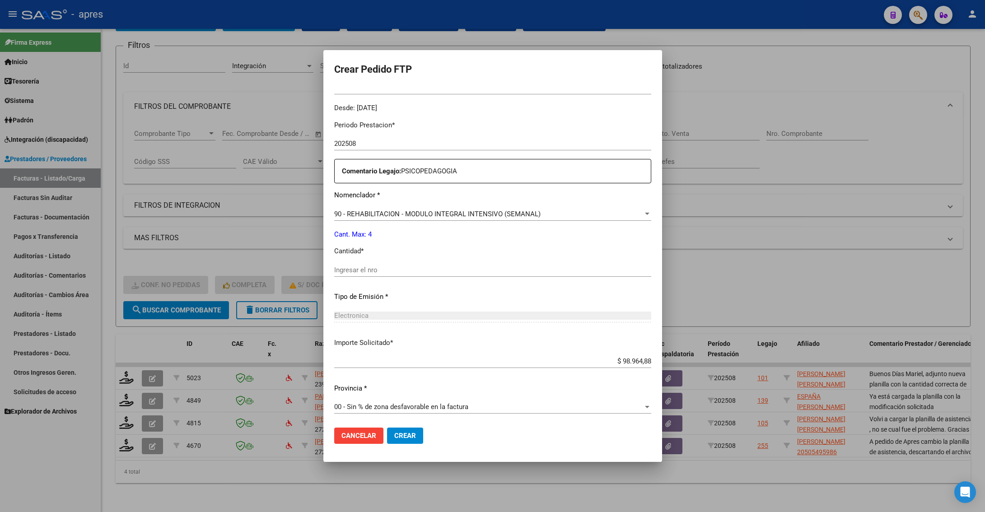
scroll to position [271, 0]
click at [556, 275] on div "Ingresar el nro" at bounding box center [492, 269] width 317 height 14
click at [553, 269] on input "Ingresar el nro" at bounding box center [492, 269] width 317 height 8
type input "4"
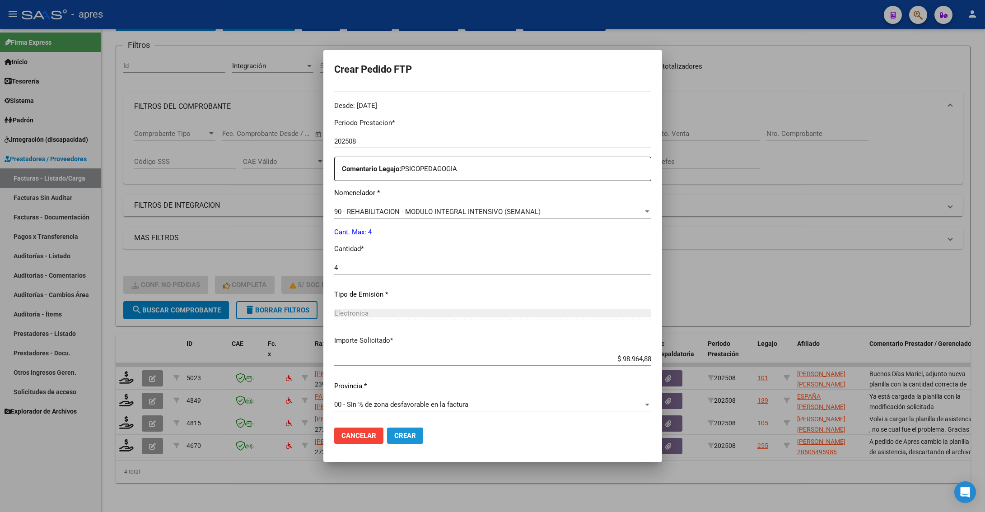
click at [407, 431] on button "Crear" at bounding box center [405, 435] width 36 height 16
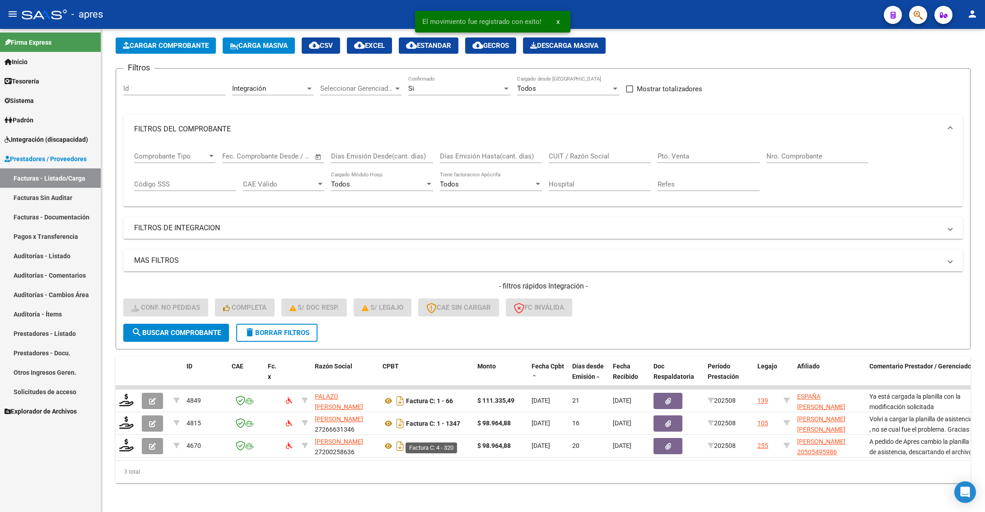
scroll to position [50, 0]
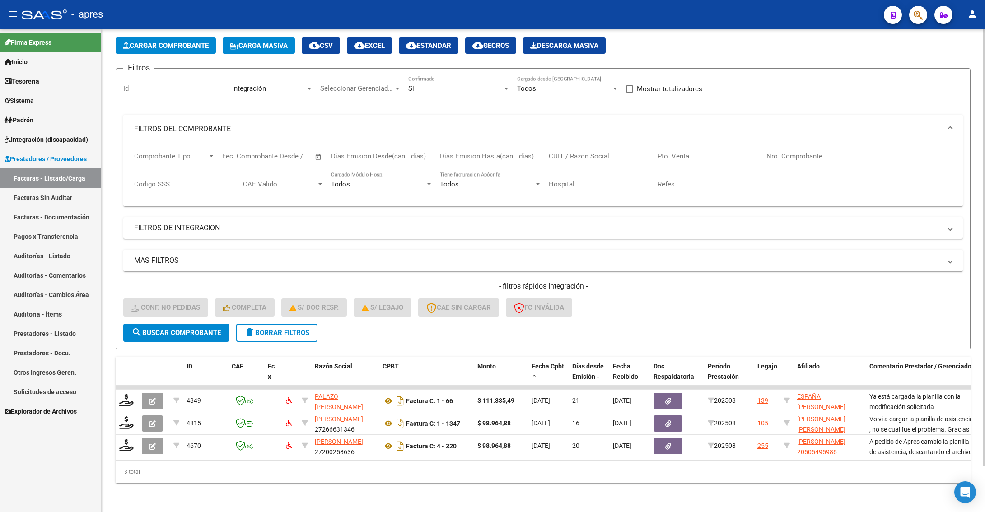
click at [638, 300] on div "- filtros rápidos Integración - Conf. no pedidas Completa S/ Doc Resp. S/ legaj…" at bounding box center [542, 302] width 839 height 42
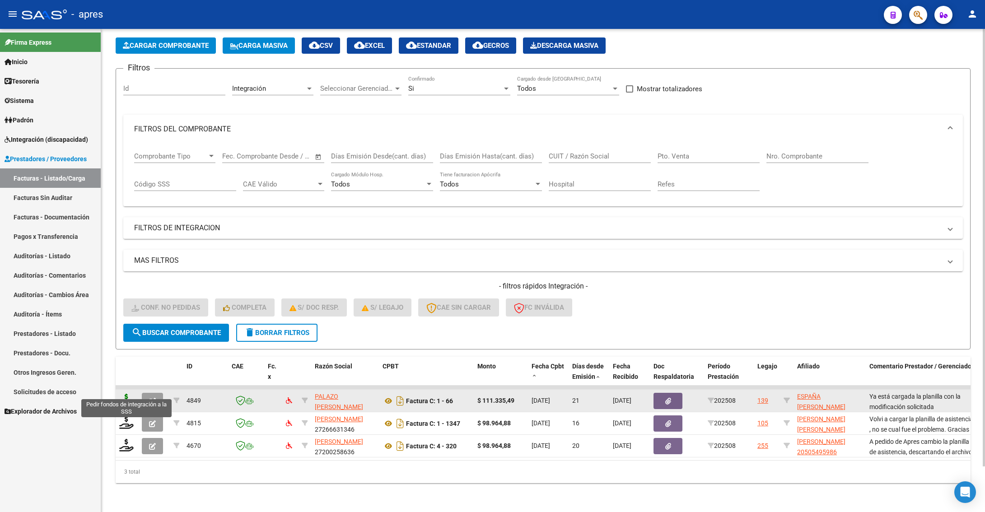
click at [123, 394] on icon at bounding box center [126, 400] width 14 height 13
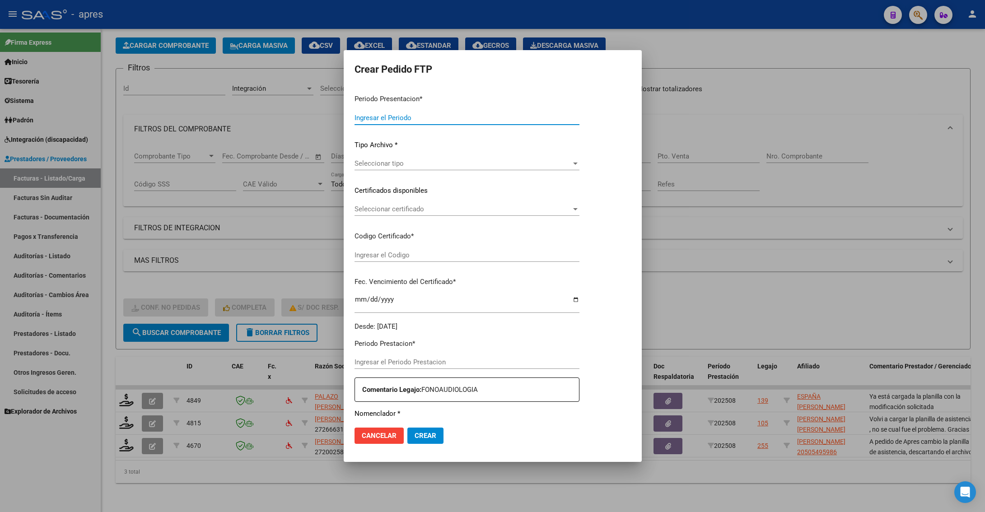
type input "202508"
type input "$ 111.335,49"
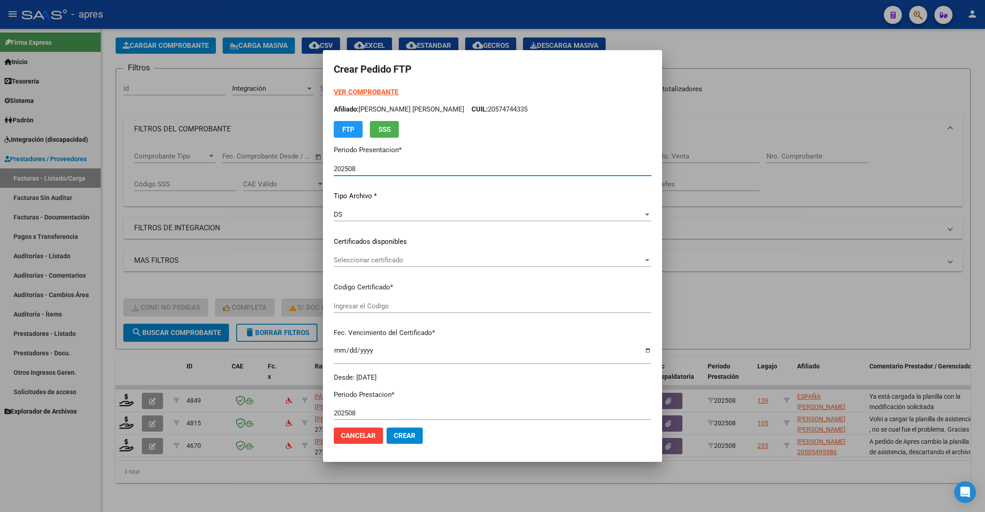
type input "ARG02000575884862021090420260904BS440"
type input "[DATE]"
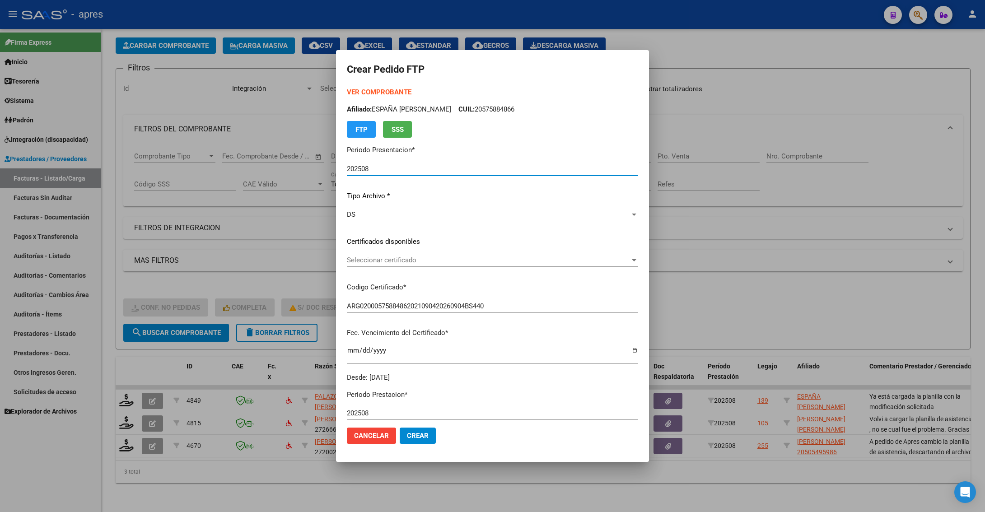
click at [543, 253] on div "Seleccionar certificado Seleccionar certificado" at bounding box center [492, 260] width 291 height 14
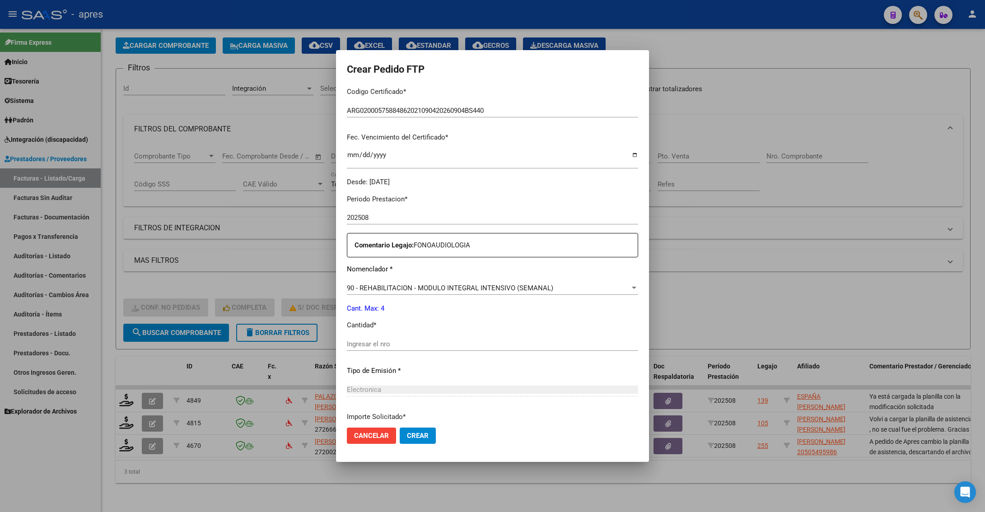
scroll to position [203, 0]
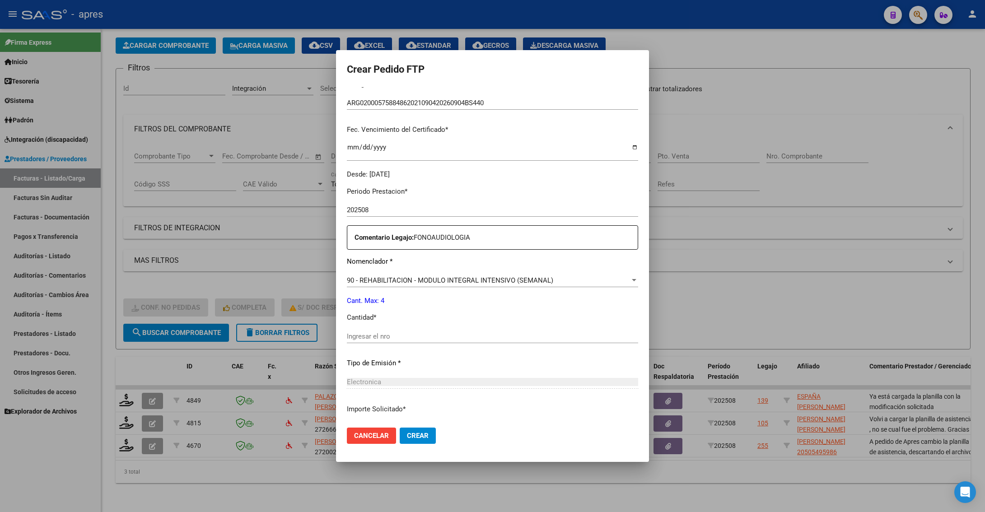
click at [465, 335] on input "Ingresar el nro" at bounding box center [492, 336] width 291 height 8
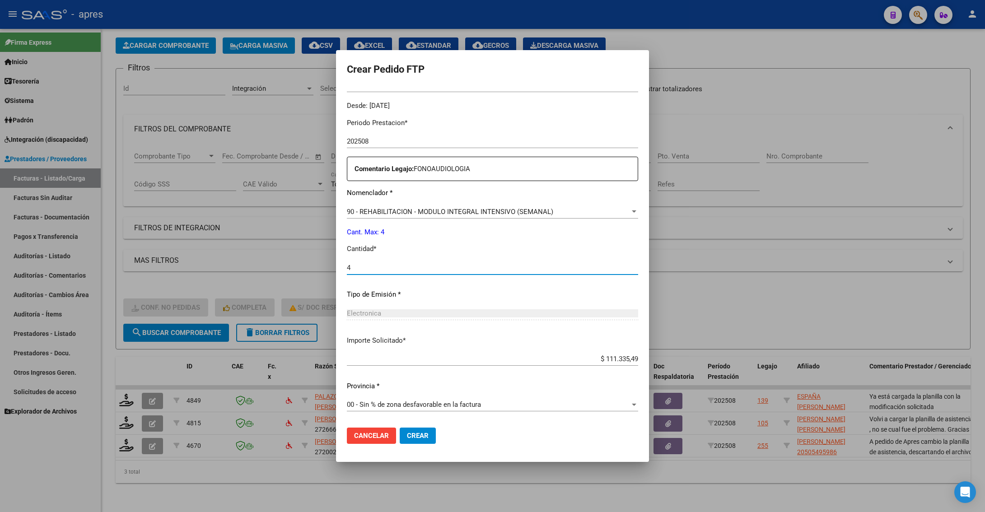
type input "4"
click at [412, 433] on span "Crear" at bounding box center [418, 436] width 22 height 8
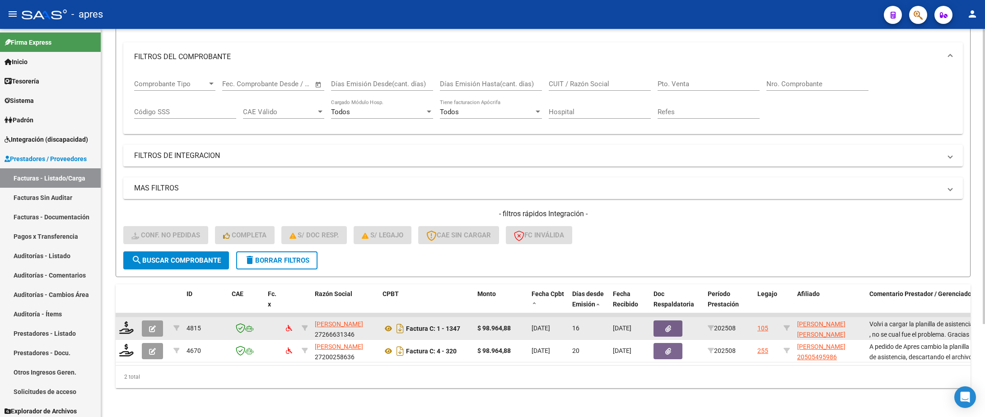
scroll to position [122, 0]
